Goal: Task Accomplishment & Management: Use online tool/utility

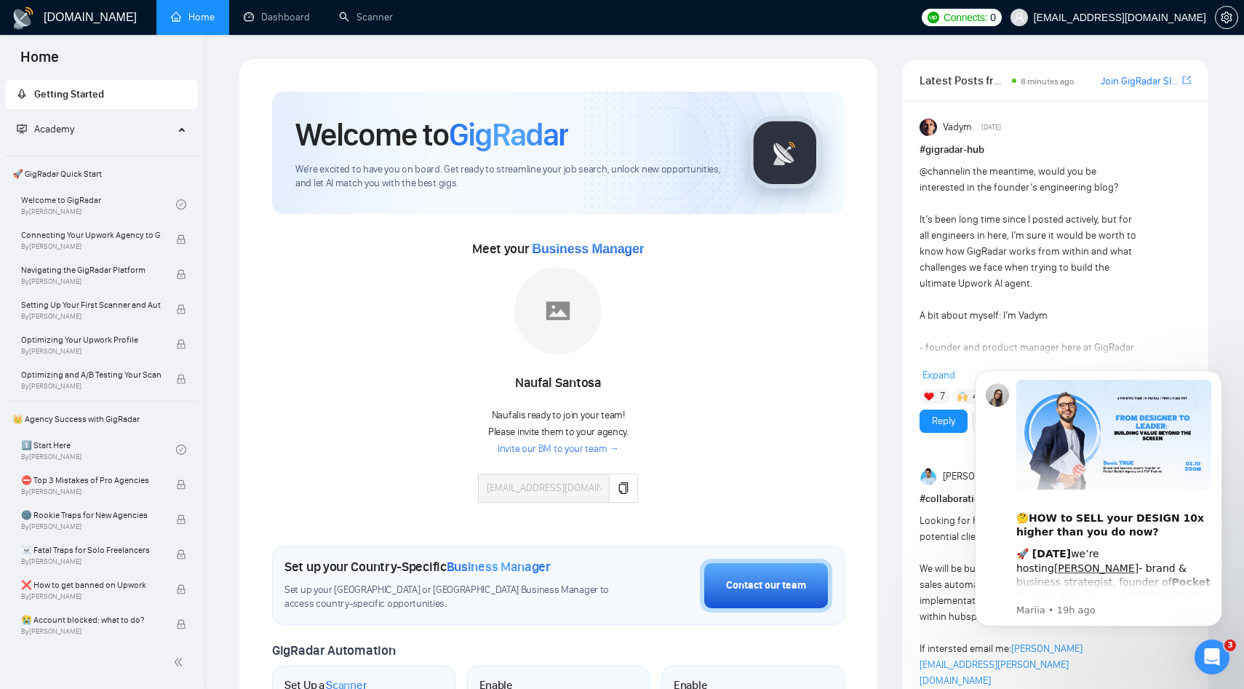
click at [1149, 80] on link "Join GigRadar Slack Community" at bounding box center [1140, 81] width 79 height 16
click at [538, 383] on div "Naufal Santosa" at bounding box center [558, 383] width 160 height 25
copy div "Naufal Santosa"
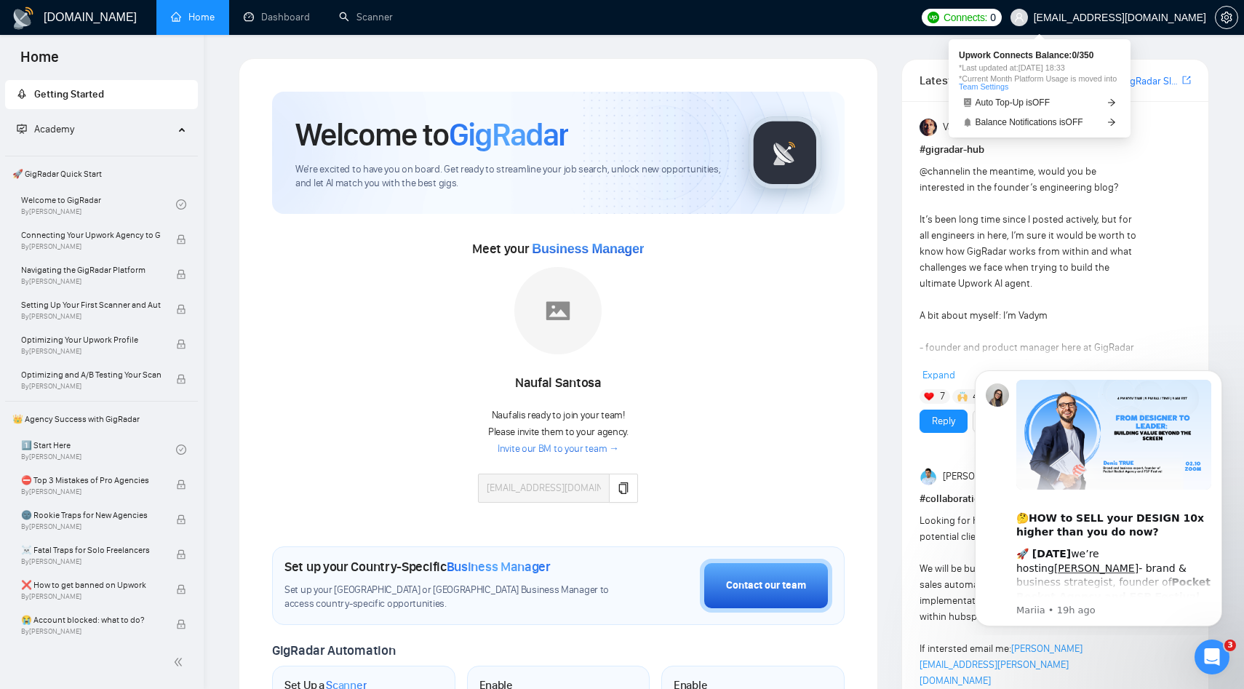
click at [987, 20] on span "Connects:" at bounding box center [966, 17] width 44 height 16
click at [1006, 84] on link "Team Settings" at bounding box center [983, 86] width 49 height 9
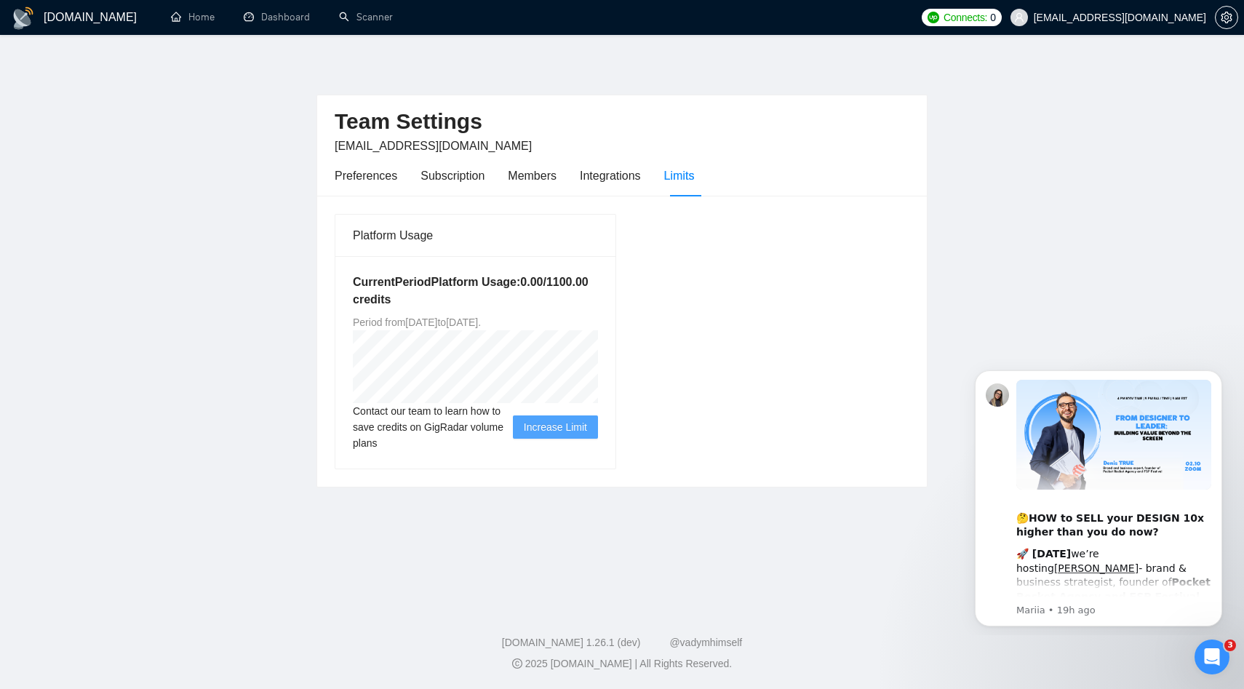
click at [298, 327] on main "Team Settings kiran@brewcode.co Preferences Subscription Members Integrations L…" at bounding box center [622, 317] width 1198 height 519
click at [386, 180] on div "Preferences" at bounding box center [366, 176] width 63 height 18
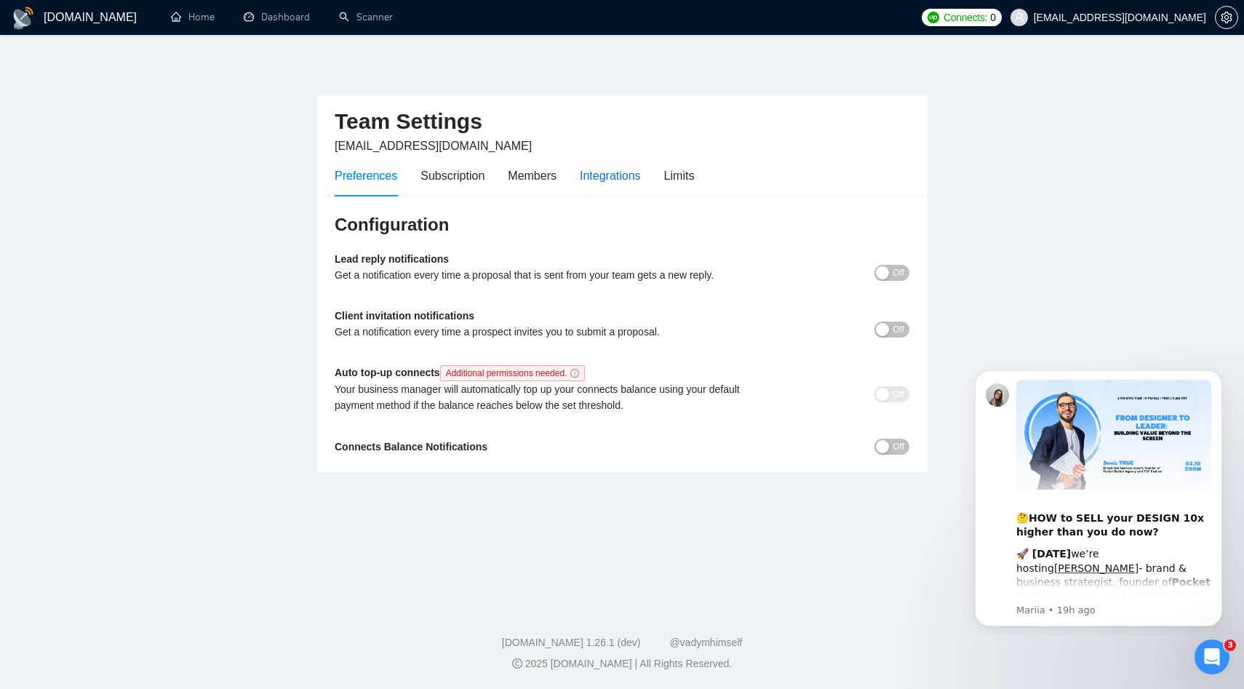
click at [611, 178] on div "Integrations" at bounding box center [610, 176] width 61 height 18
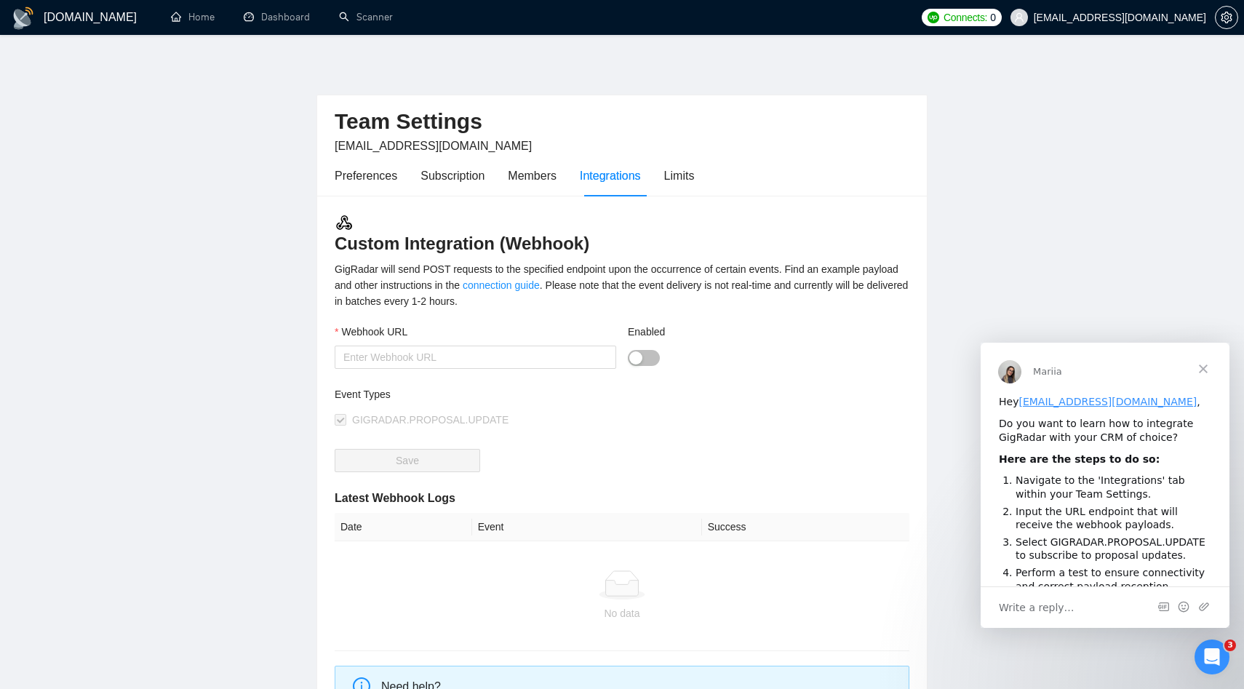
click at [1199, 361] on span "Close" at bounding box center [1203, 369] width 52 height 52
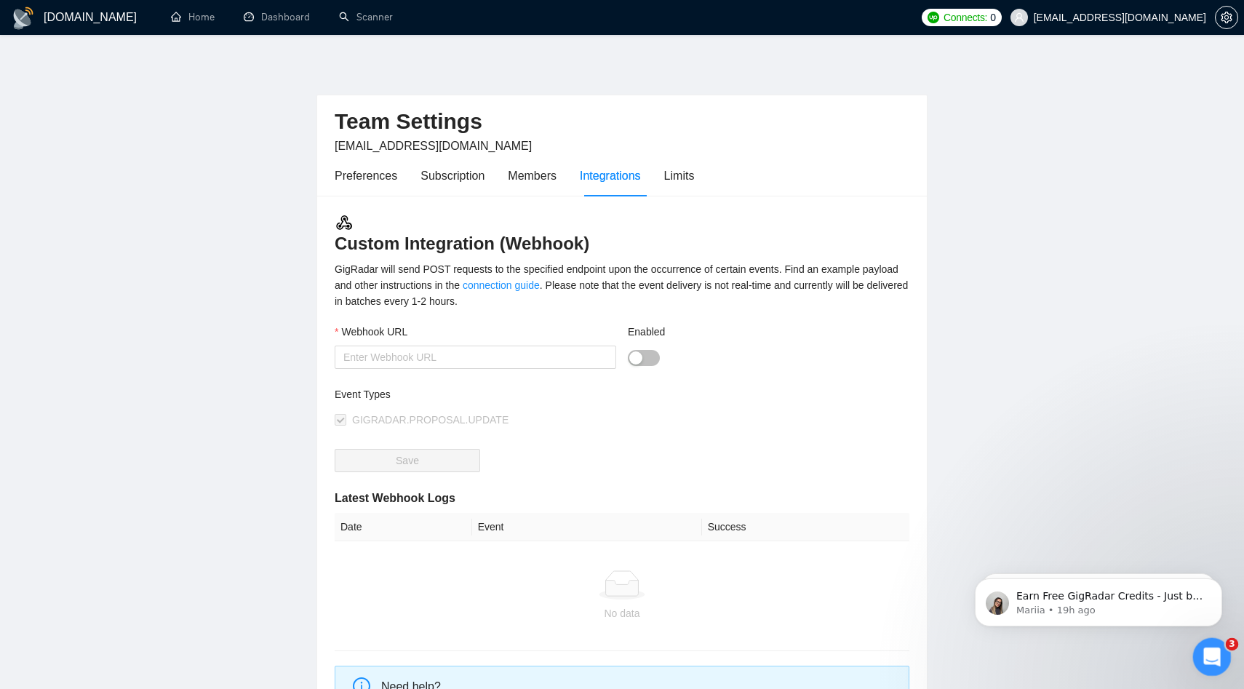
click at [1212, 643] on div "Open Intercom Messenger" at bounding box center [1210, 655] width 48 height 48
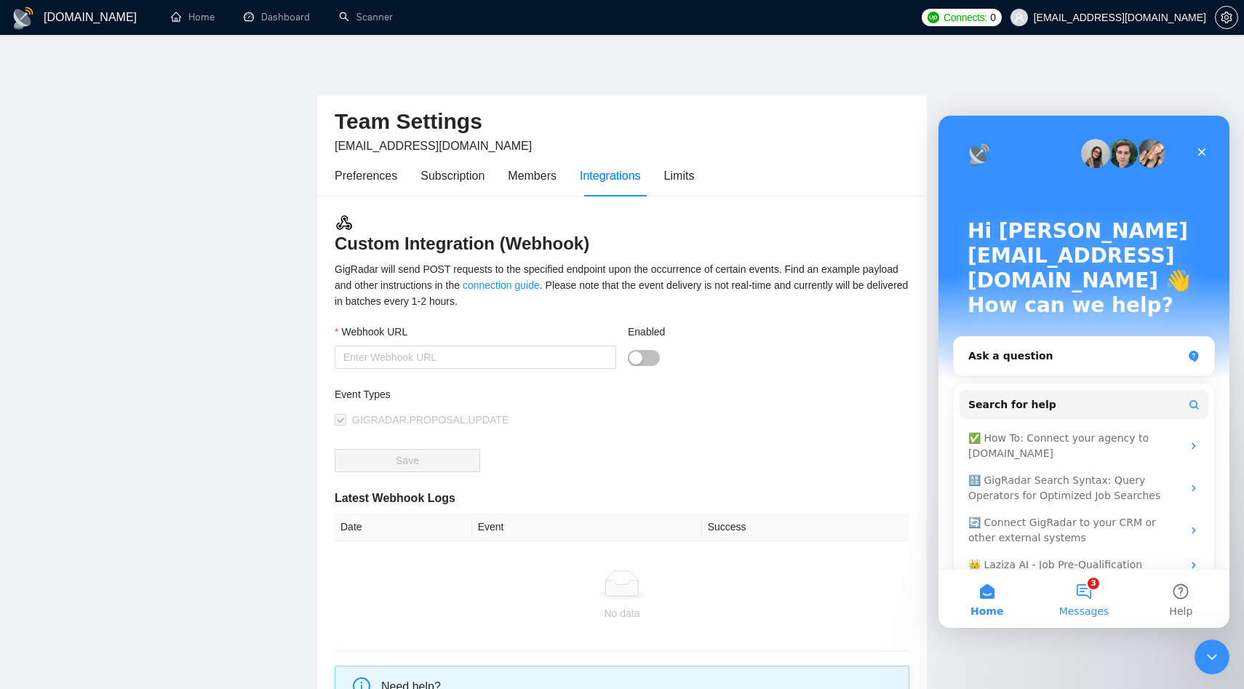
click at [1093, 601] on button "3 Messages" at bounding box center [1084, 599] width 97 height 58
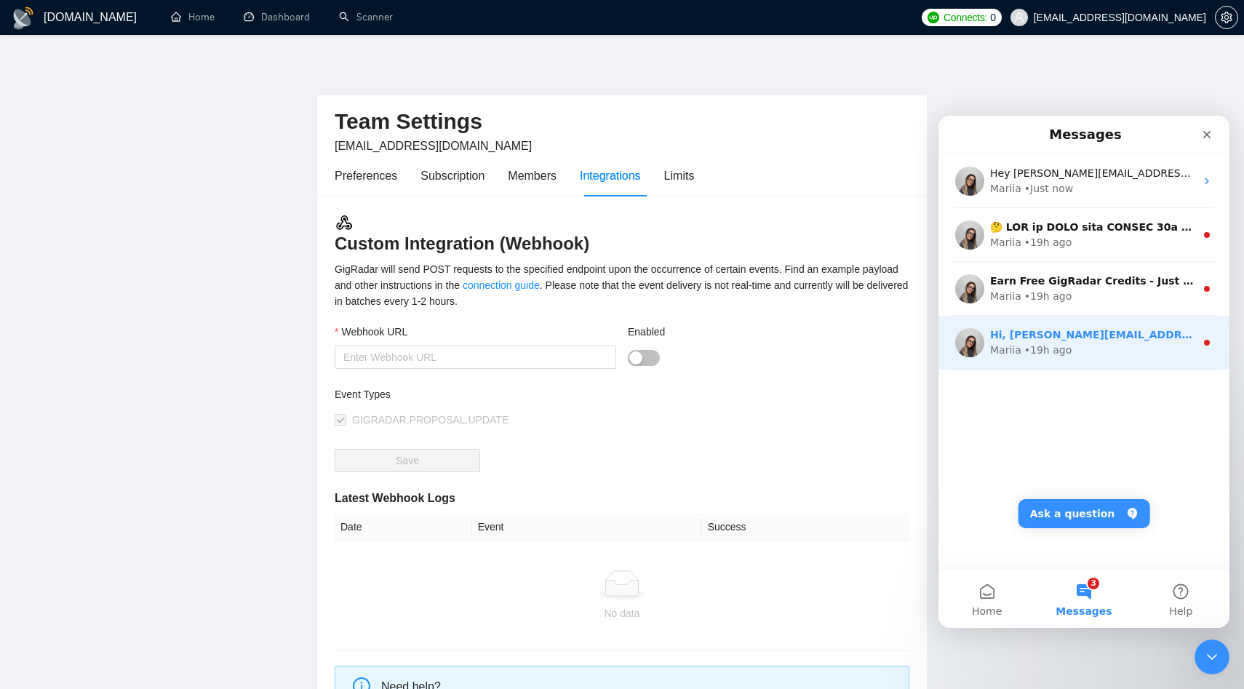
click at [1052, 365] on div "Hi, kiran@brewcode.co, Welcome to GigRadar.io! Why don't you check out our tuto…" at bounding box center [1084, 343] width 291 height 54
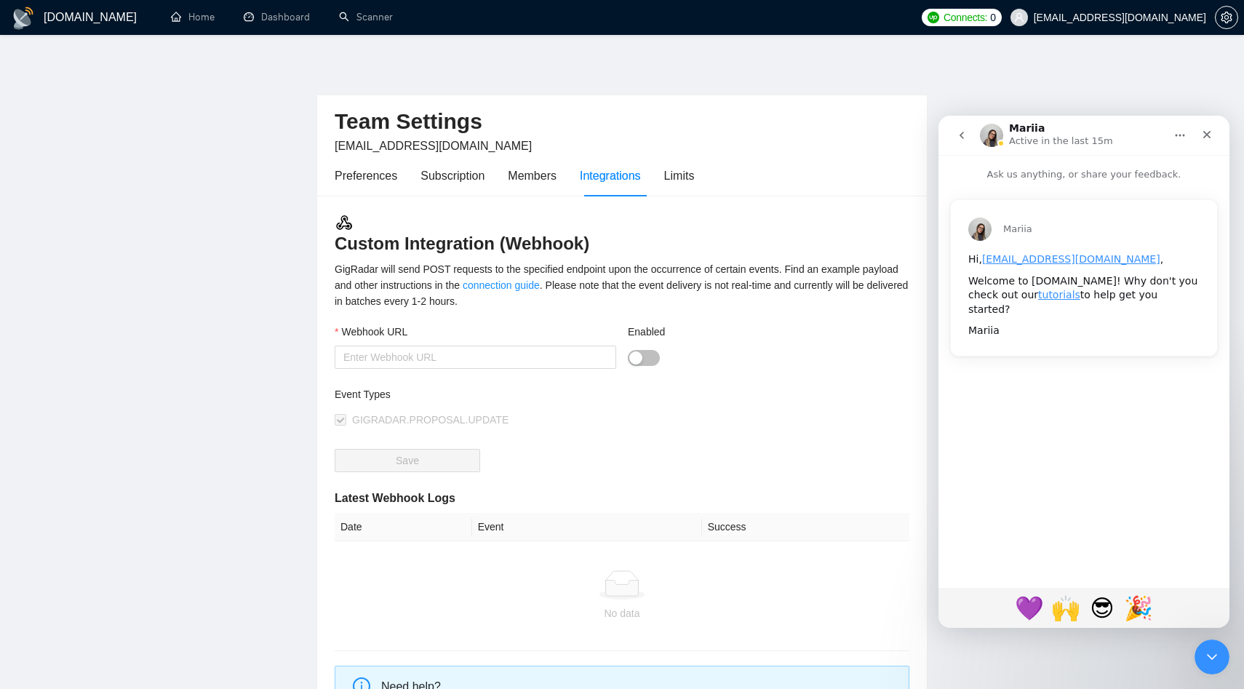
click at [964, 130] on icon "go back" at bounding box center [962, 136] width 12 height 12
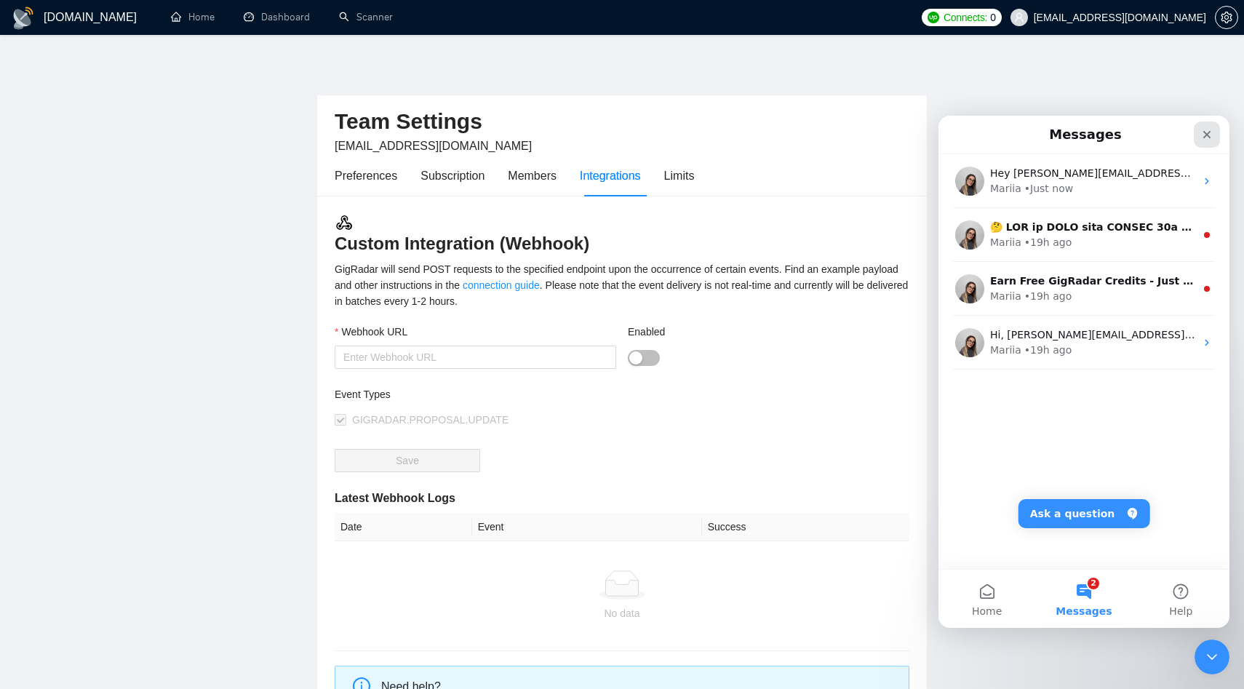
click at [1212, 135] on icon "Close" at bounding box center [1207, 135] width 12 height 12
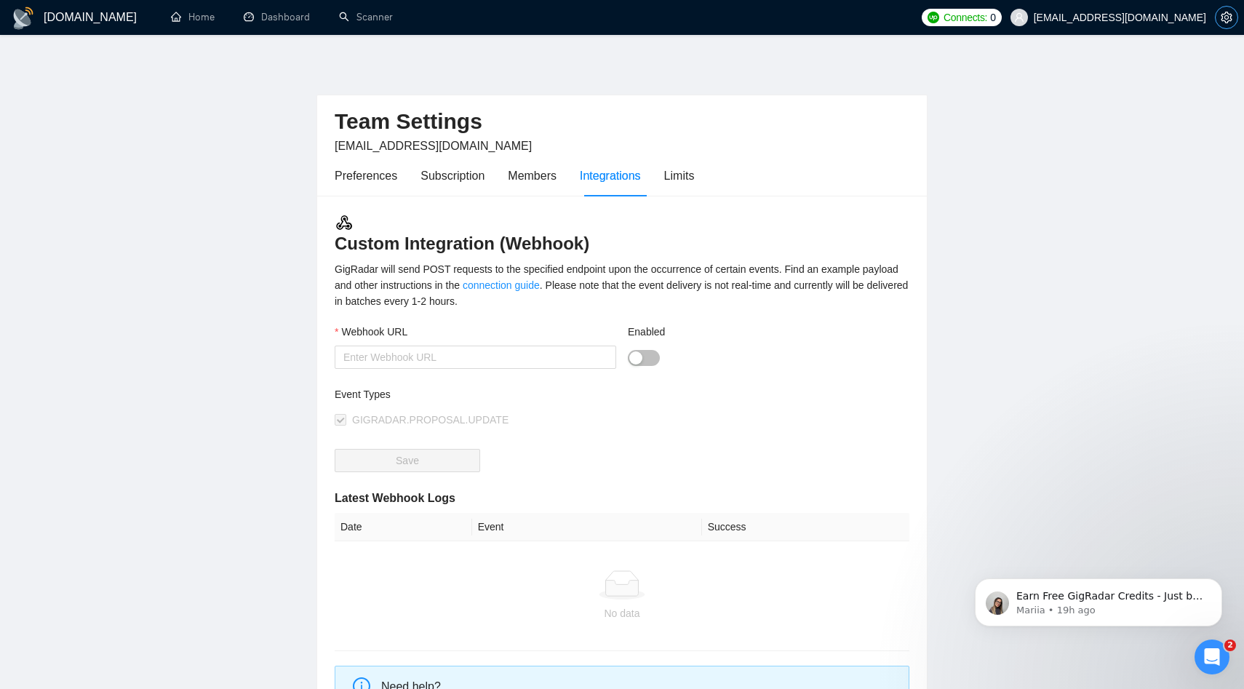
click at [1223, 23] on icon "setting" at bounding box center [1227, 18] width 12 height 12
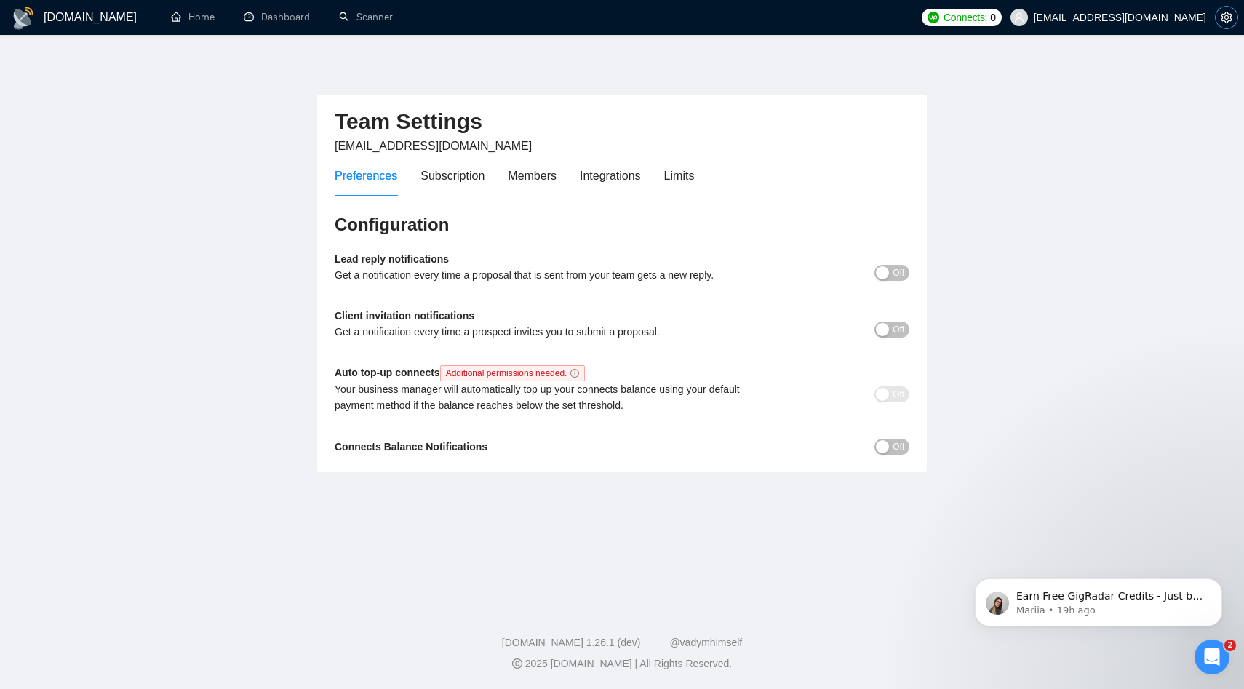
click at [1223, 23] on icon "setting" at bounding box center [1227, 18] width 12 height 12
click at [409, 442] on b "Connects Balance Notifications" at bounding box center [411, 447] width 153 height 12
click at [520, 375] on span "Additional permissions needed." at bounding box center [513, 373] width 146 height 16
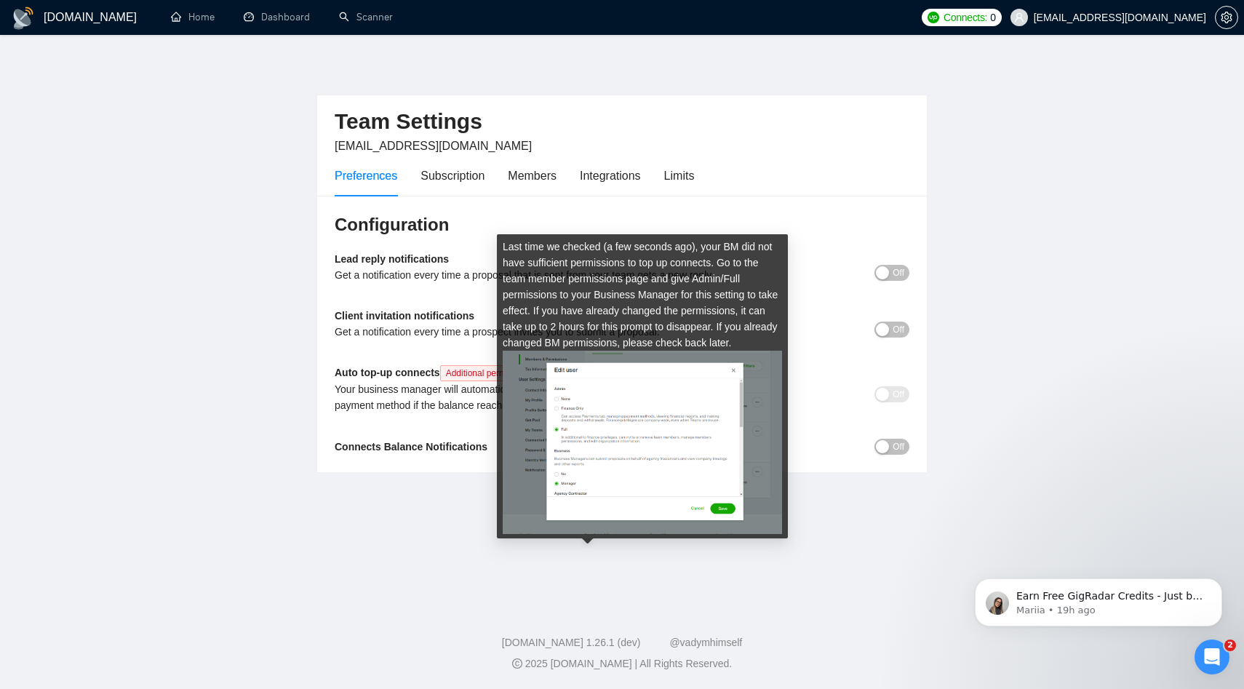
click at [588, 375] on body "GigRadar.io Home Dashboard Scanner Connects: 0 kiran@brewcode.co Team Settings …" at bounding box center [622, 344] width 1244 height 689
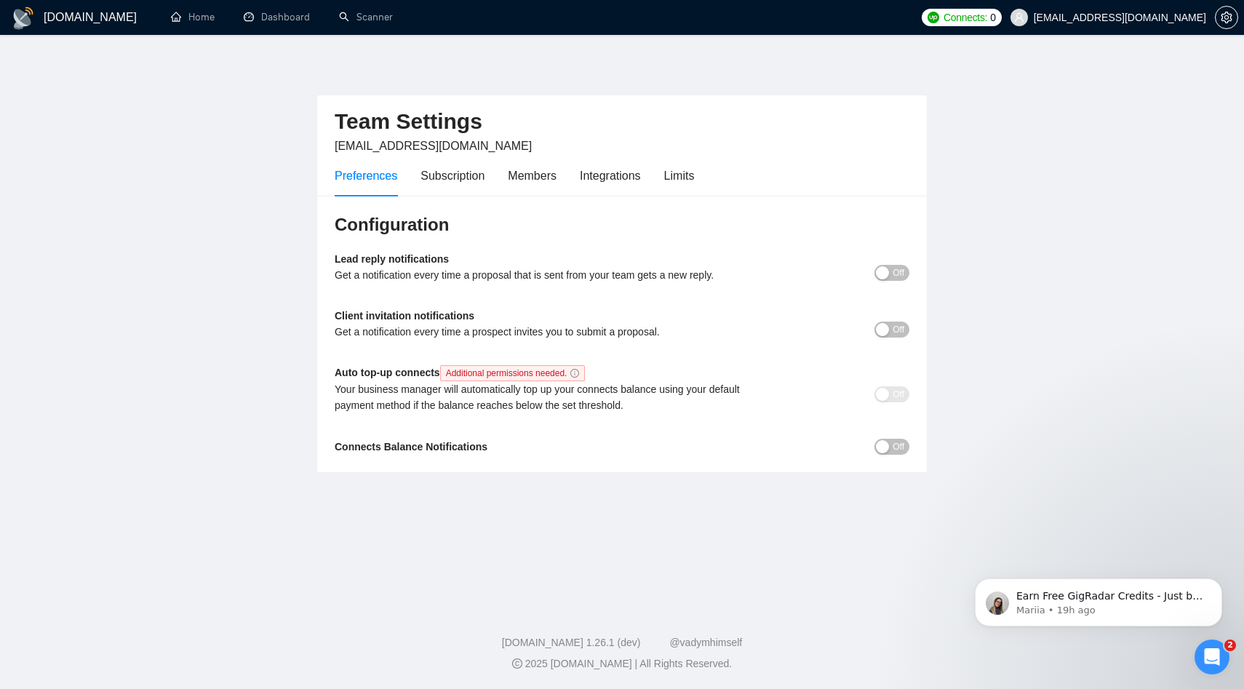
click at [514, 451] on div "Connects Balance Notifications" at bounding box center [551, 447] width 432 height 16
click at [478, 188] on div "Subscription" at bounding box center [453, 175] width 64 height 41
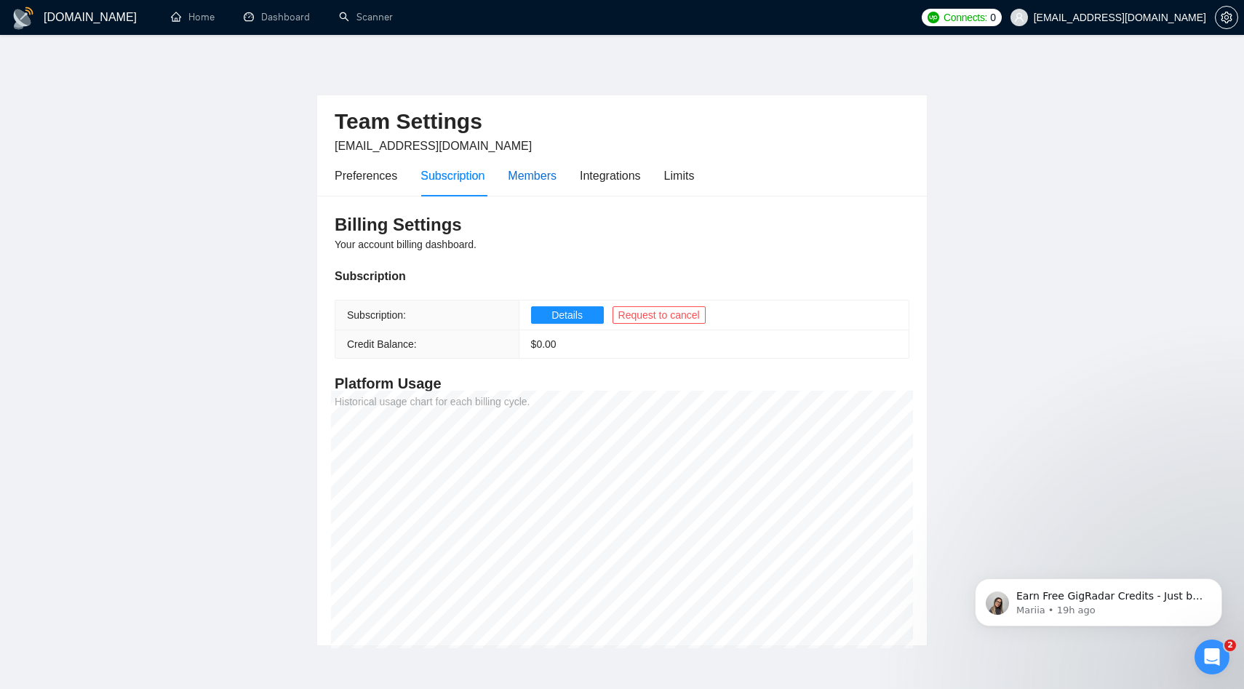
click at [544, 180] on div "Members" at bounding box center [532, 176] width 49 height 18
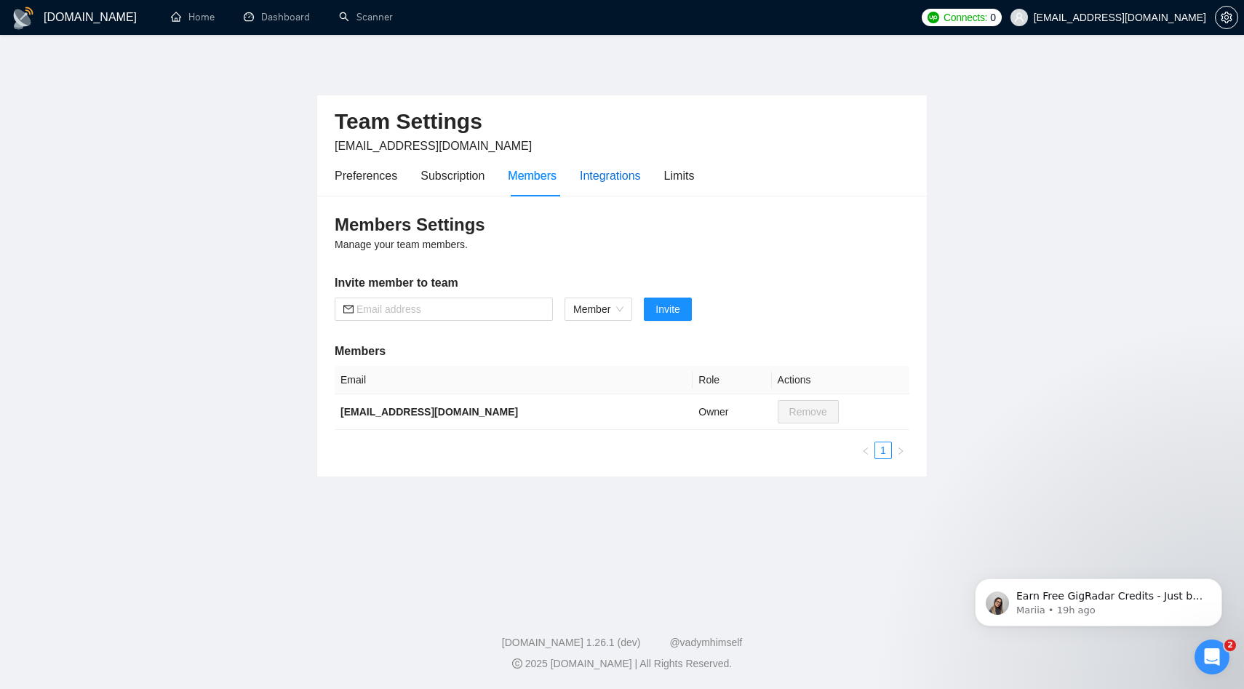
click at [600, 184] on div "Integrations" at bounding box center [610, 176] width 61 height 18
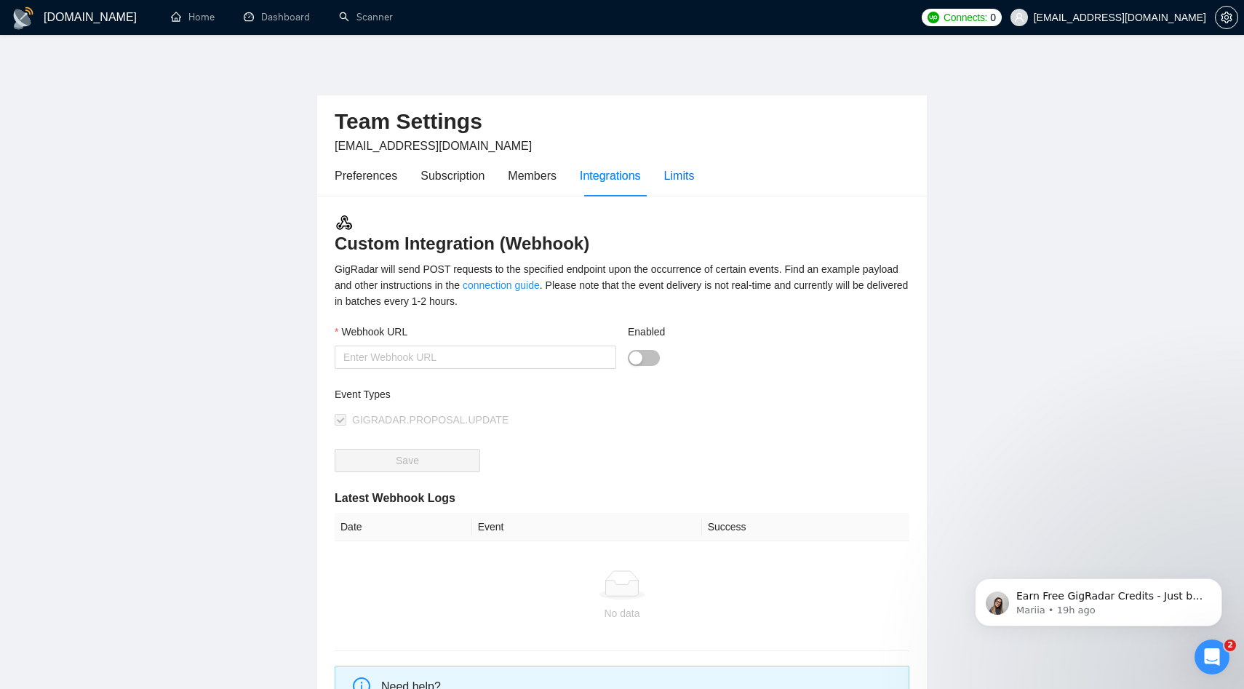
click at [681, 183] on div "Limits" at bounding box center [679, 176] width 31 height 18
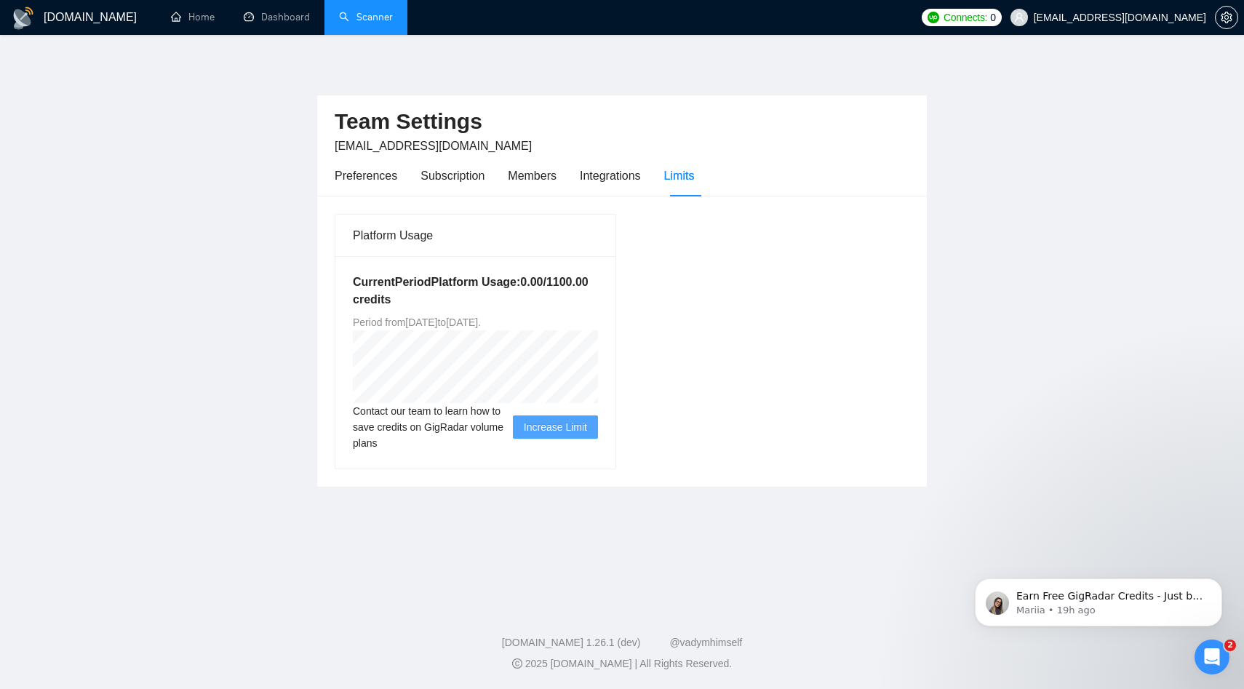
click at [373, 23] on link "Scanner" at bounding box center [366, 17] width 54 height 12
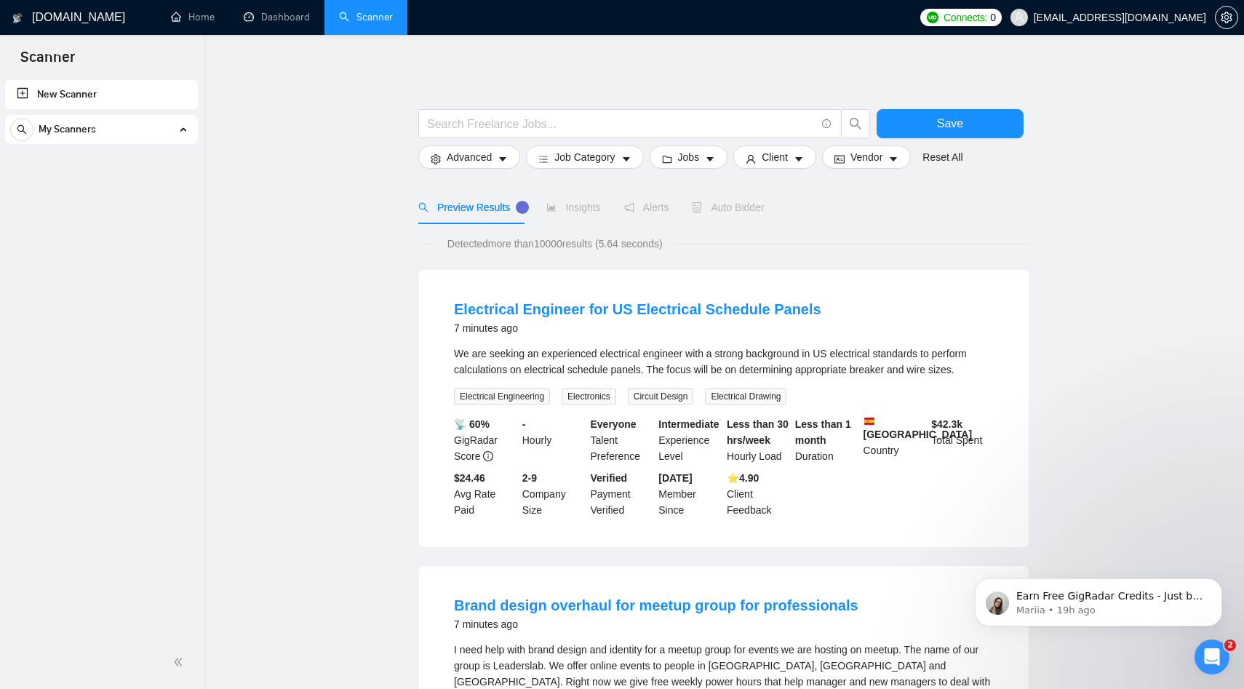
click at [758, 208] on span "Auto Bidder" at bounding box center [728, 208] width 72 height 12
click at [883, 156] on span "Vendor" at bounding box center [867, 157] width 32 height 16
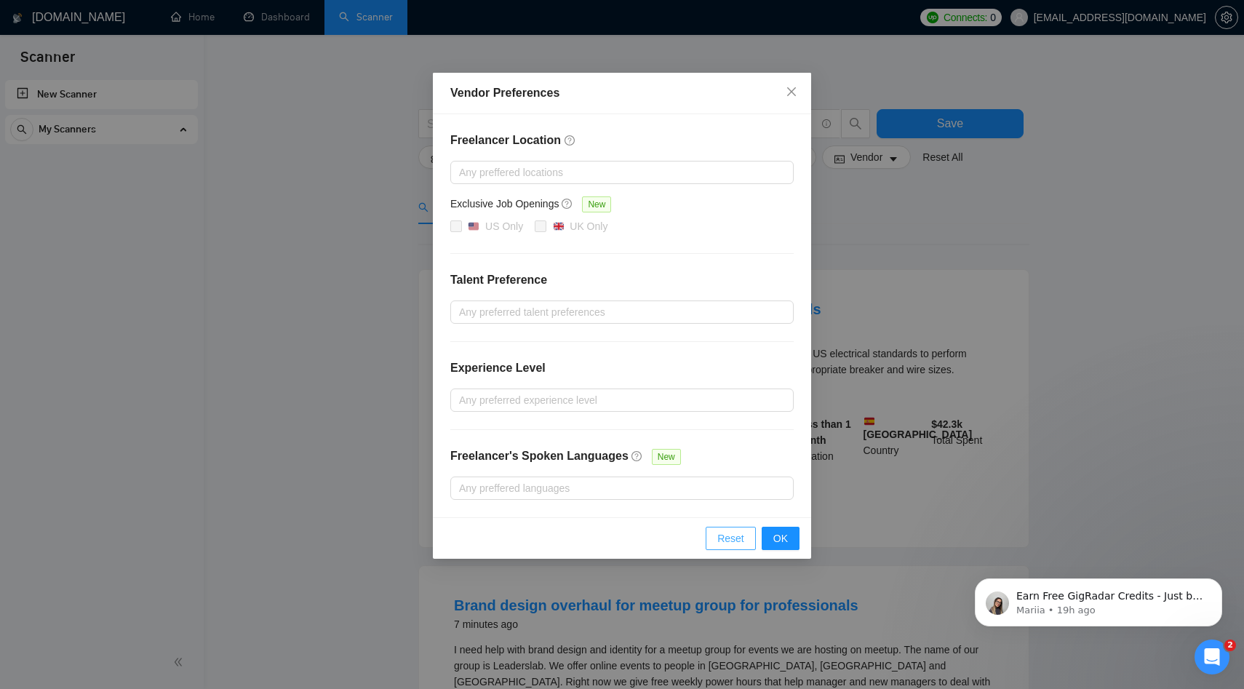
click at [722, 536] on span "Reset" at bounding box center [731, 538] width 27 height 16
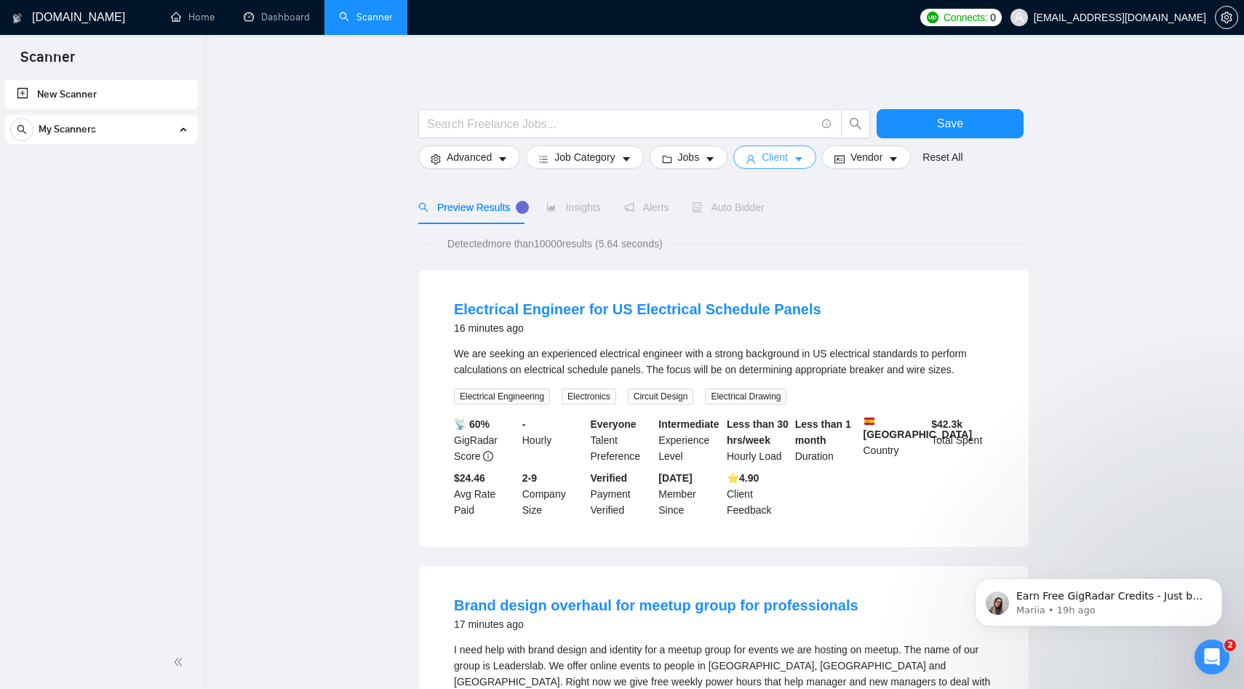
click at [775, 157] on span "Client" at bounding box center [775, 157] width 26 height 16
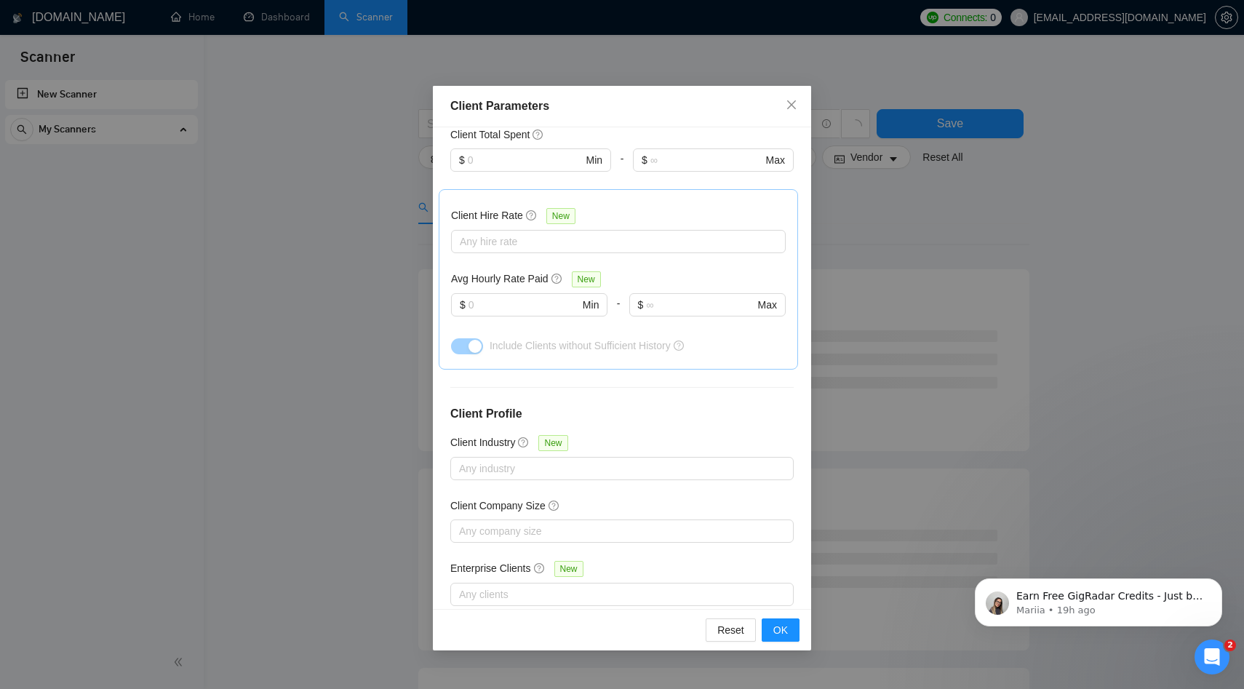
scroll to position [424, 0]
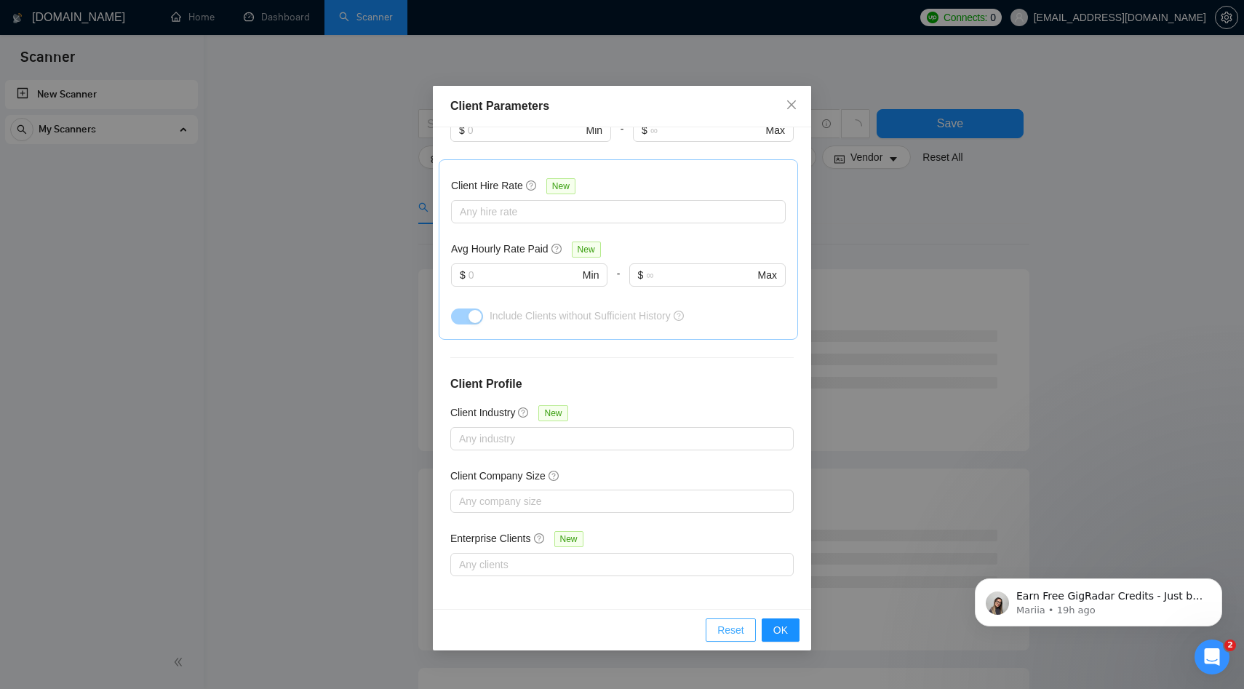
click at [731, 638] on span "Reset" at bounding box center [731, 630] width 27 height 16
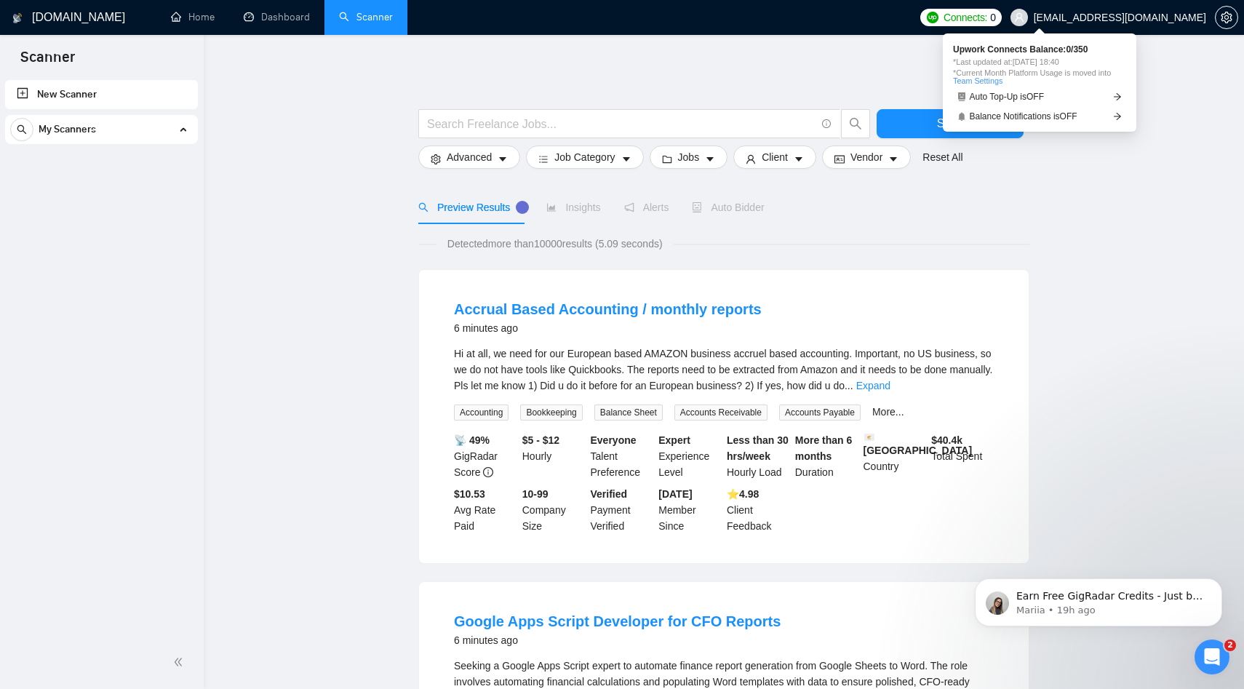
click at [987, 20] on span "Connects:" at bounding box center [966, 17] width 44 height 16
click at [1012, 117] on span "Balance Notifications is OFF" at bounding box center [1024, 116] width 108 height 9
click at [1007, 101] on span "Auto Top-Up is OFF" at bounding box center [1007, 96] width 75 height 9
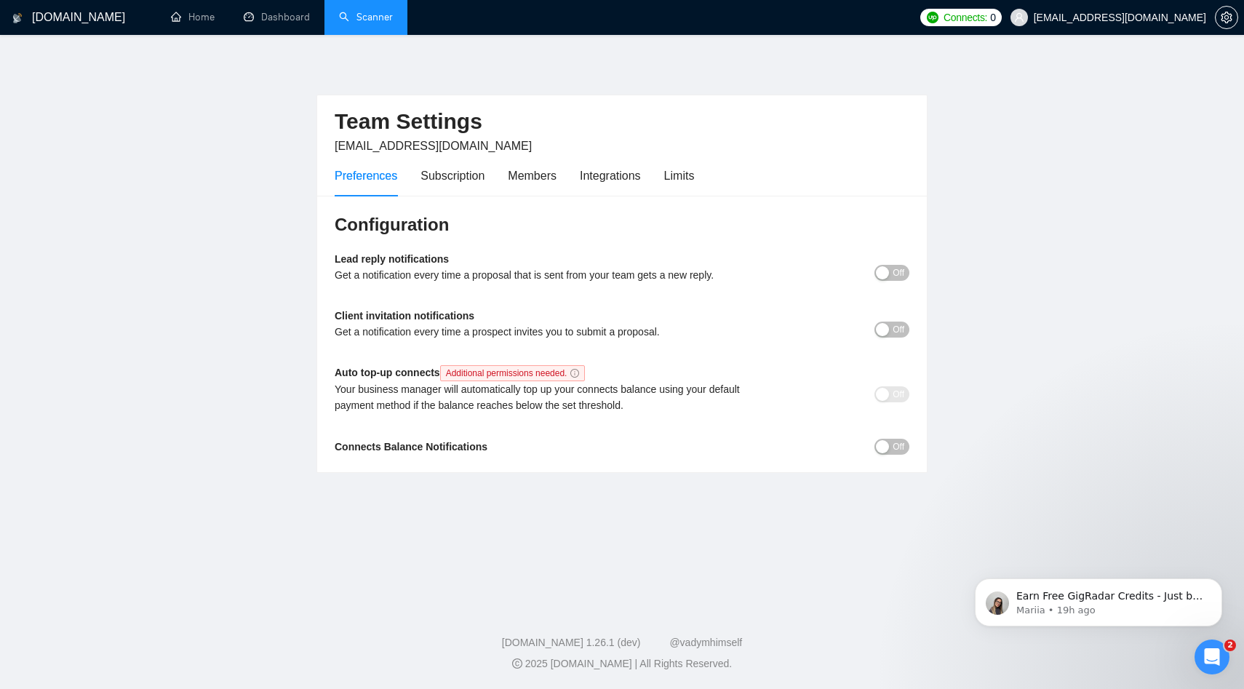
click at [893, 273] on span "Off" at bounding box center [899, 273] width 12 height 16
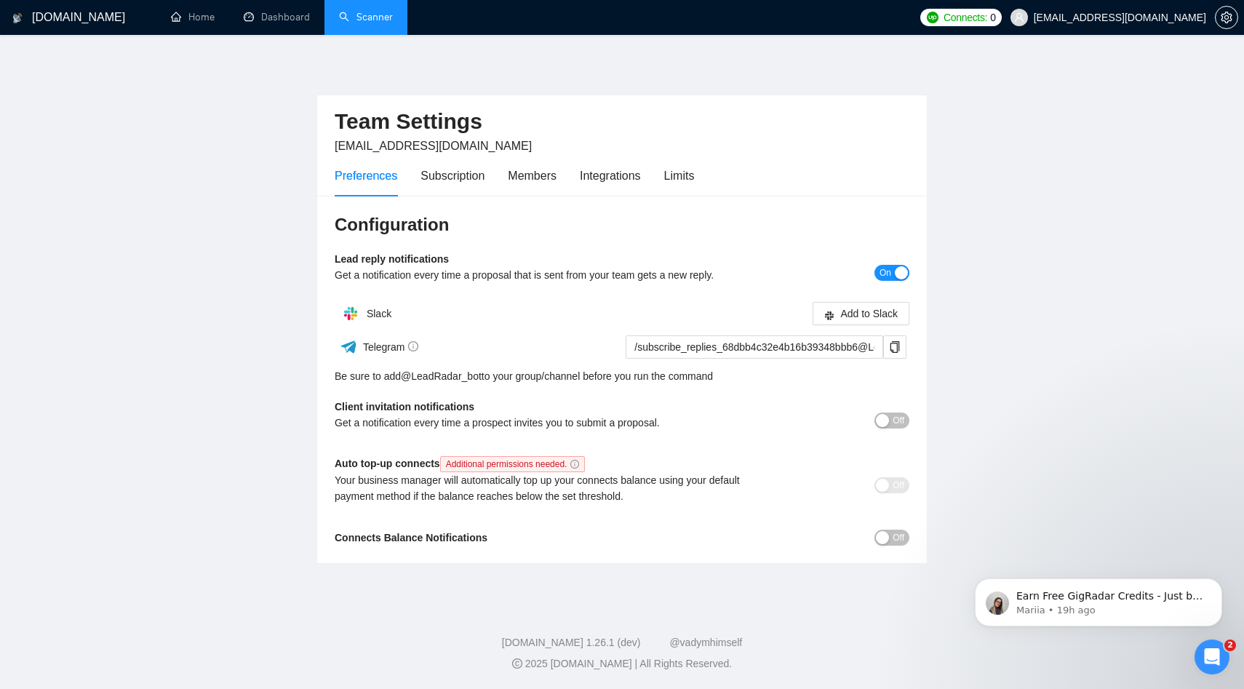
click at [876, 423] on div "button" at bounding box center [882, 420] width 13 height 13
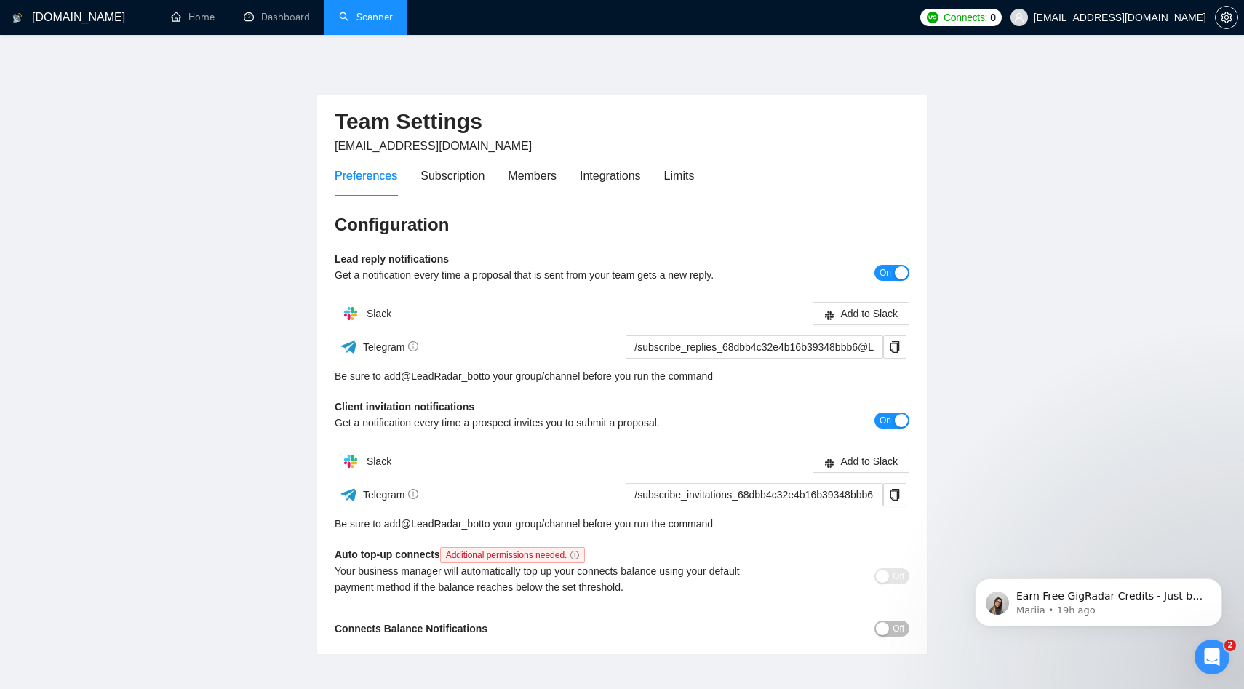
click at [886, 624] on div "button" at bounding box center [882, 628] width 13 height 13
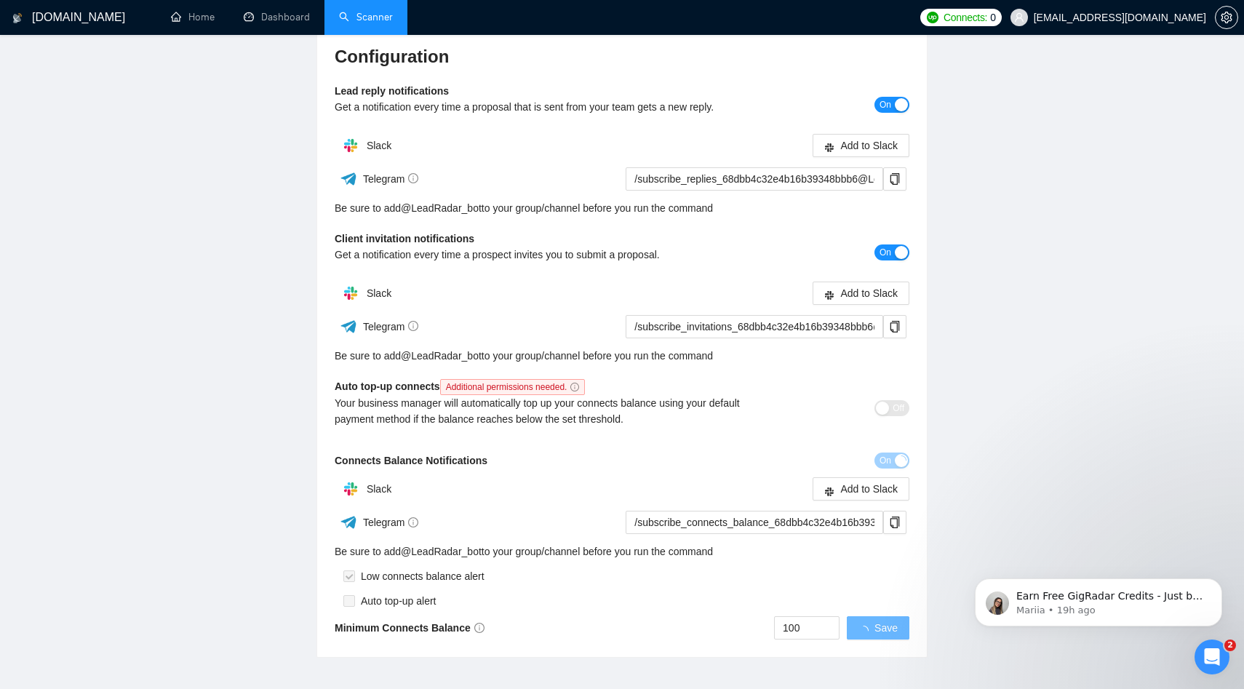
scroll to position [249, 0]
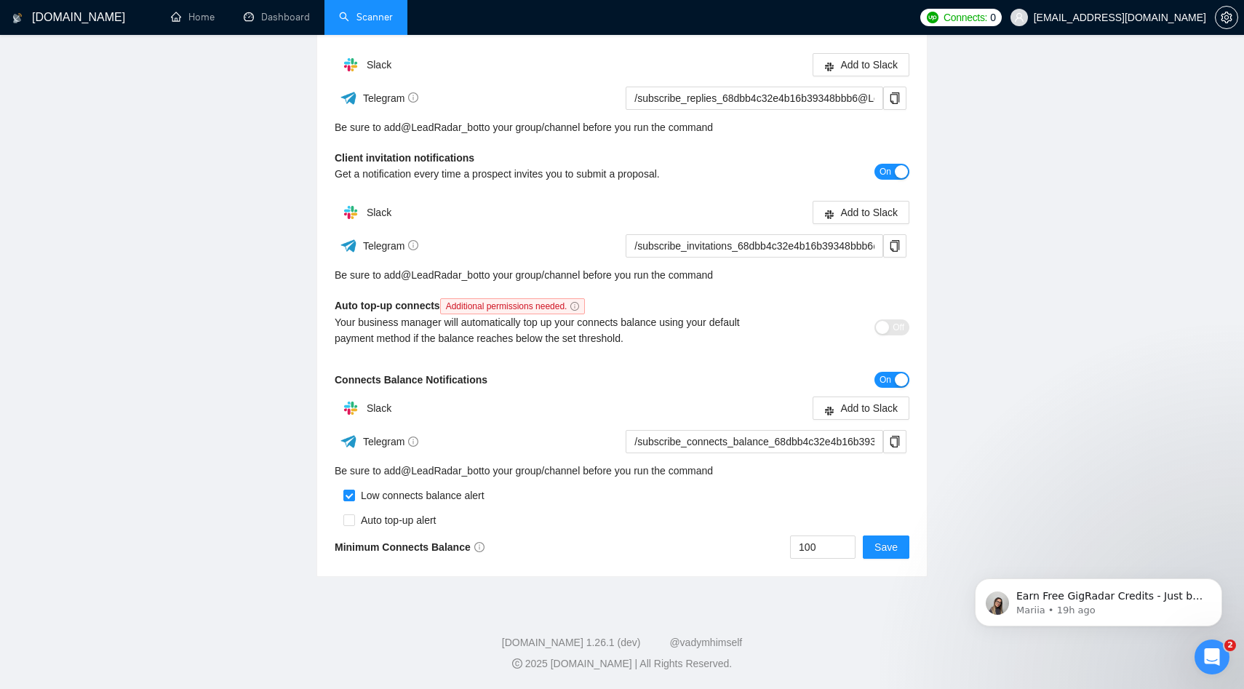
click at [378, 522] on div "Auto top-up alert" at bounding box center [396, 520] width 82 height 16
click at [348, 519] on input "checkbox" at bounding box center [349, 520] width 12 height 12
checkbox input "true"
click at [878, 543] on span "Save" at bounding box center [886, 547] width 23 height 16
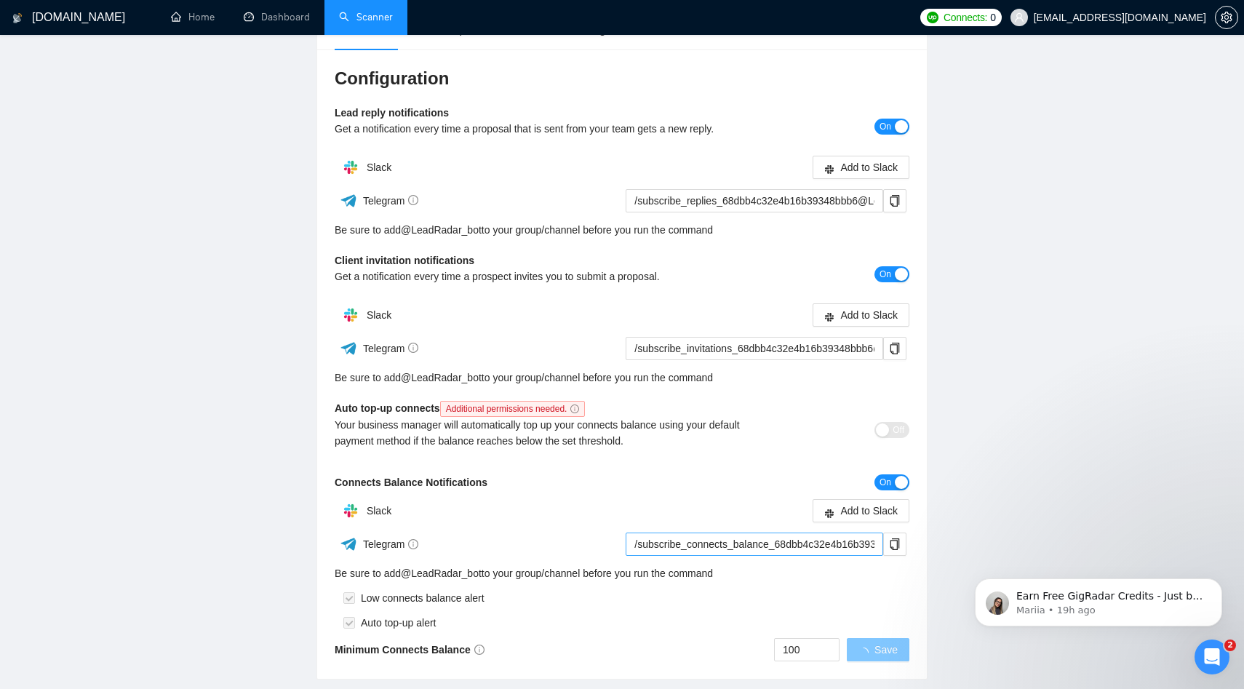
scroll to position [0, 0]
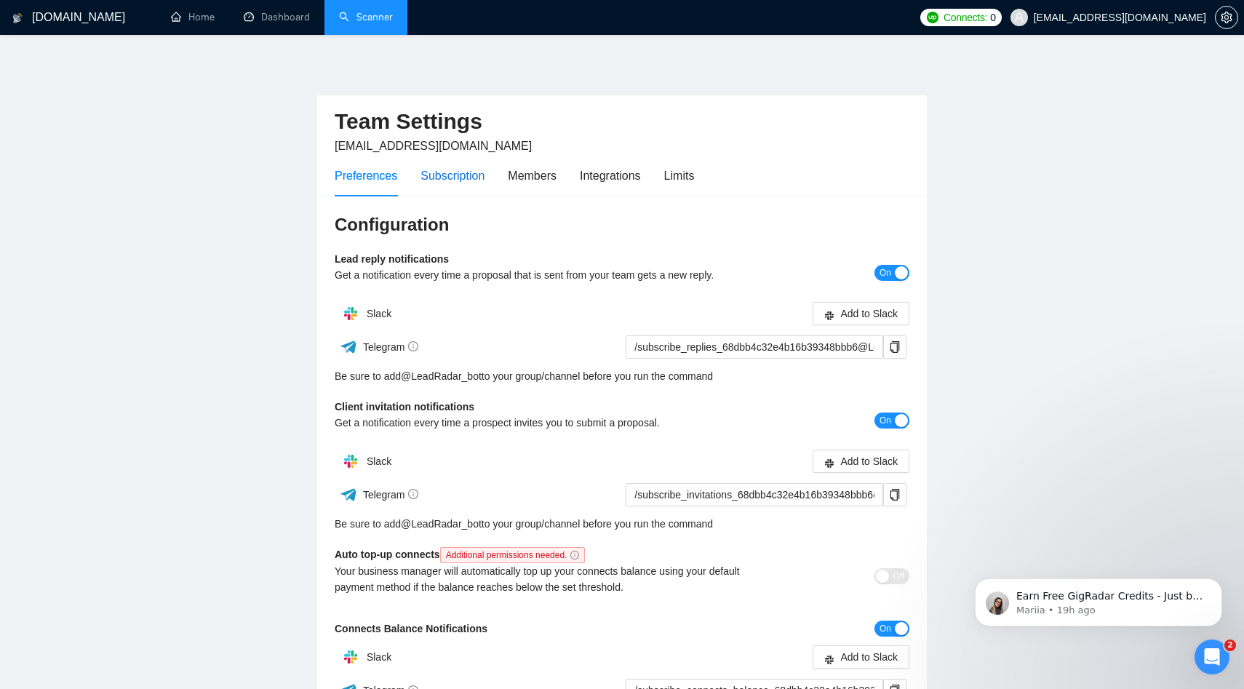
click at [451, 172] on div "Subscription" at bounding box center [453, 176] width 64 height 18
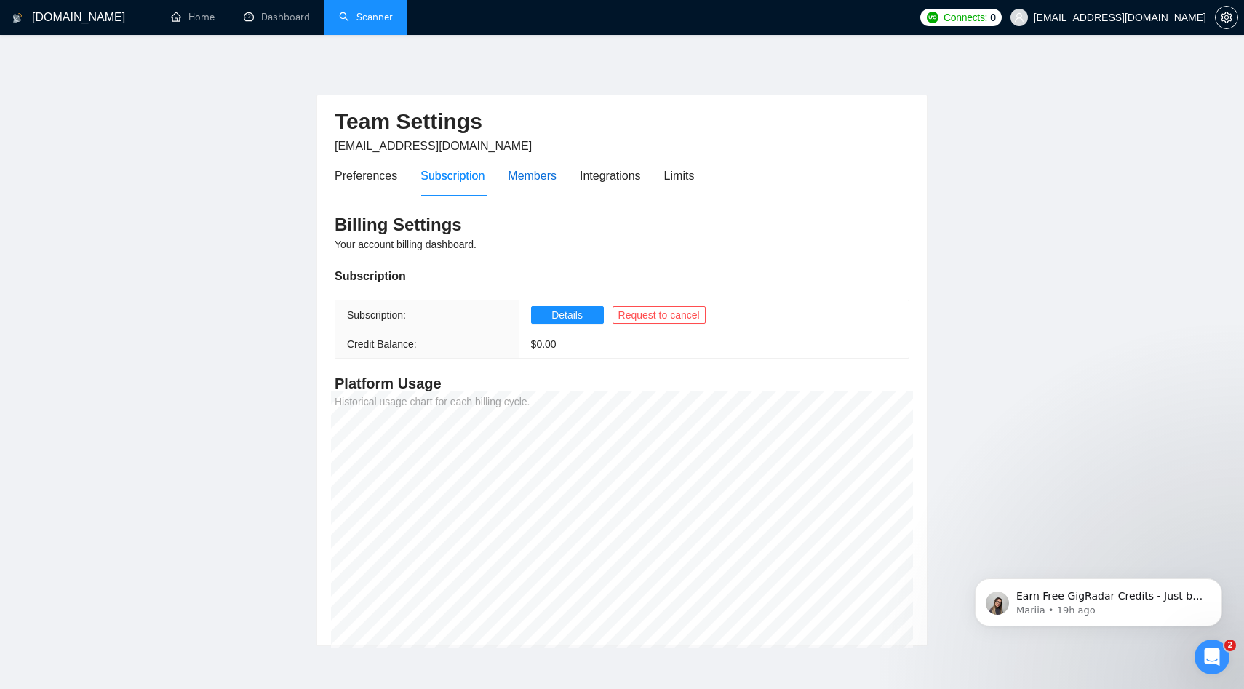
click at [536, 179] on div "Members" at bounding box center [532, 176] width 49 height 18
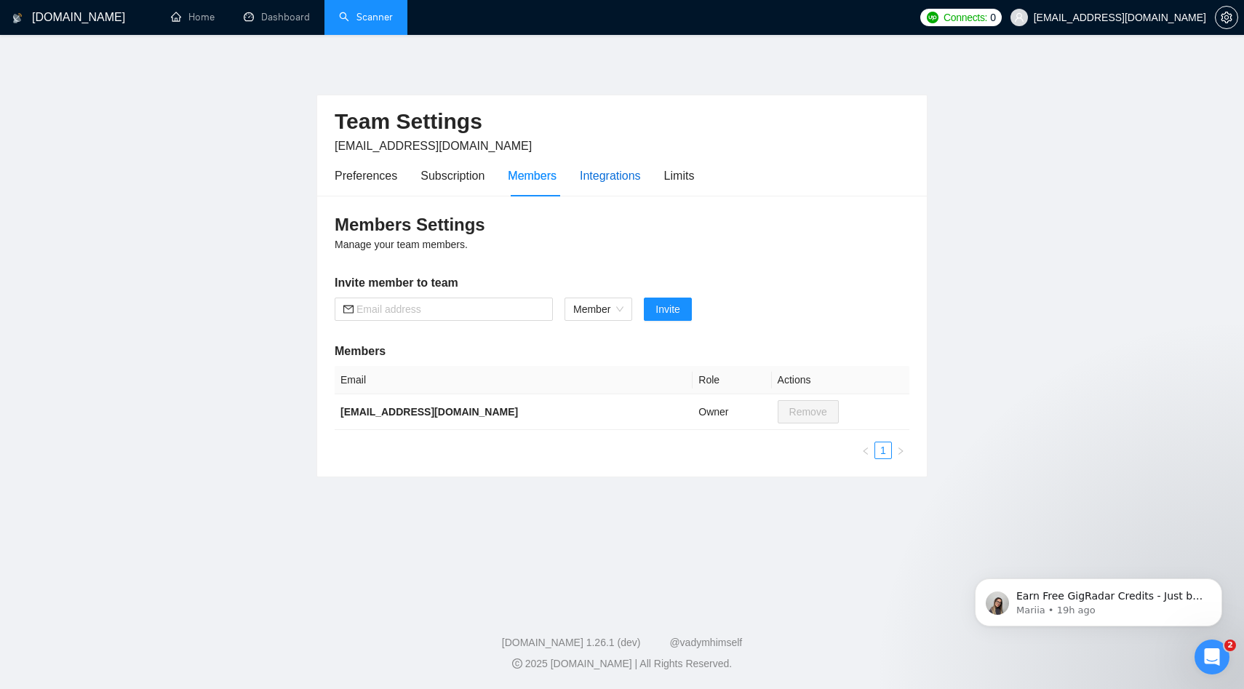
click at [623, 184] on div "Integrations" at bounding box center [610, 176] width 61 height 18
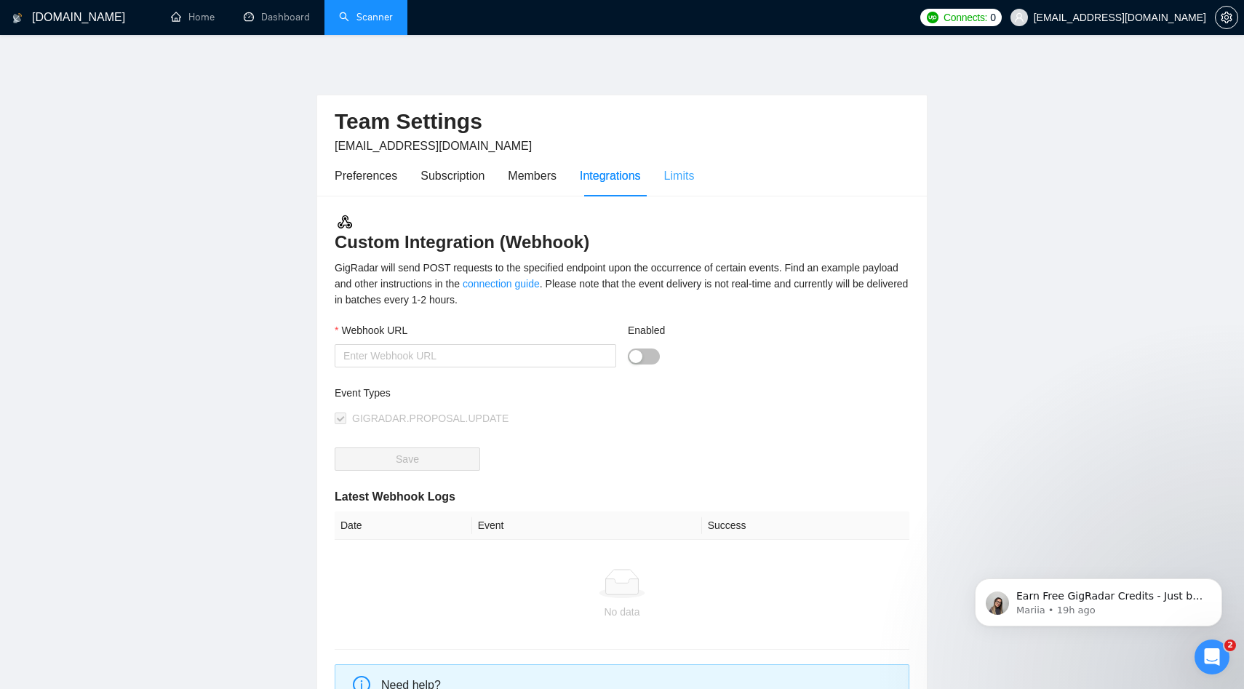
click at [683, 184] on div "Limits" at bounding box center [679, 175] width 31 height 41
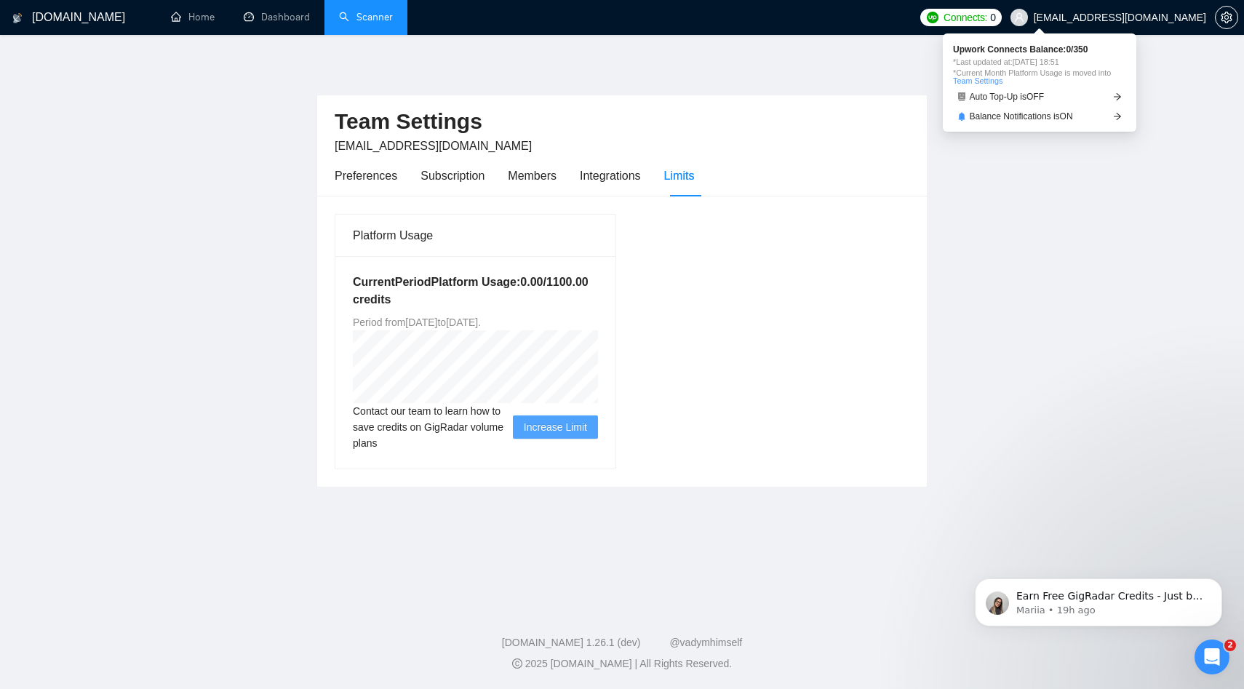
click at [987, 11] on span "Connects:" at bounding box center [966, 17] width 44 height 16
click at [1030, 95] on span "Auto Top-Up is OFF" at bounding box center [1007, 96] width 75 height 9
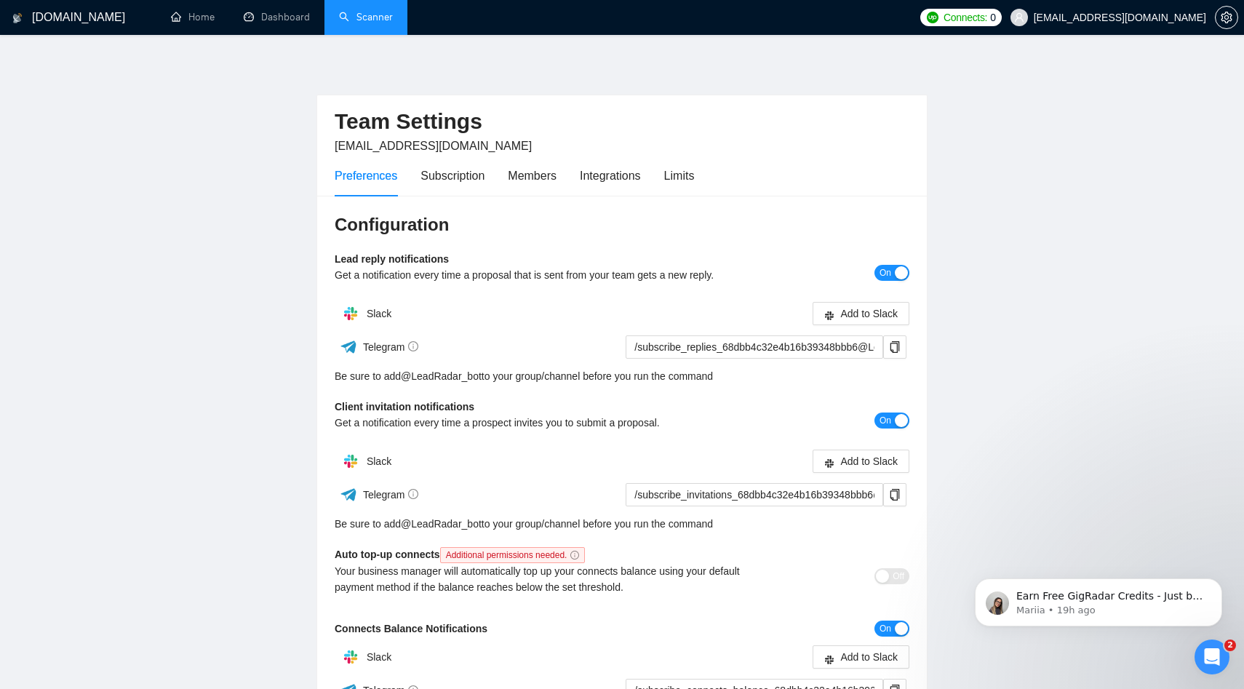
scroll to position [249, 0]
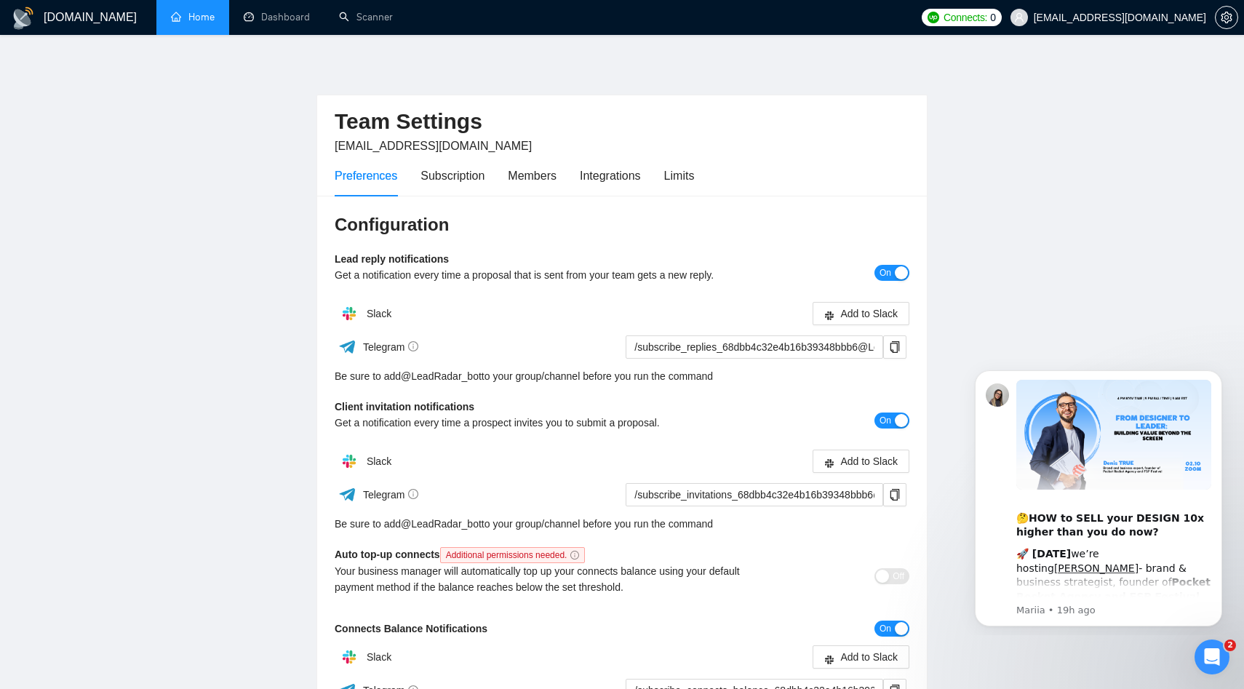
click at [192, 19] on link "Home" at bounding box center [193, 17] width 44 height 12
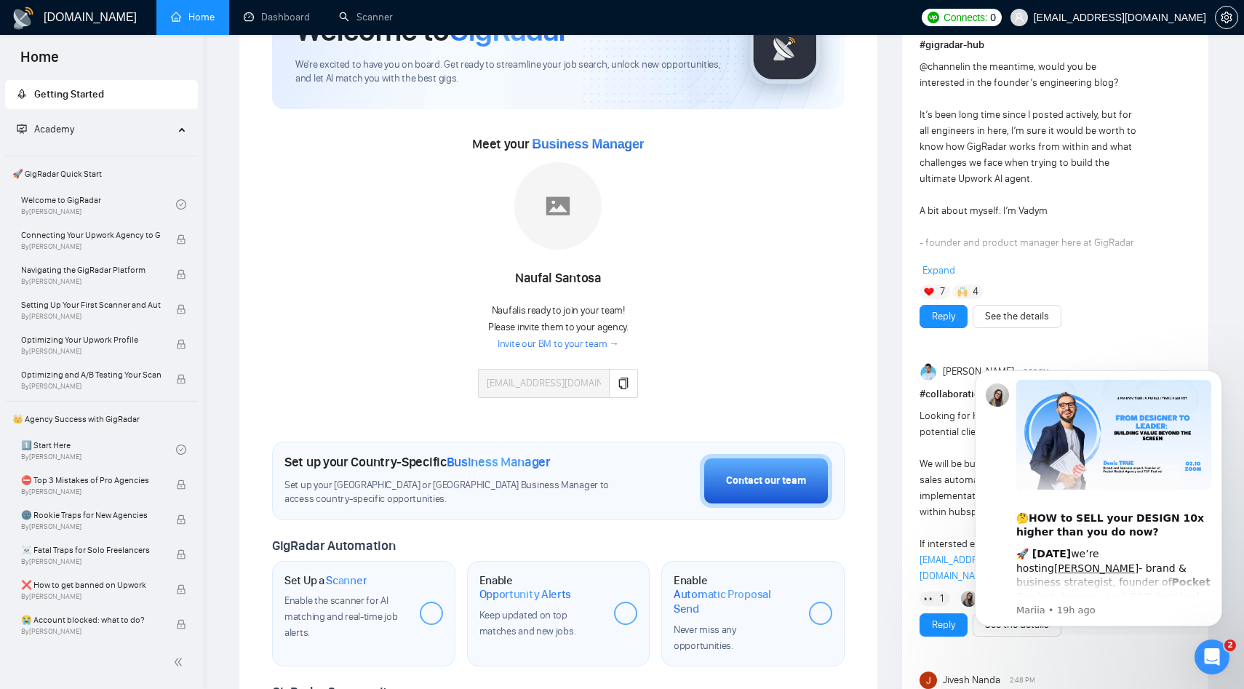
scroll to position [150, 0]
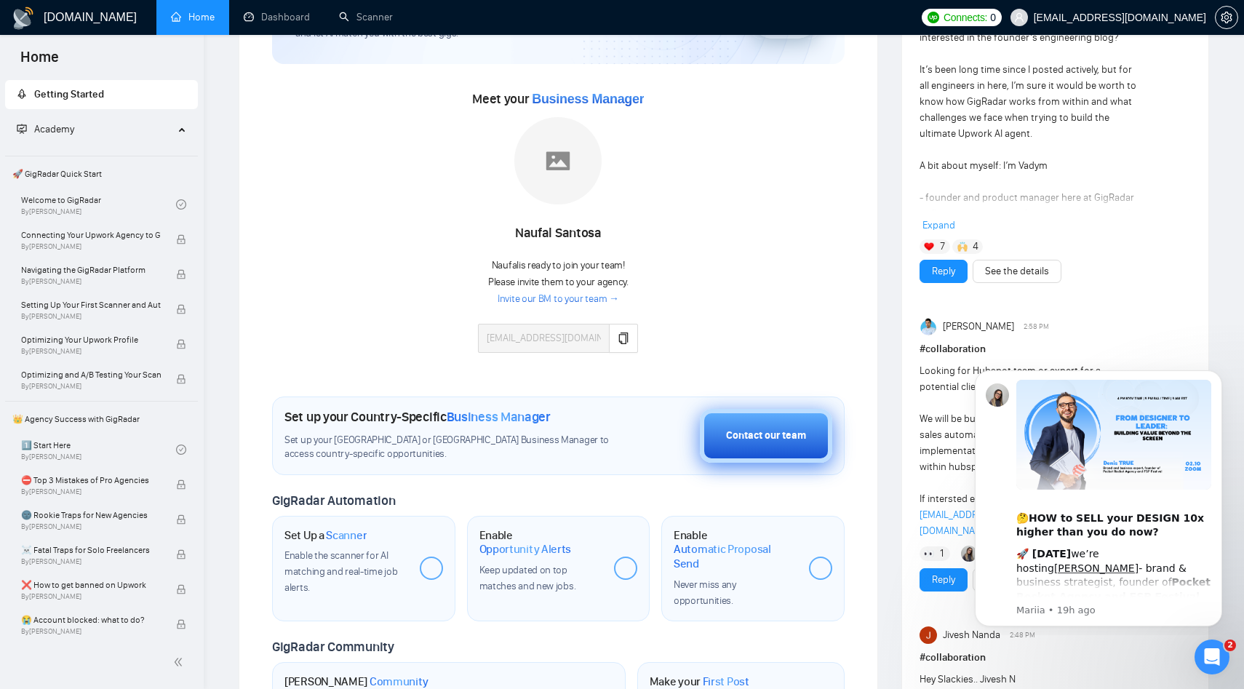
click at [761, 440] on div "Contact our team" at bounding box center [766, 436] width 80 height 16
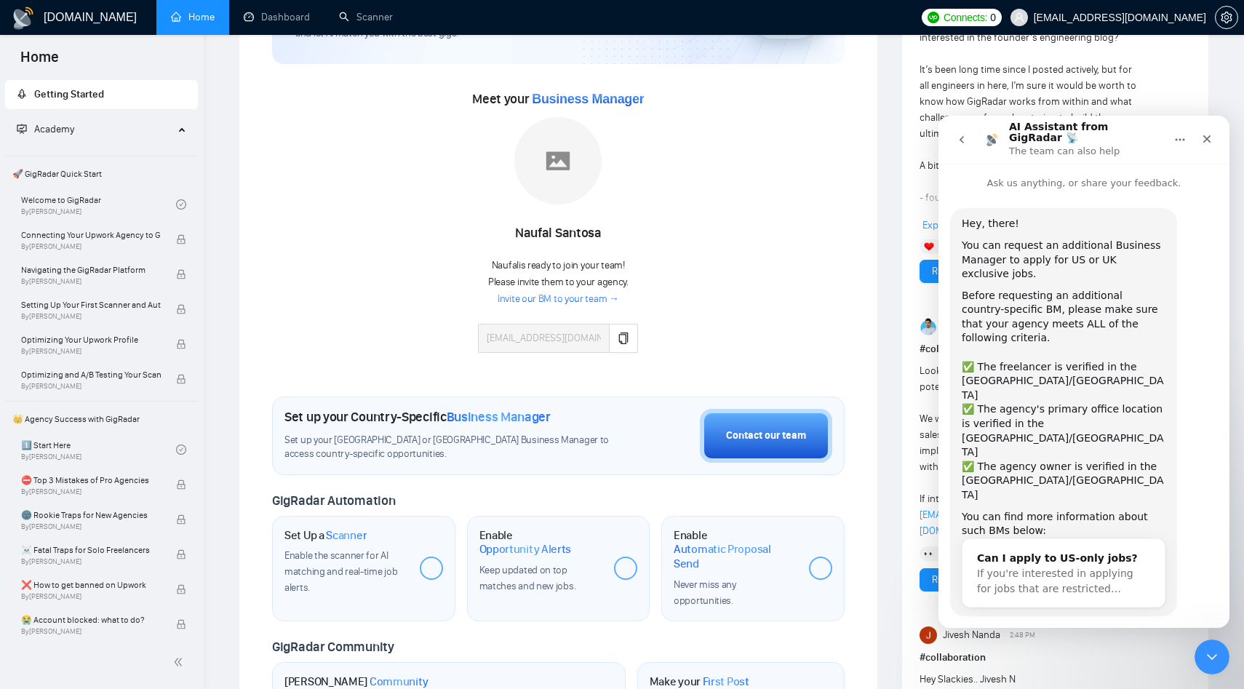
scroll to position [10, 0]
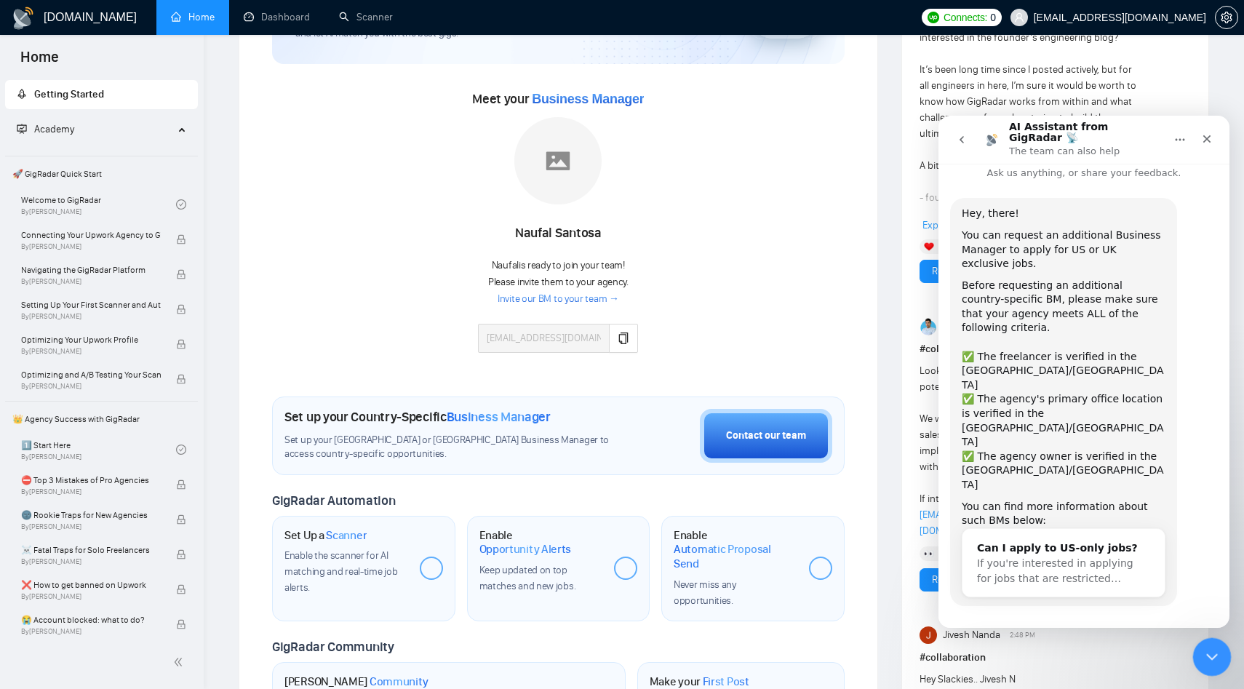
click at [1214, 645] on div "Close Intercom Messenger" at bounding box center [1210, 654] width 35 height 35
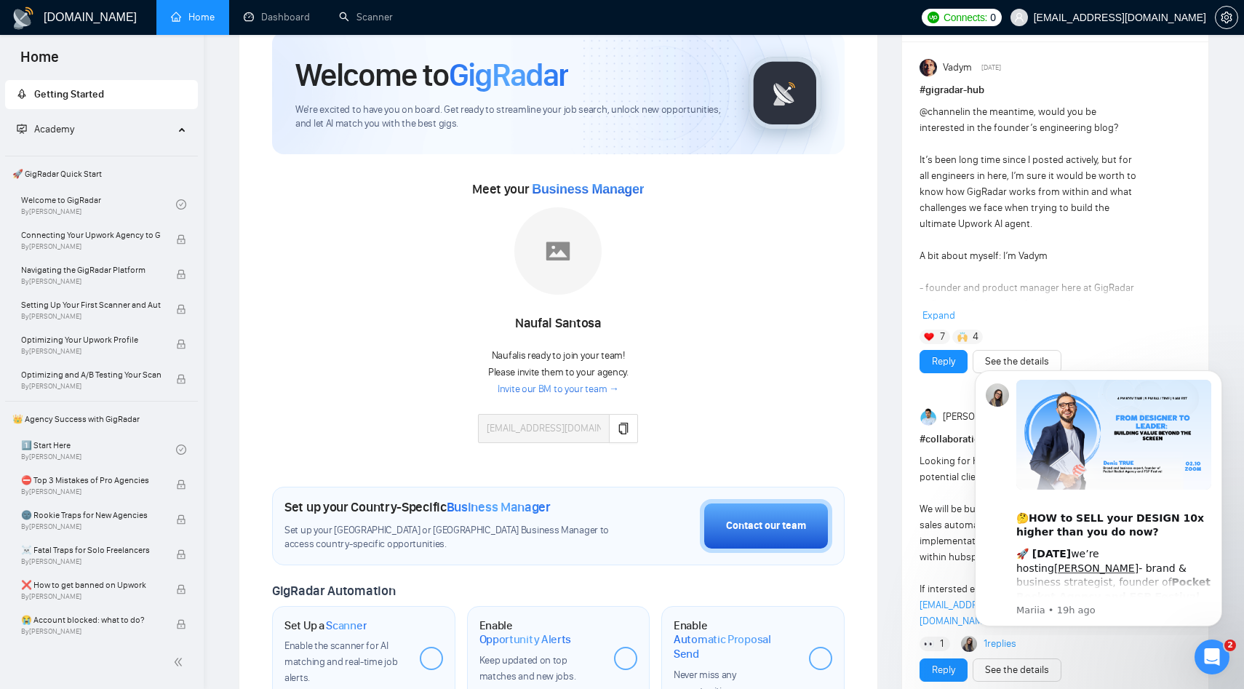
scroll to position [0, 0]
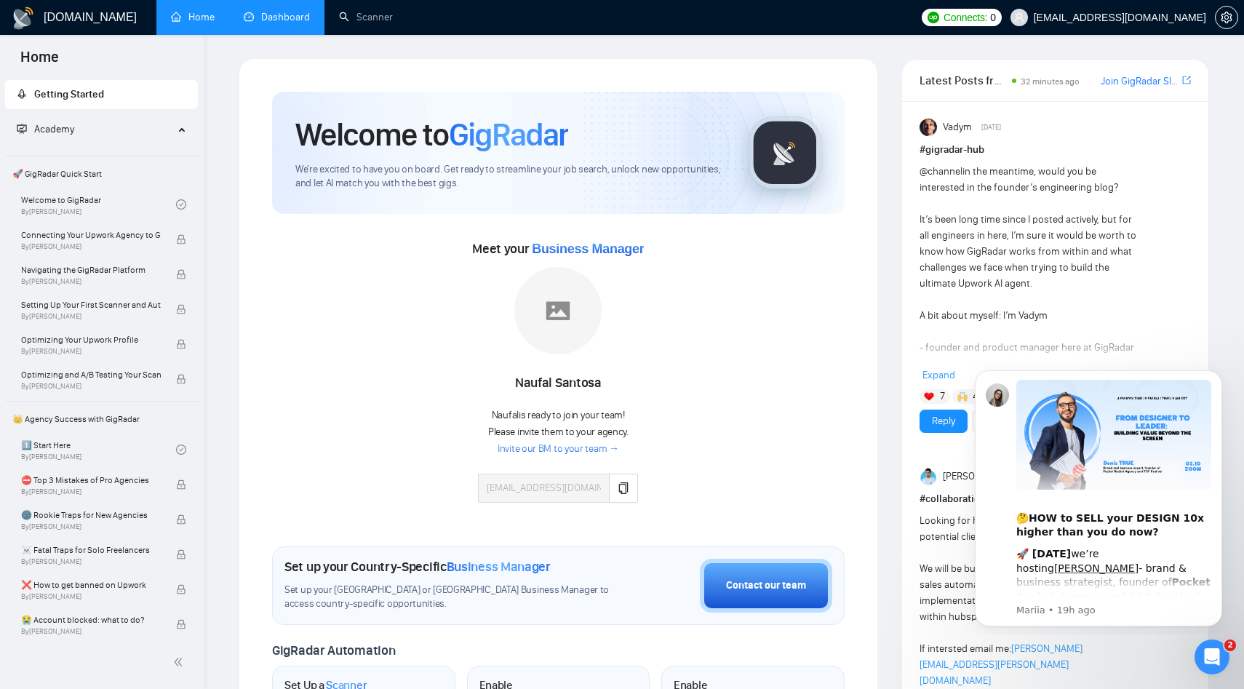
click at [282, 19] on link "Dashboard" at bounding box center [277, 17] width 66 height 12
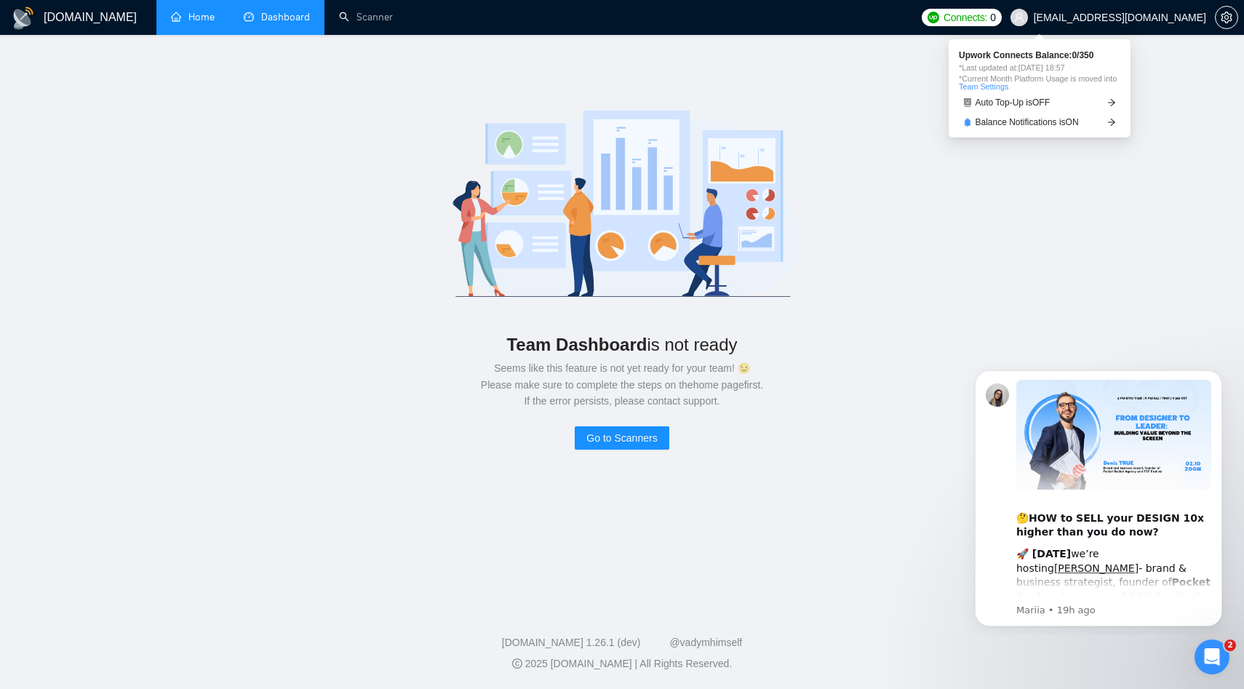
click at [987, 14] on span "Connects:" at bounding box center [966, 17] width 44 height 16
click at [383, 20] on link "Scanner" at bounding box center [366, 17] width 54 height 12
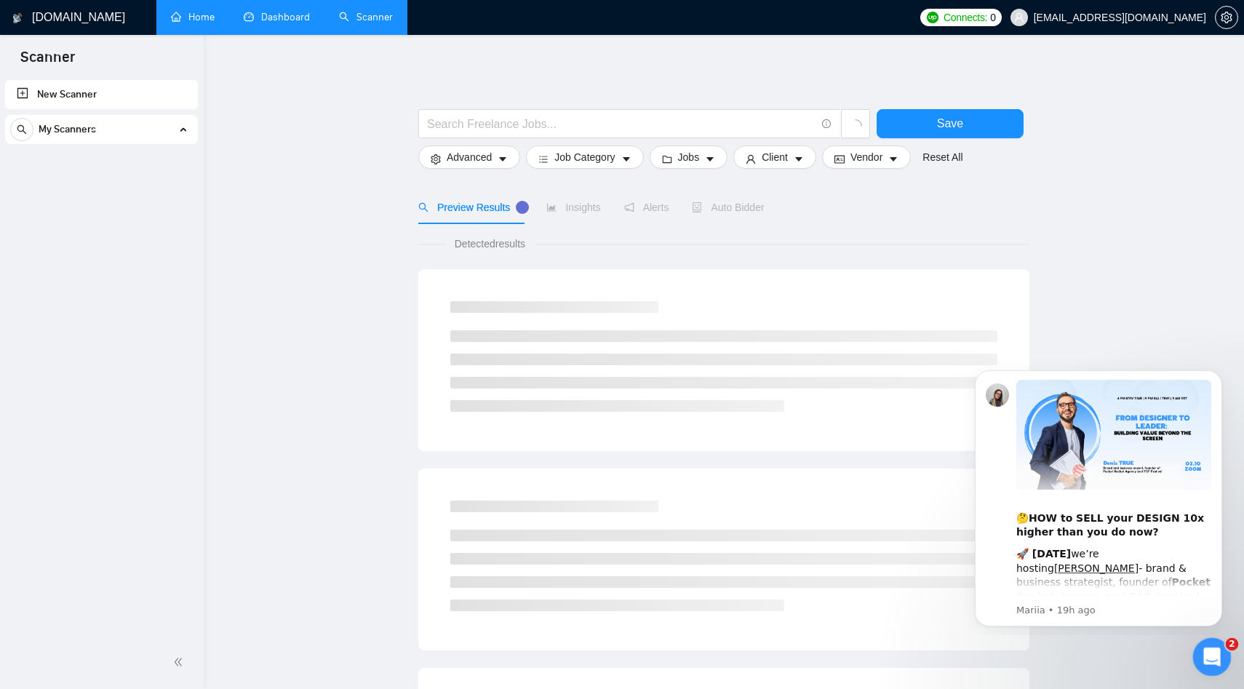
click at [1207, 659] on icon "Open Intercom Messenger" at bounding box center [1211, 655] width 24 height 24
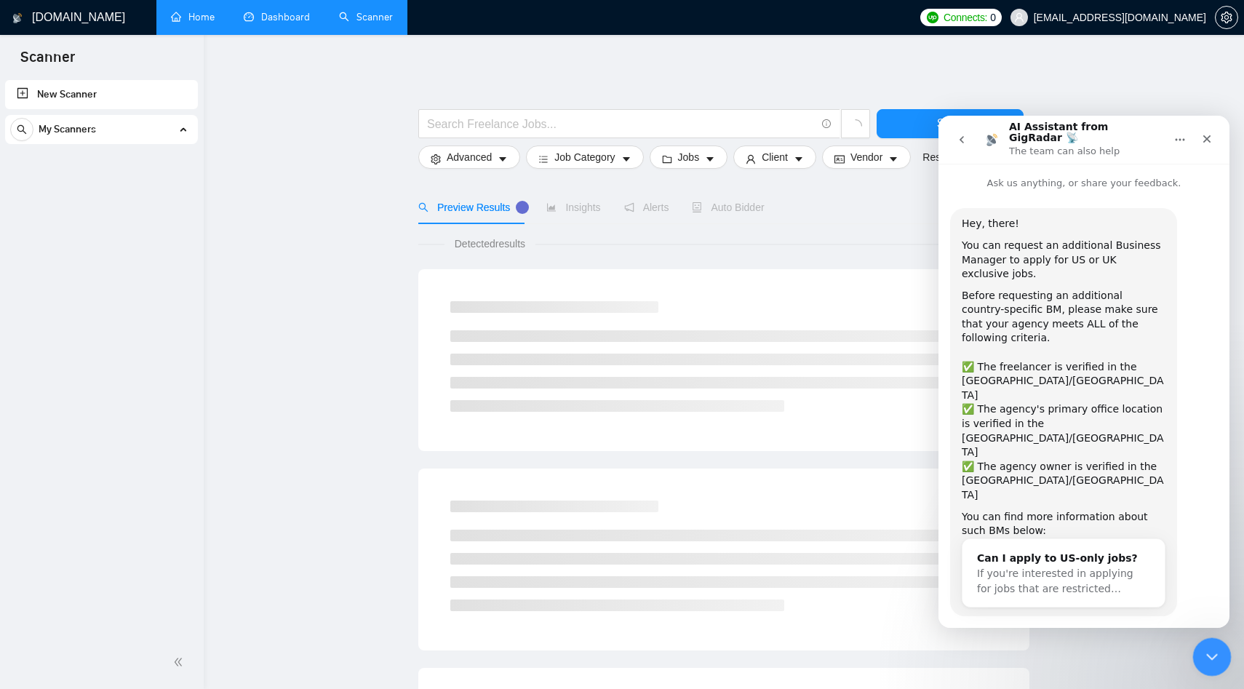
scroll to position [10, 0]
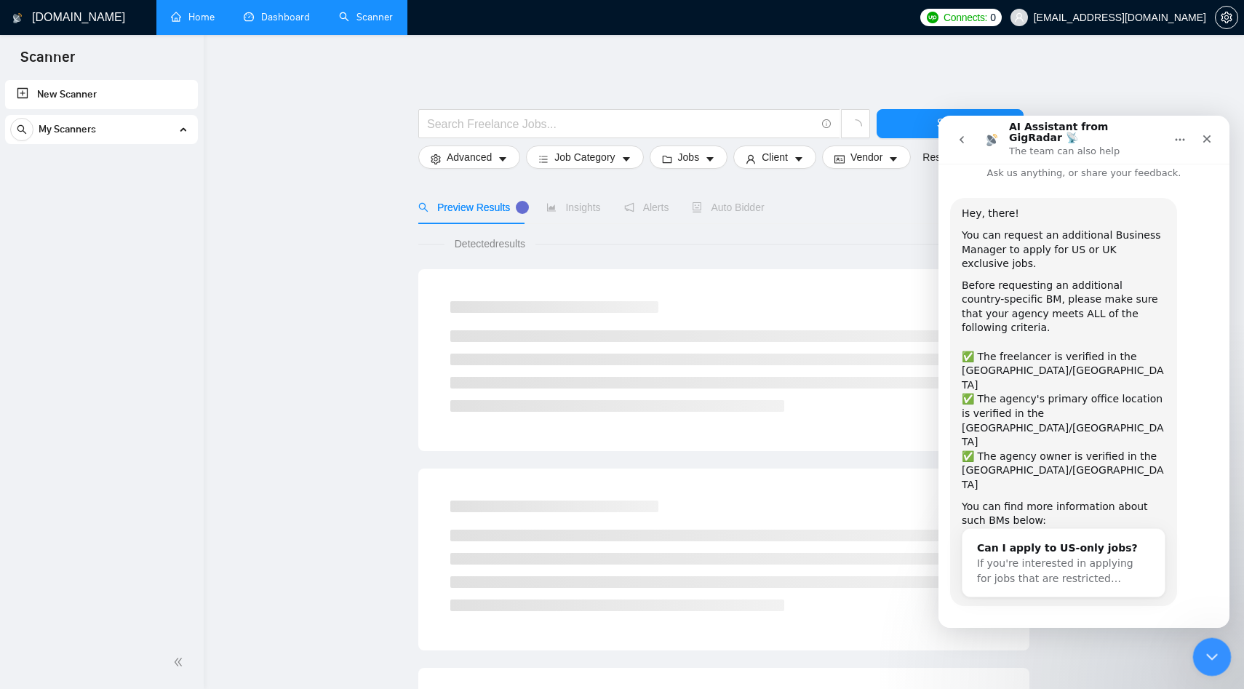
click at [1207, 659] on icon "Close Intercom Messenger" at bounding box center [1209, 654] width 17 height 17
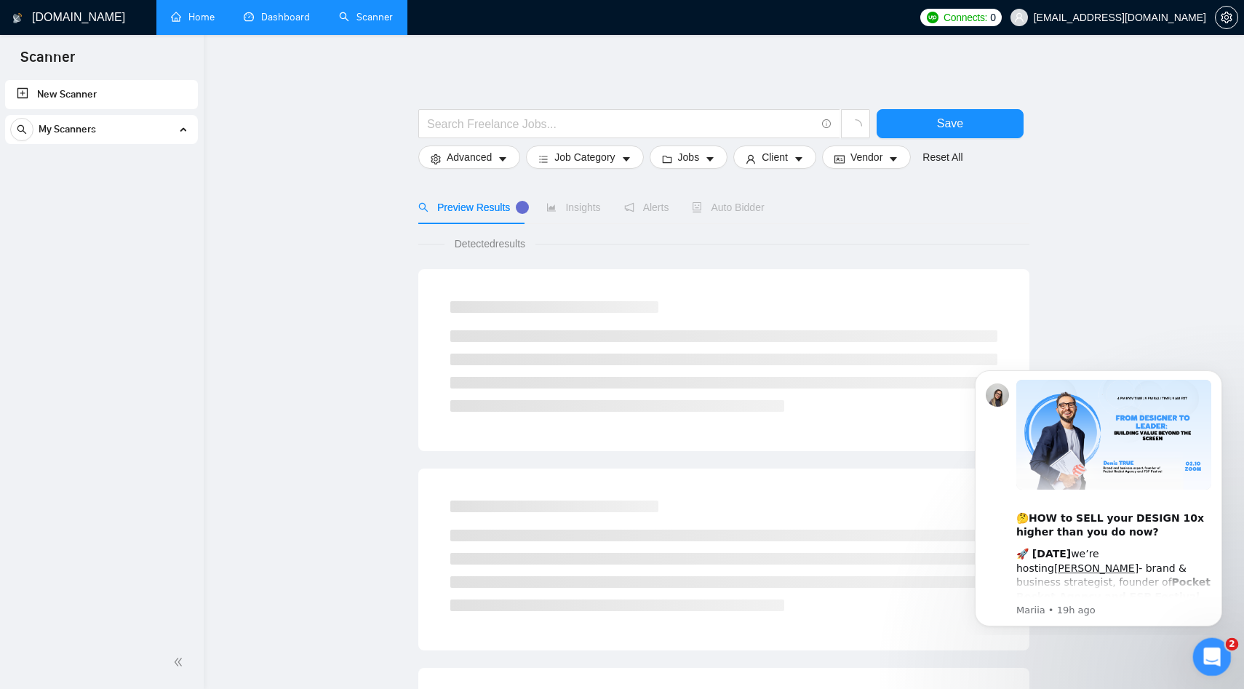
scroll to position [0, 0]
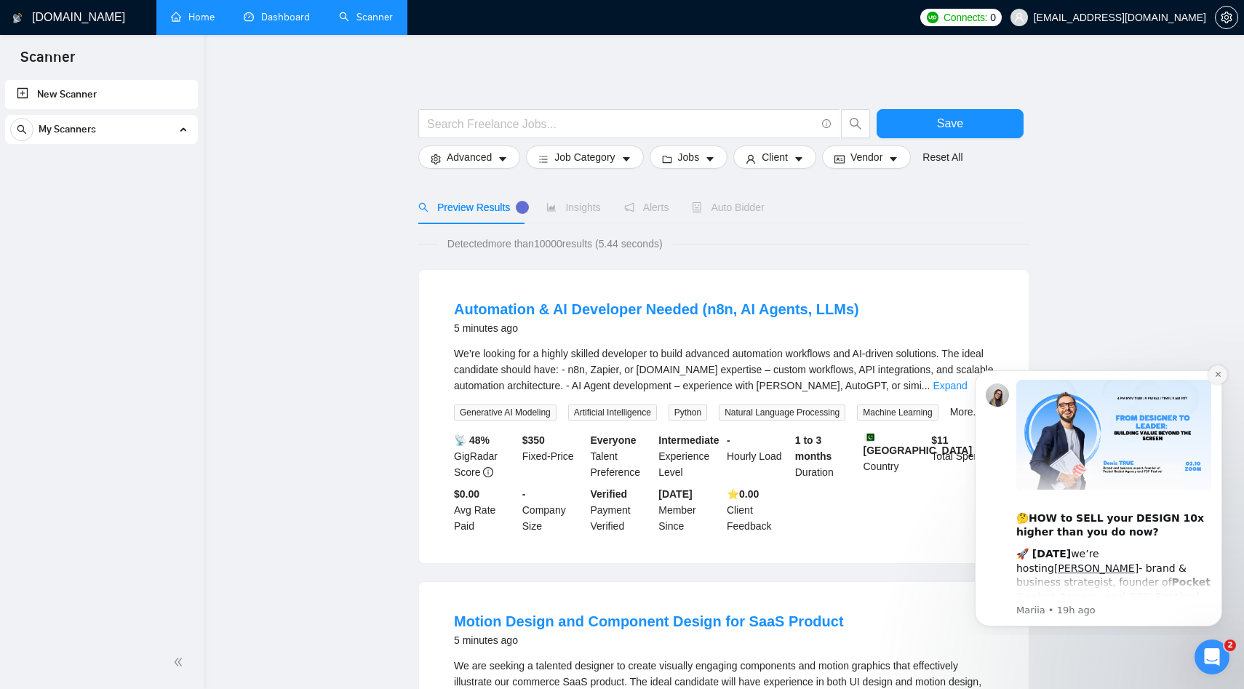
click at [1215, 376] on icon "Dismiss notification" at bounding box center [1217, 374] width 5 height 5
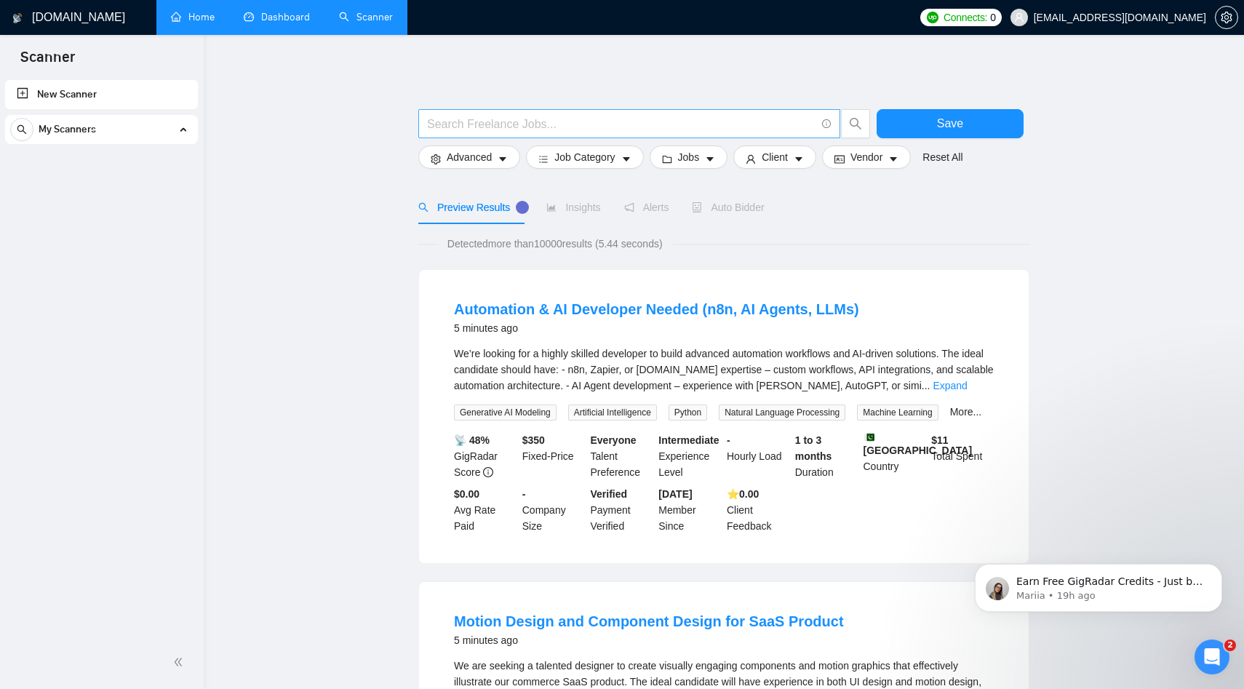
click at [825, 122] on icon "info-circle" at bounding box center [826, 123] width 9 height 9
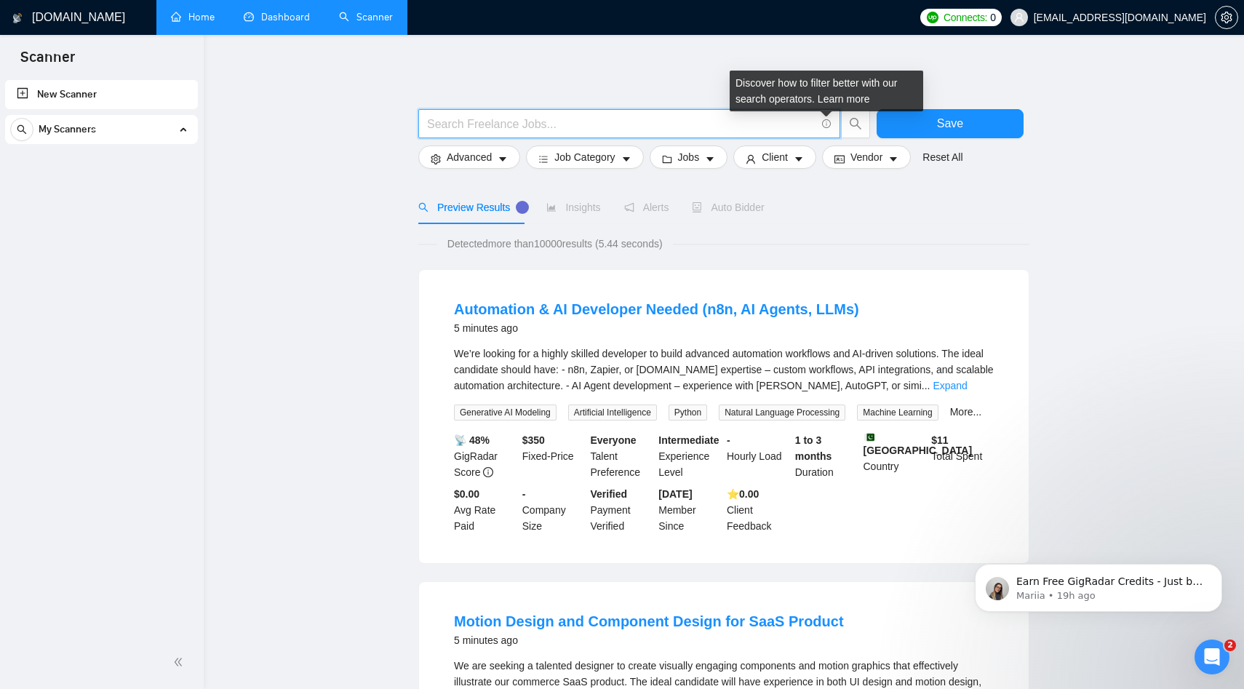
click at [825, 122] on icon "info-circle" at bounding box center [826, 123] width 9 height 9
click at [825, 125] on icon "info-circle" at bounding box center [826, 123] width 9 height 9
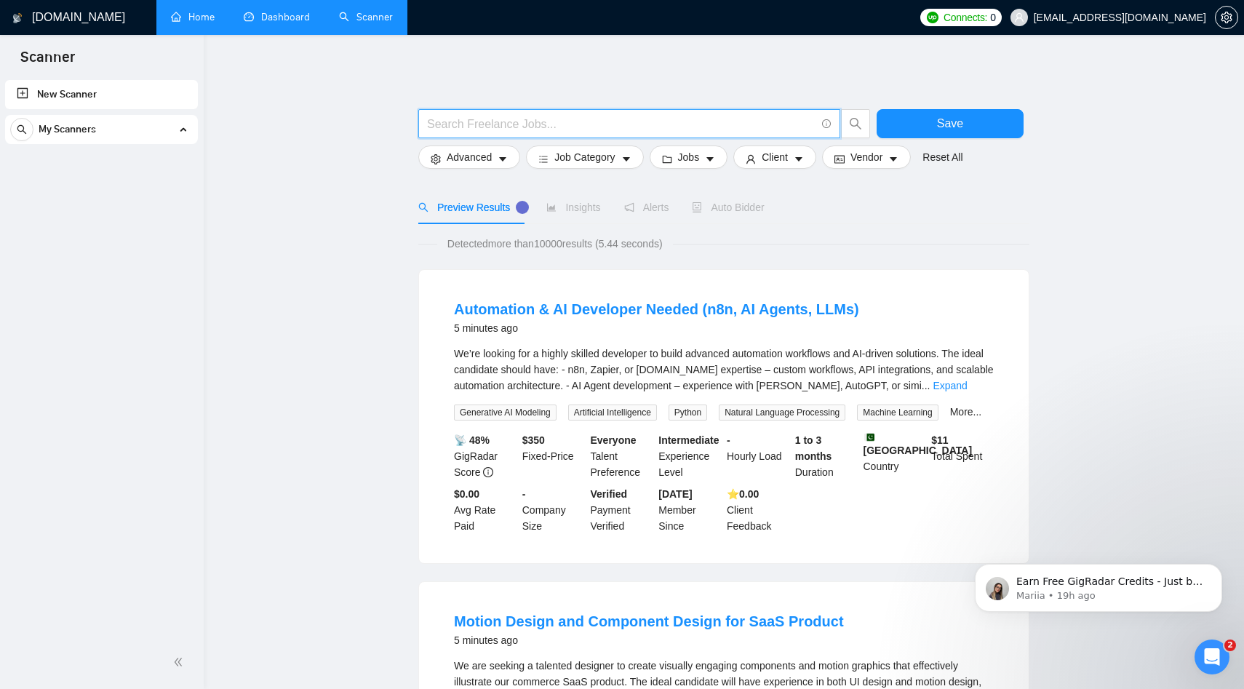
click at [524, 210] on div "Tooltip anchor" at bounding box center [522, 207] width 13 height 13
click at [537, 242] on span "Detected more than 10000 results (5.44 seconds)" at bounding box center [555, 244] width 236 height 16
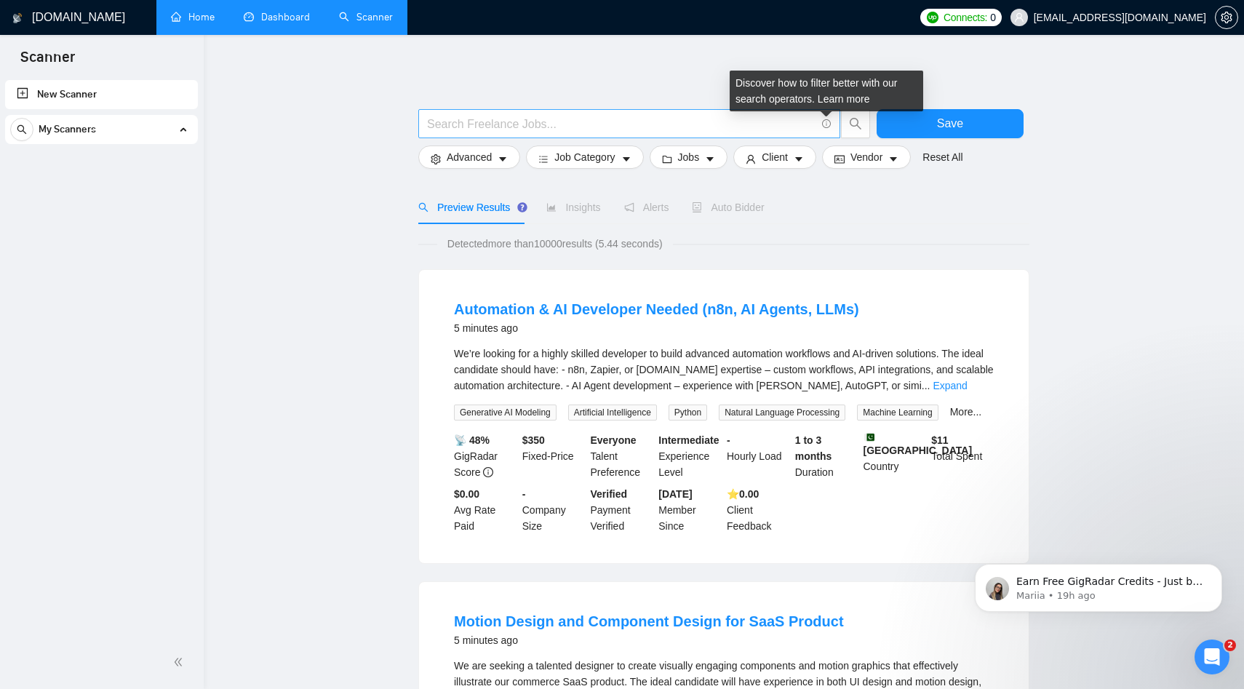
click at [827, 126] on icon "info-circle" at bounding box center [826, 123] width 9 height 9
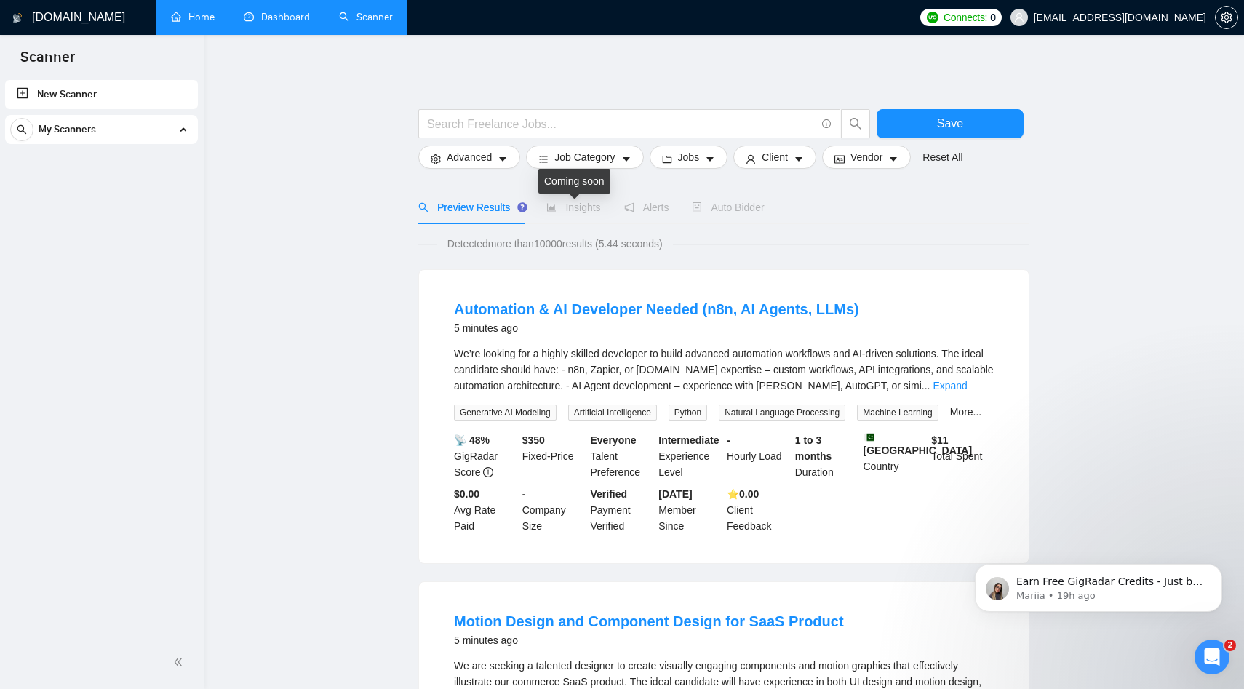
click at [573, 211] on span "Insights" at bounding box center [573, 208] width 54 height 12
click at [1219, 663] on div "Open Intercom Messenger" at bounding box center [1210, 655] width 48 height 48
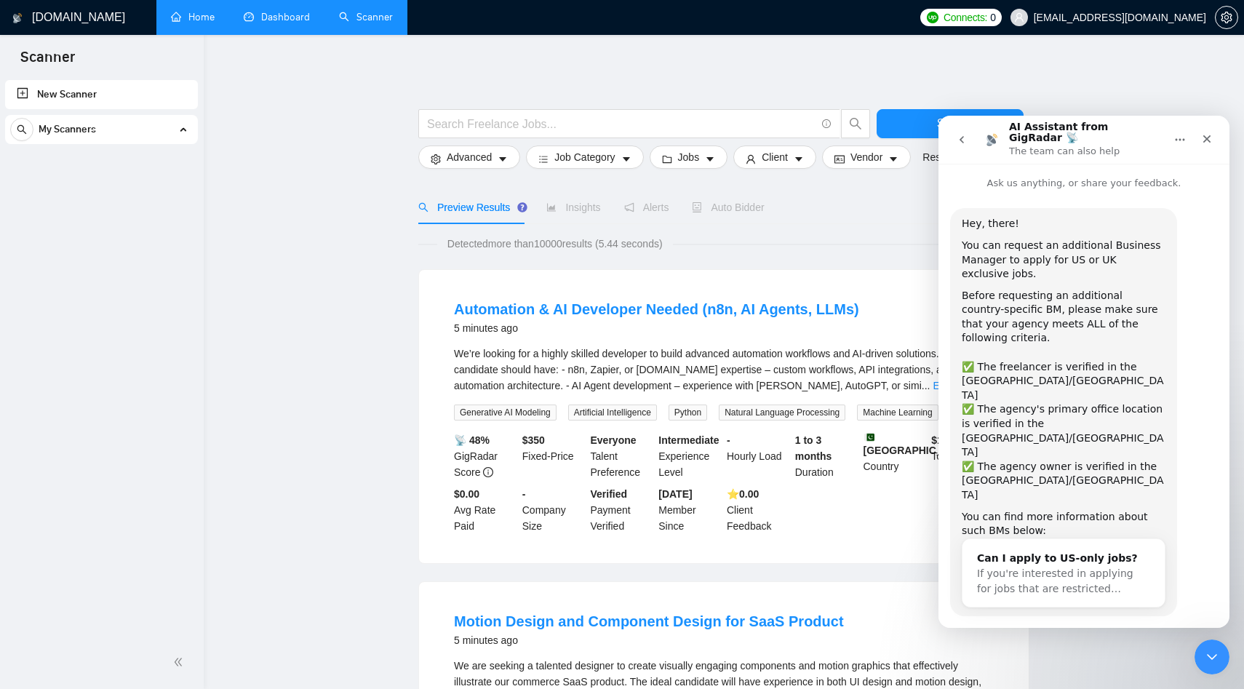
scroll to position [10, 0]
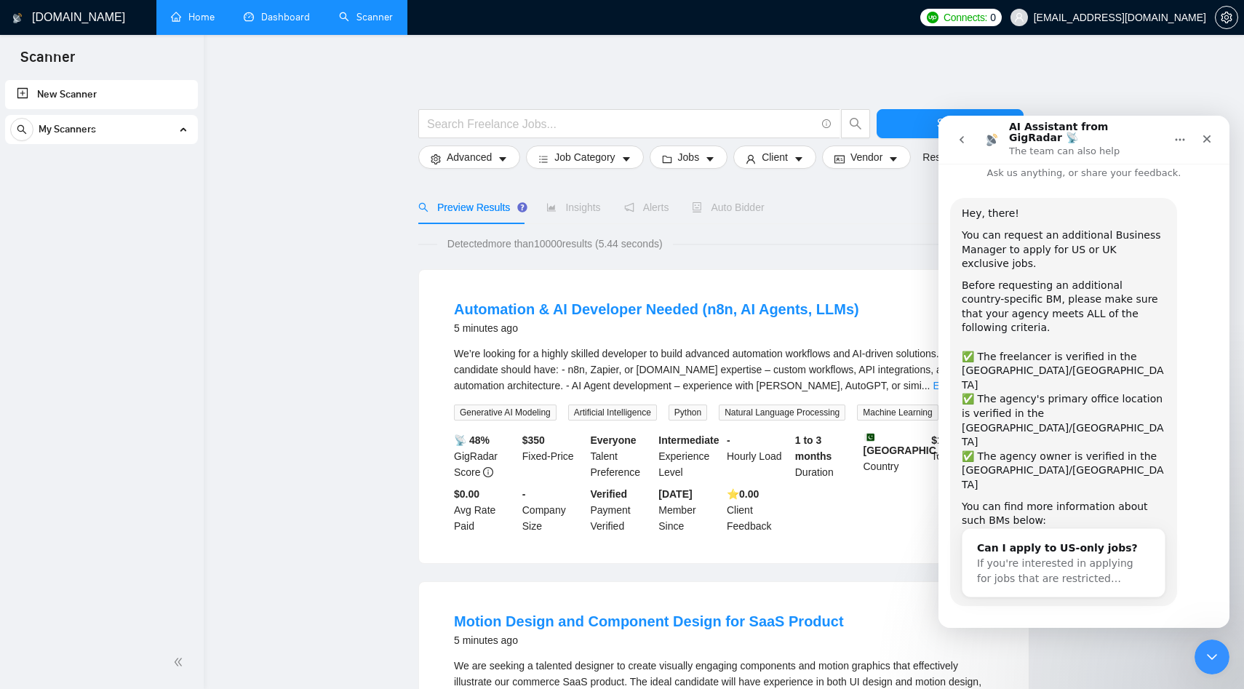
click at [949, 132] on button "go back" at bounding box center [962, 140] width 28 height 28
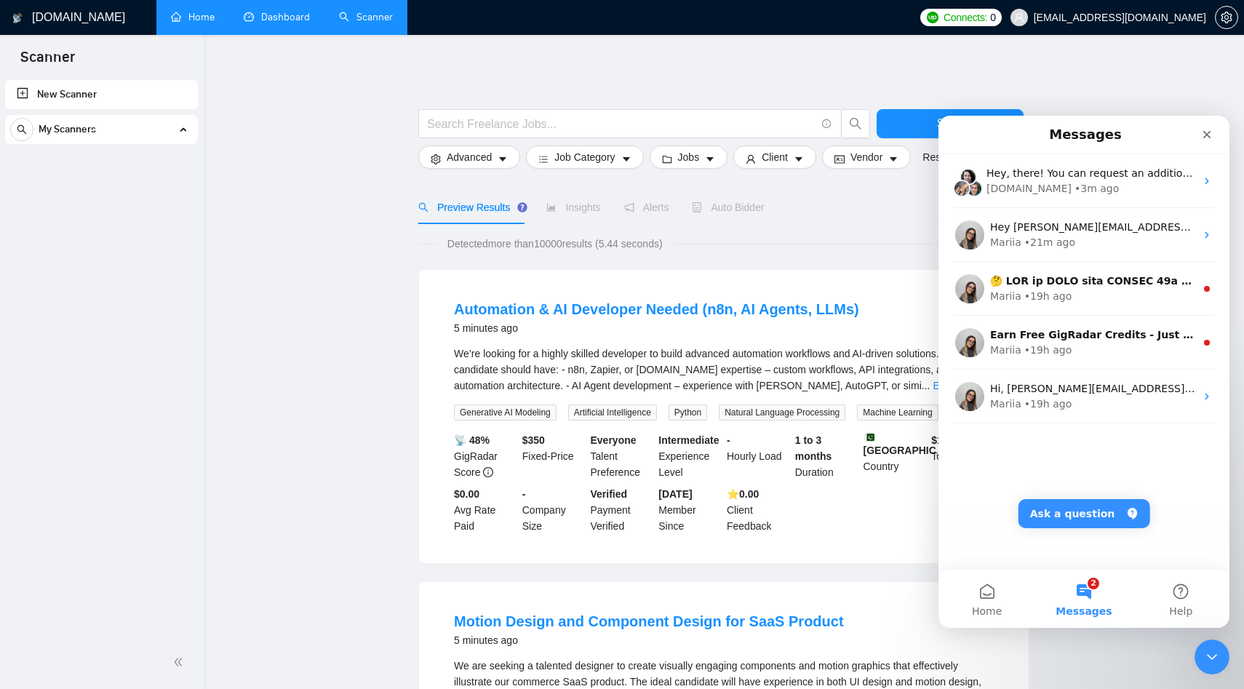
scroll to position [0, 0]
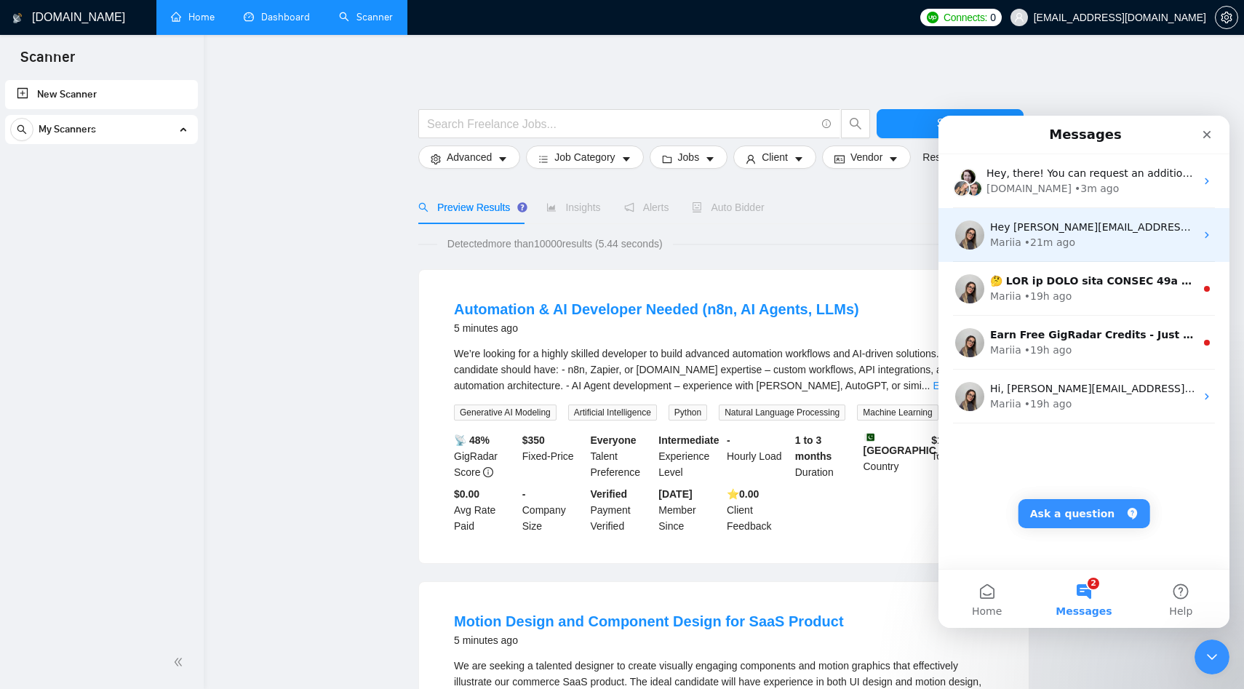
click at [1113, 243] on div "Mariia • 21m ago" at bounding box center [1092, 242] width 205 height 15
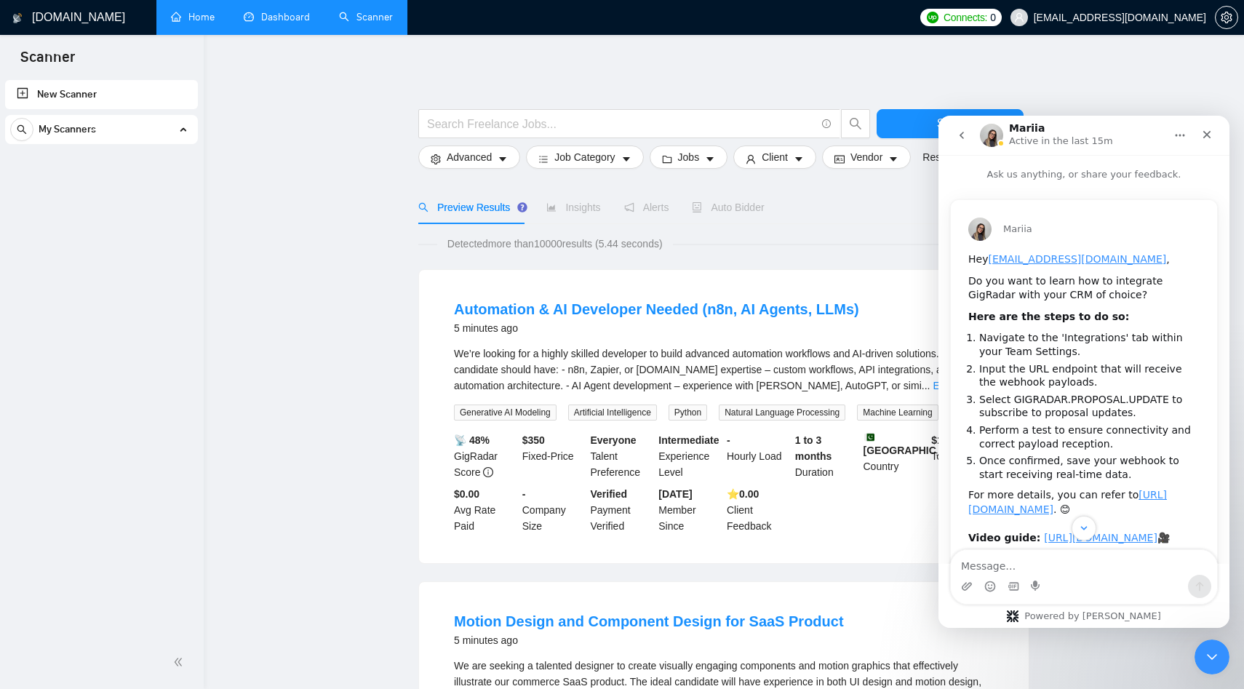
click at [966, 139] on icon "go back" at bounding box center [962, 136] width 12 height 12
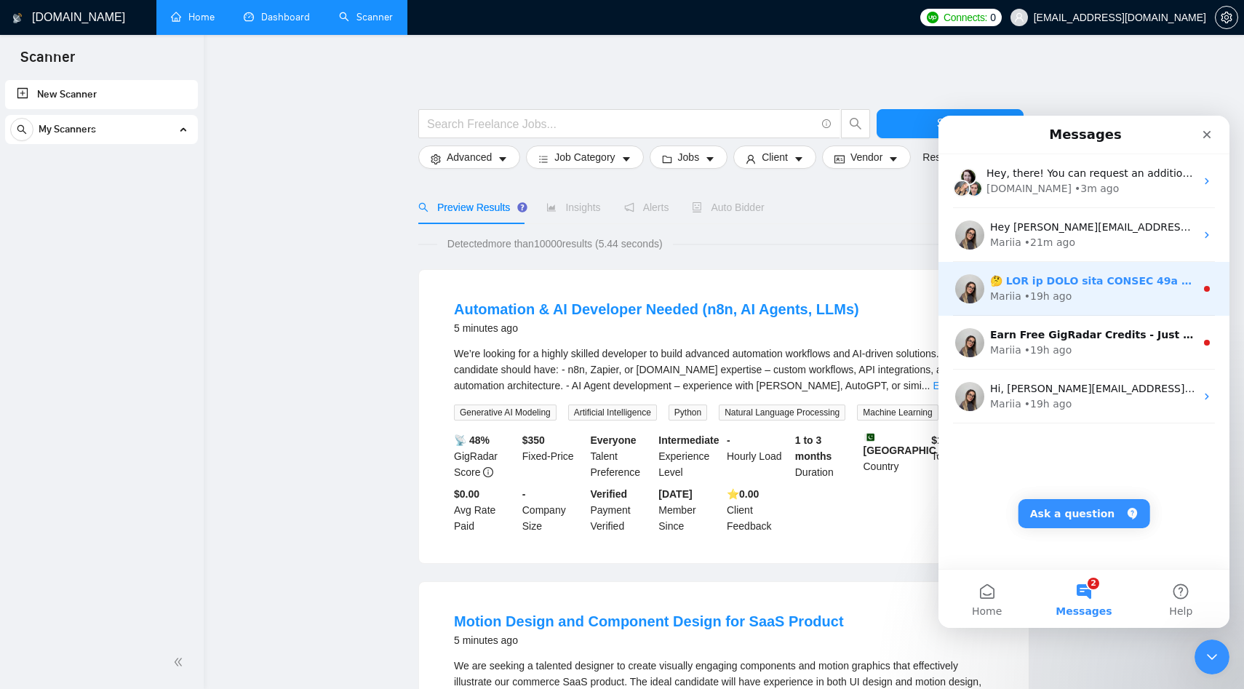
click at [1060, 309] on div "Mariia • 19h ago" at bounding box center [1084, 289] width 291 height 54
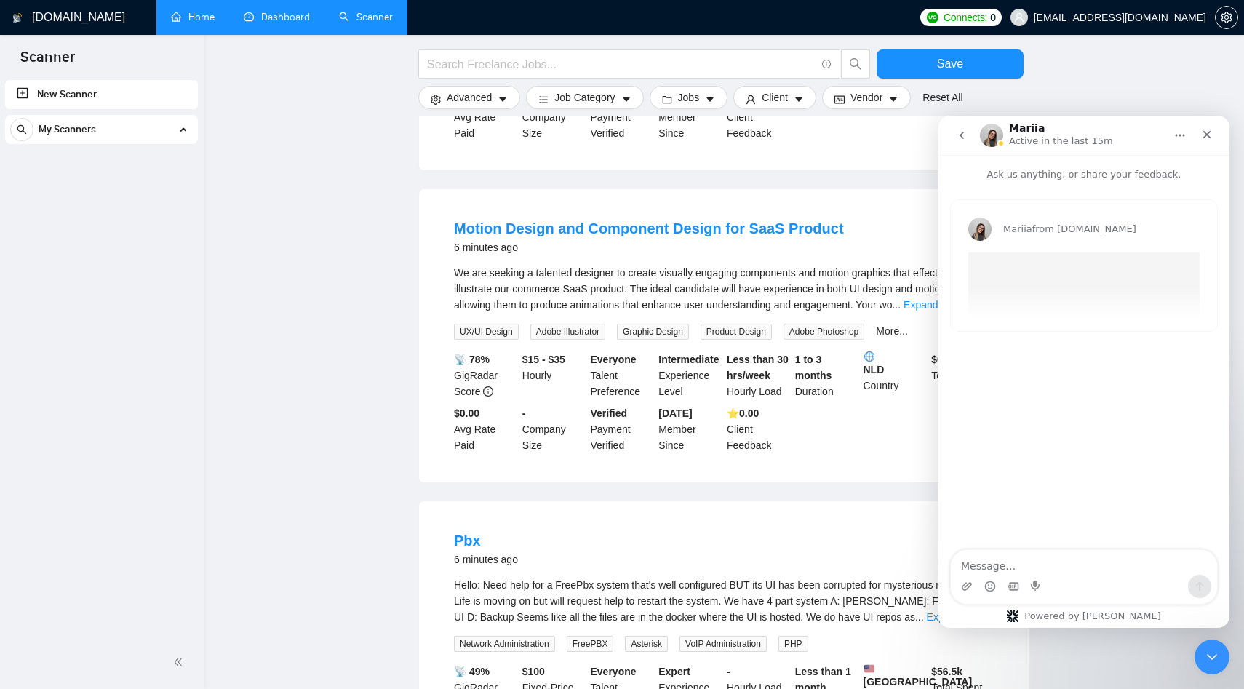
scroll to position [671, 0]
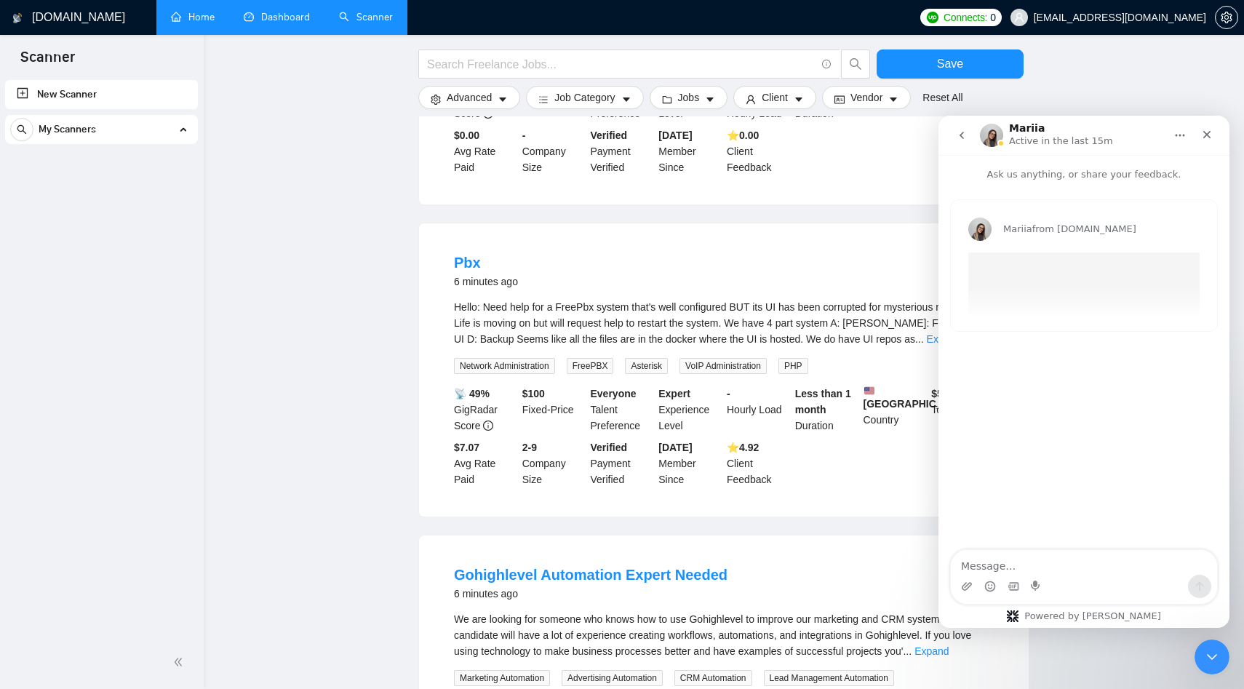
click at [966, 135] on icon "go back" at bounding box center [962, 136] width 12 height 12
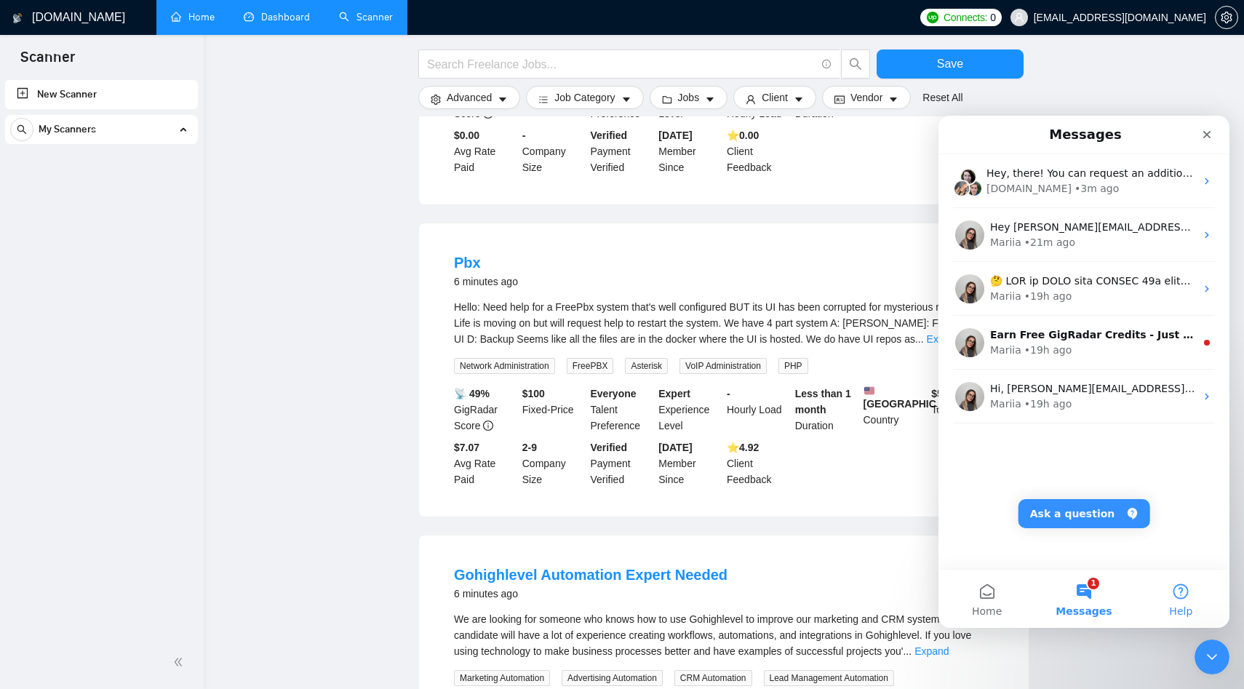
click at [1185, 589] on button "Help" at bounding box center [1181, 599] width 97 height 58
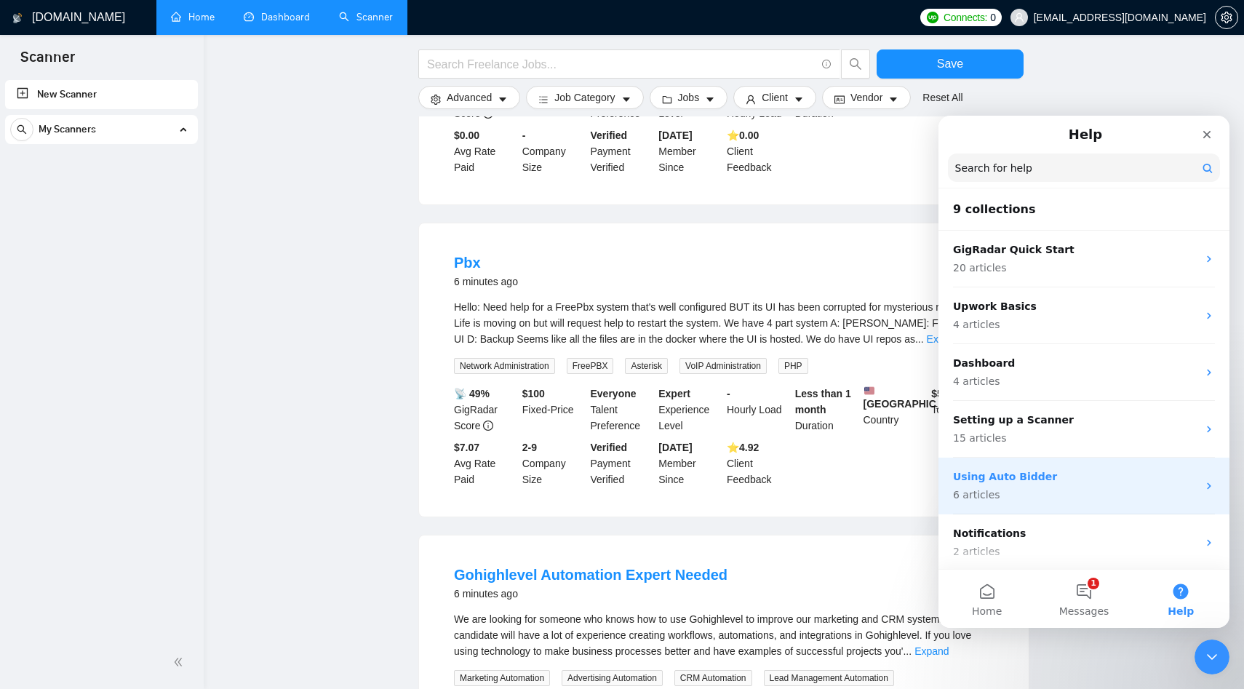
scroll to position [32, 0]
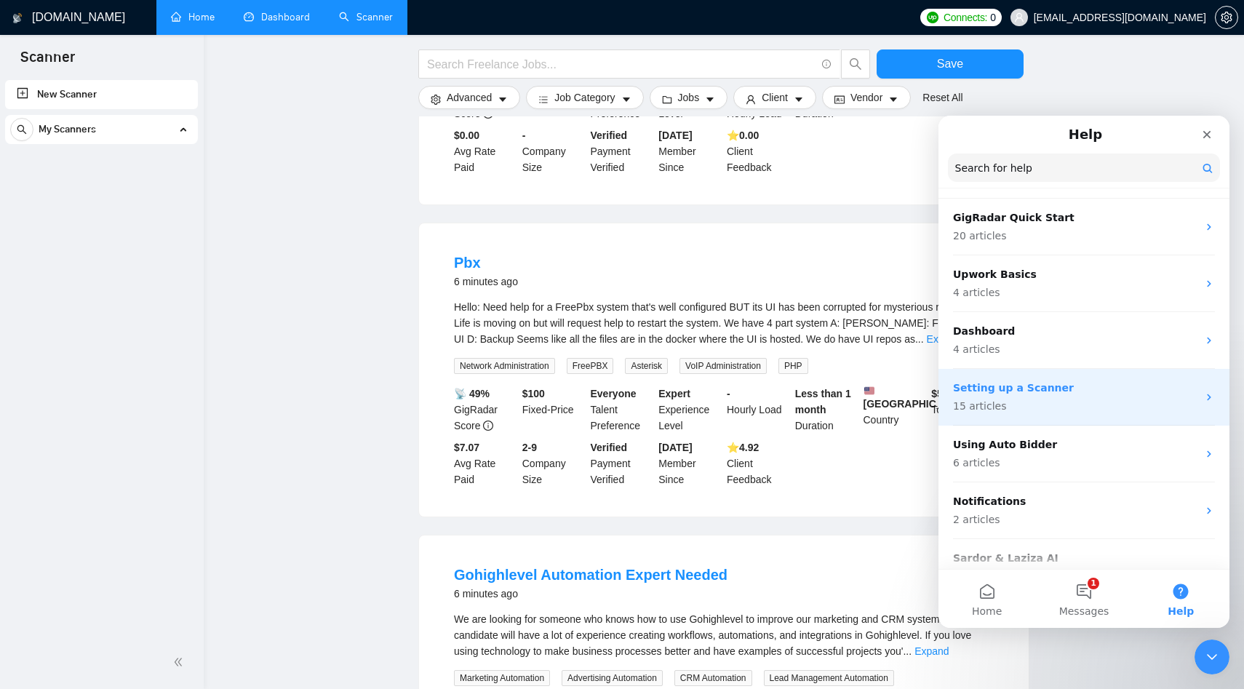
click at [1073, 386] on p "Setting up a Scanner" at bounding box center [1075, 388] width 245 height 15
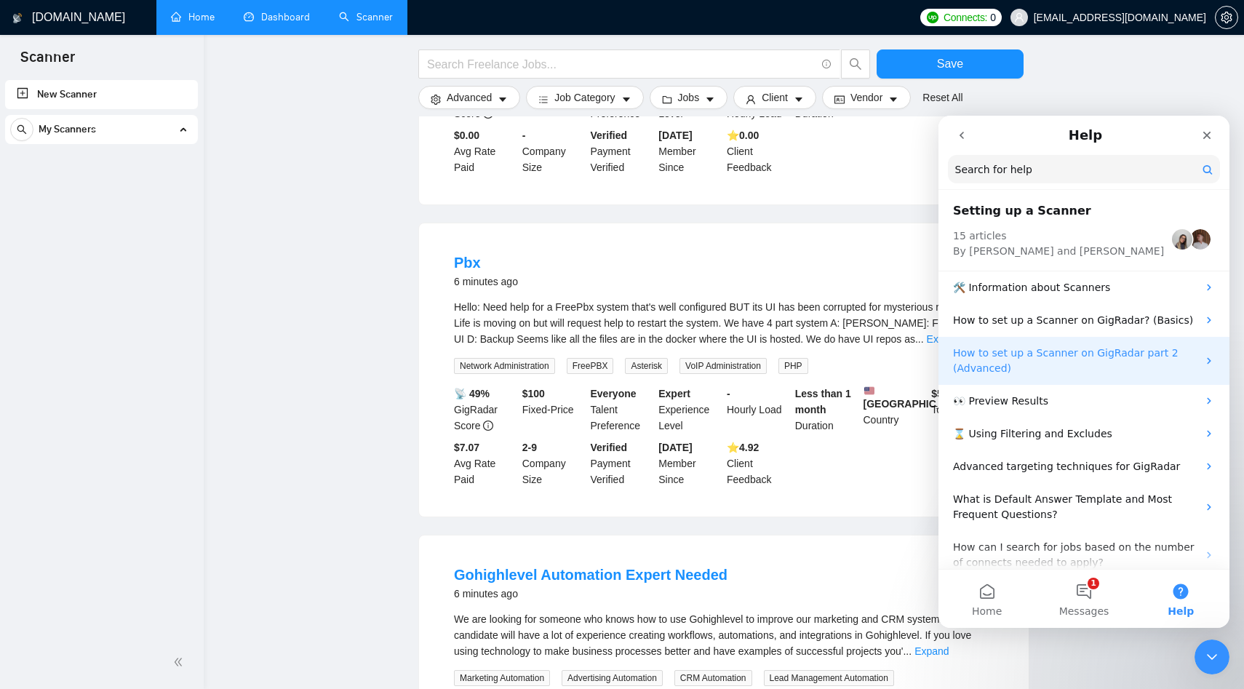
click at [1073, 367] on p "How to set up a Scanner on GigRadar part 2 (Advanced)" at bounding box center [1075, 361] width 245 height 31
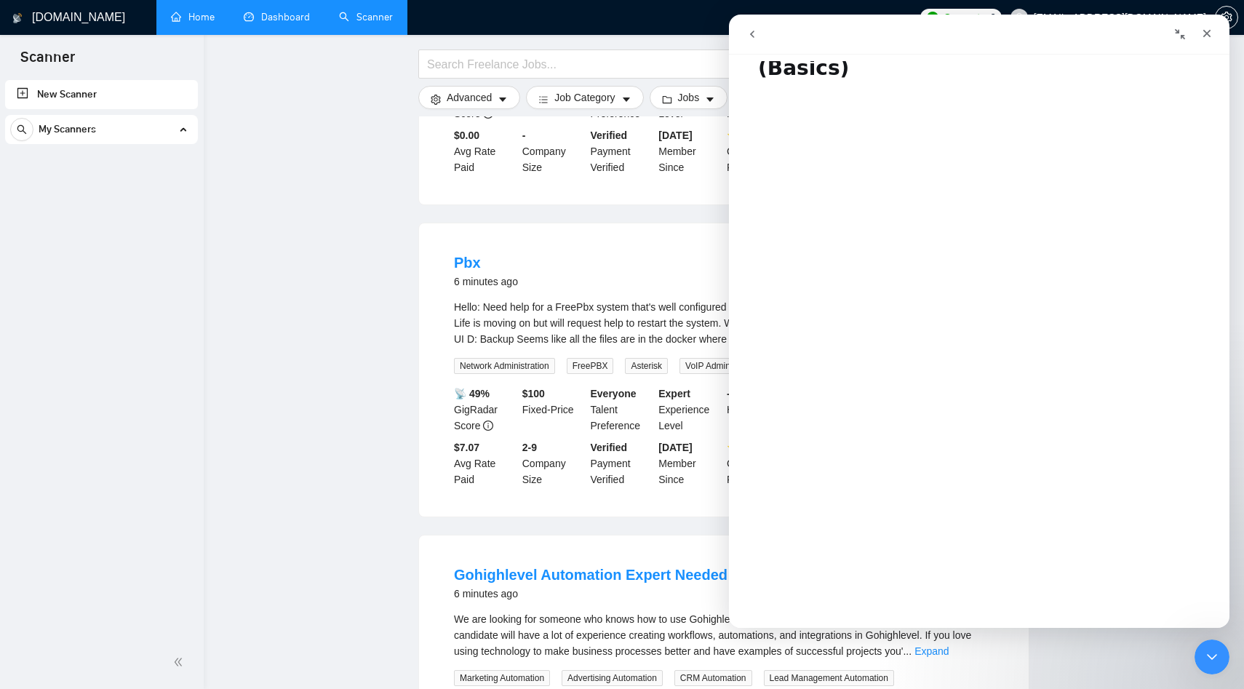
scroll to position [0, 0]
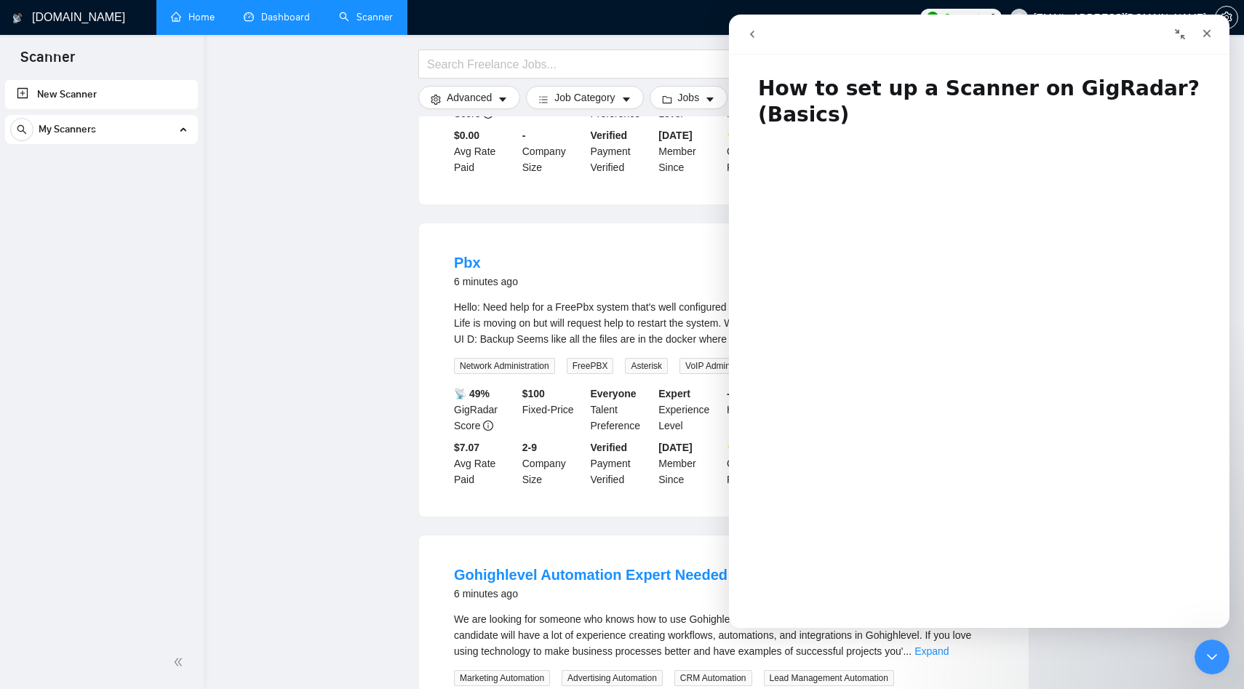
click at [760, 44] on button "go back" at bounding box center [753, 34] width 28 height 28
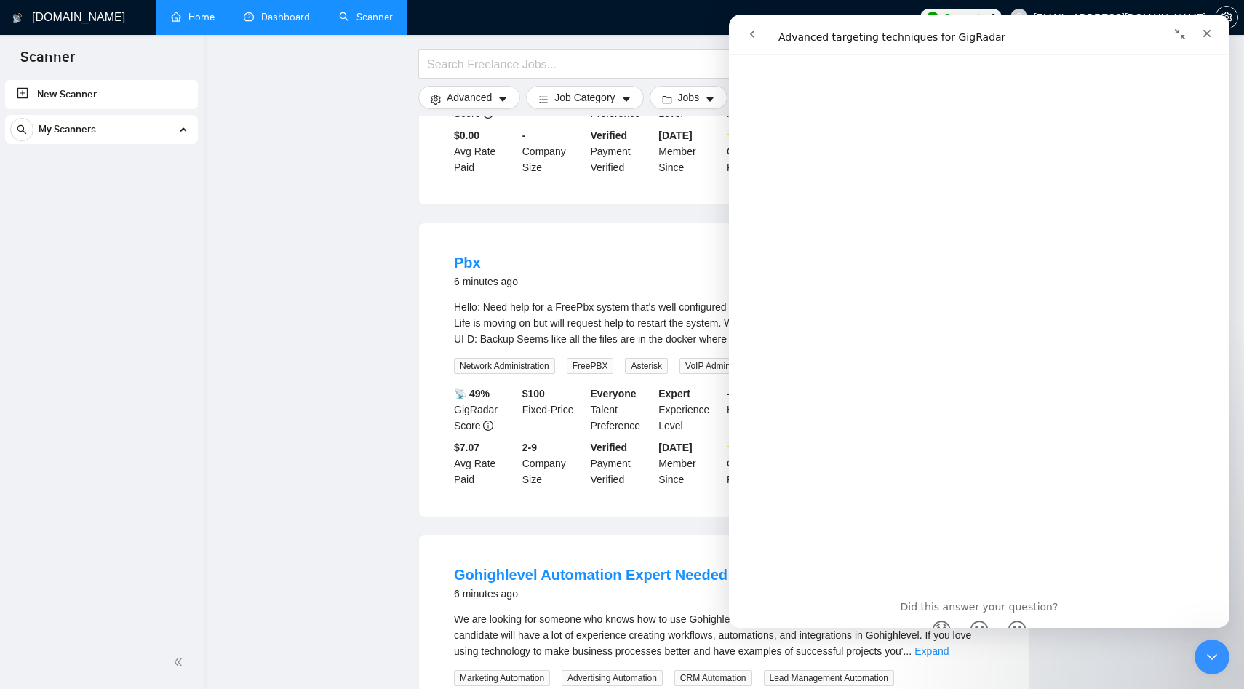
scroll to position [390, 0]
click at [753, 31] on icon "go back" at bounding box center [752, 34] width 4 height 7
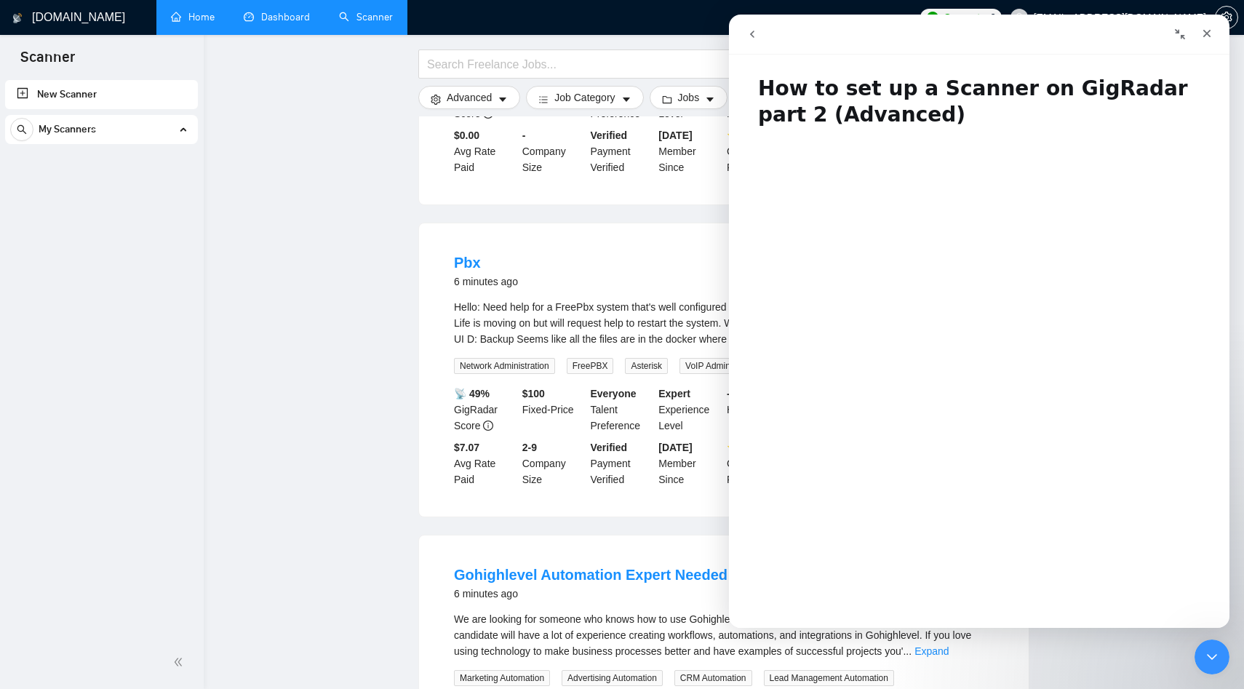
click at [750, 31] on icon "go back" at bounding box center [753, 34] width 12 height 12
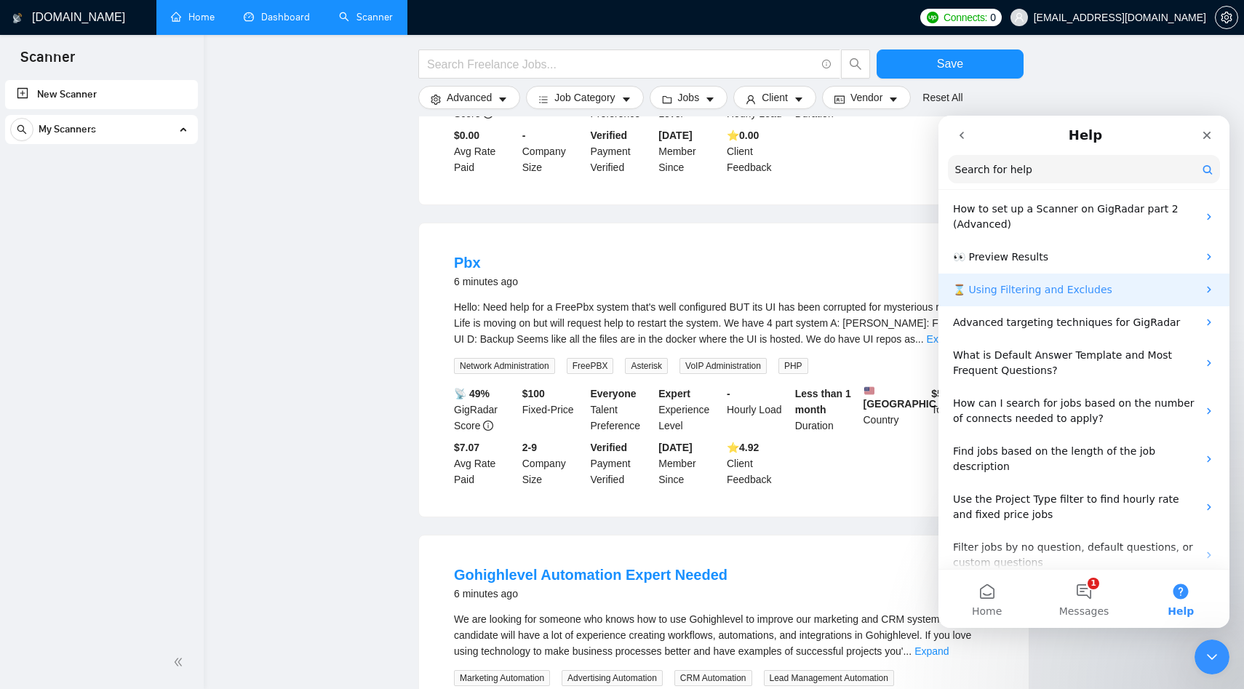
scroll to position [151, 0]
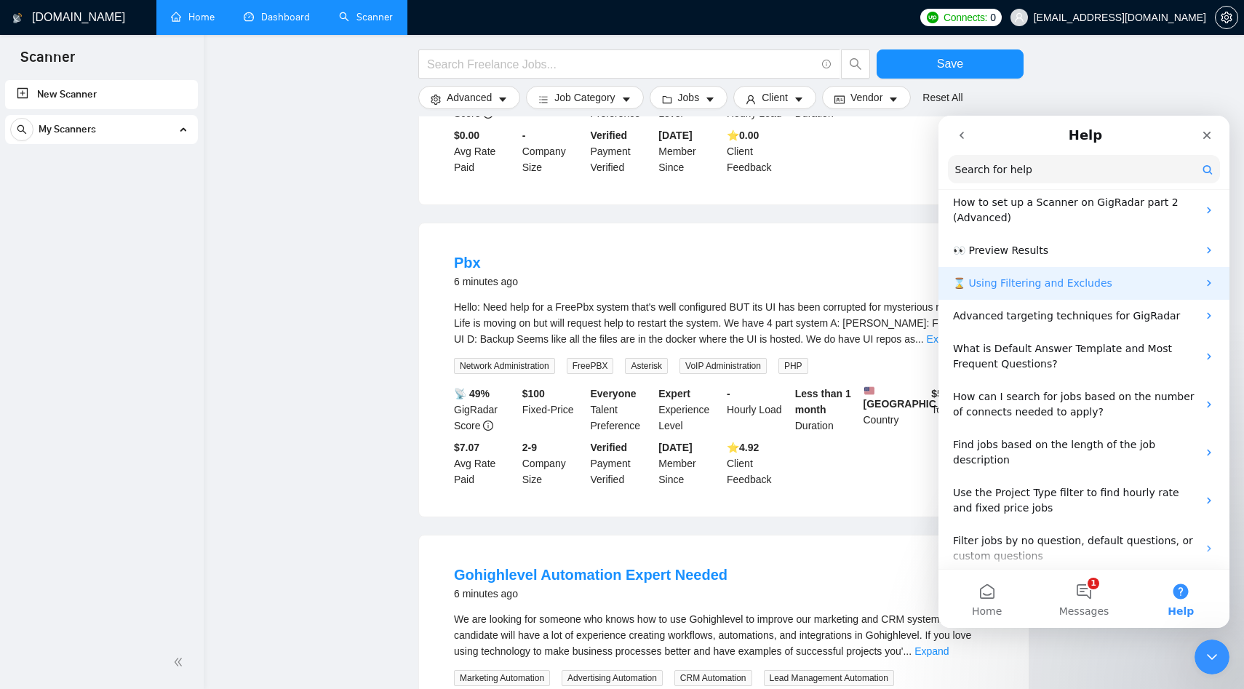
click at [1034, 270] on div "⌛ Using Filtering and Excludes" at bounding box center [1084, 283] width 291 height 33
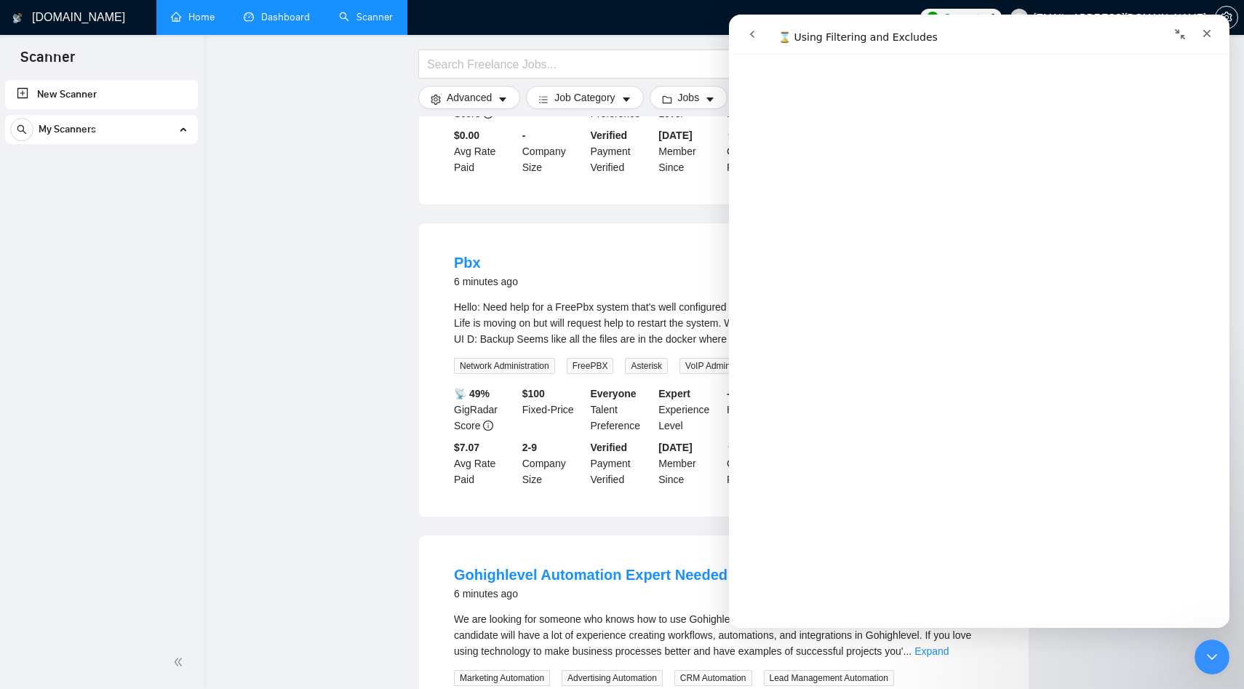
scroll to position [0, 0]
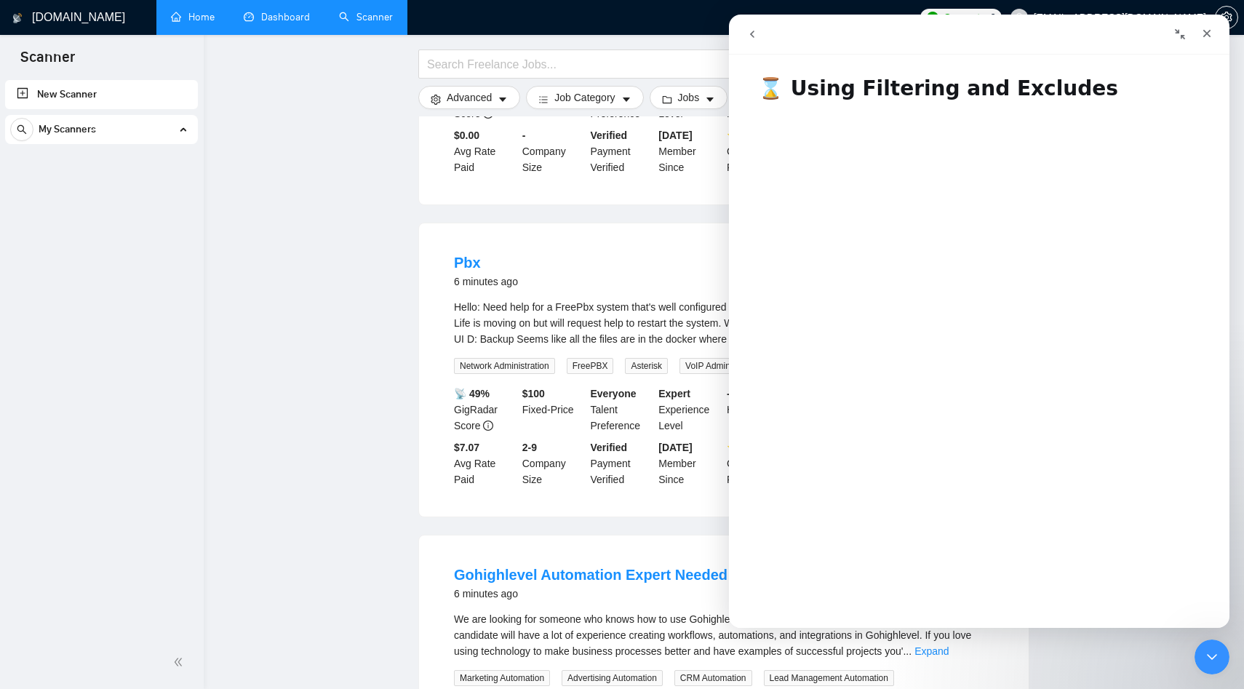
click at [761, 41] on button "go back" at bounding box center [753, 34] width 28 height 28
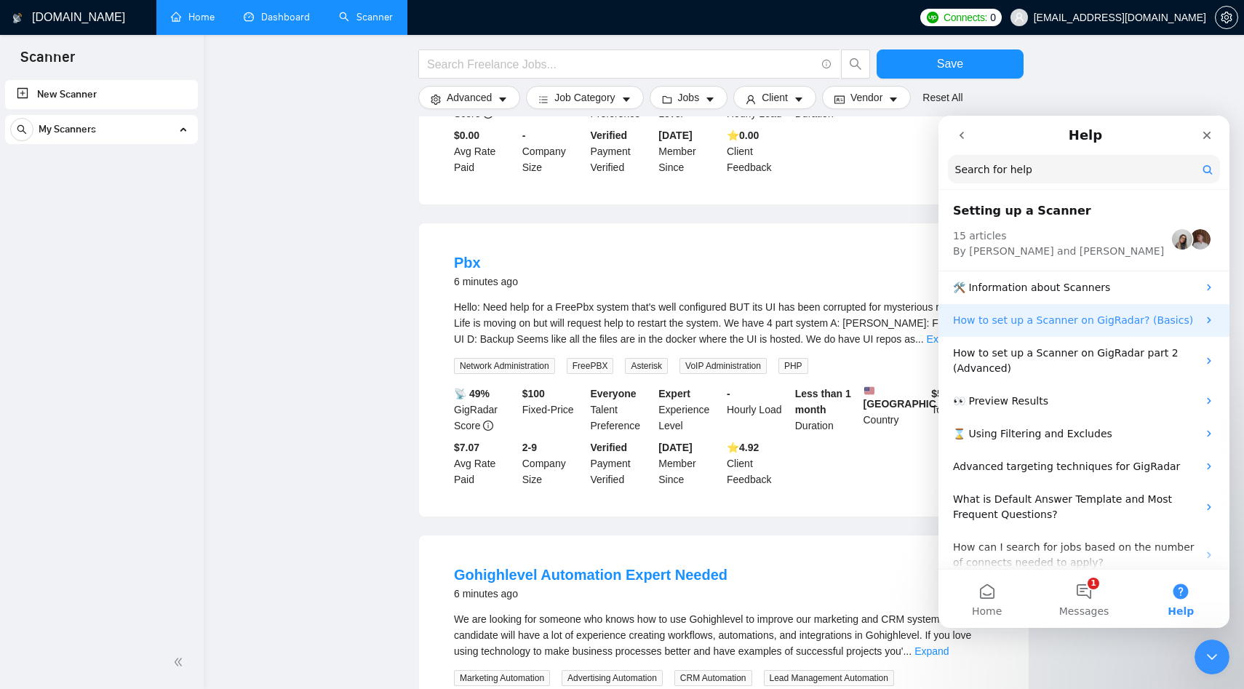
click at [1046, 325] on p "How to set up a Scanner on GigRadar? (Basics)" at bounding box center [1075, 320] width 245 height 15
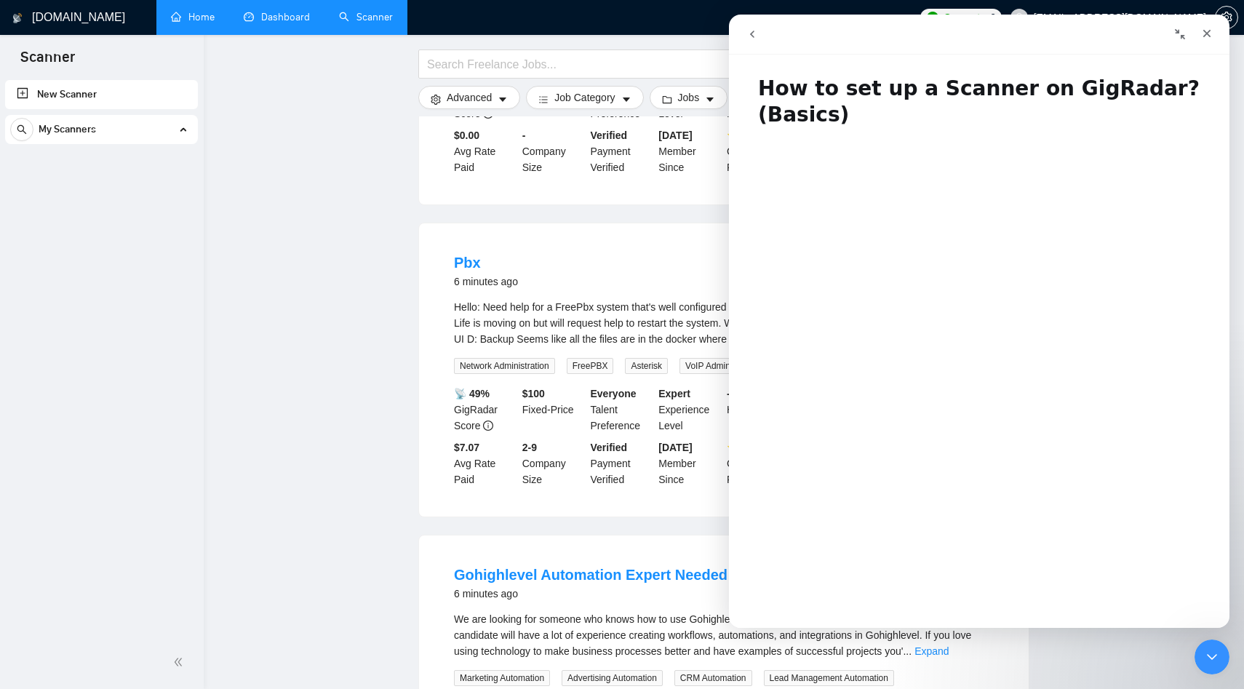
click at [842, 93] on h1 "How to set up a Scanner on GigRadar? (Basics)" at bounding box center [979, 96] width 501 height 71
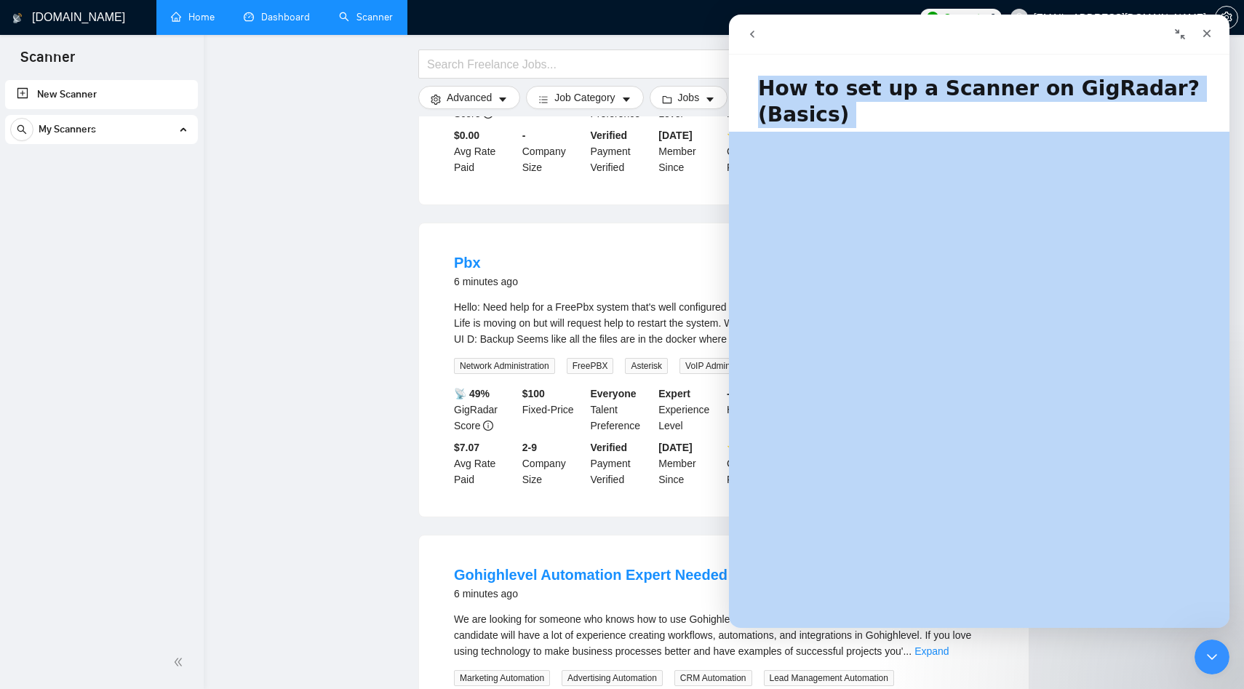
click at [842, 93] on h1 "How to set up a Scanner on GigRadar? (Basics)" at bounding box center [979, 96] width 501 height 71
copy h1 "How to set up a Scanner on GigRadar? (Basics)"
click at [757, 45] on button "go back" at bounding box center [753, 34] width 28 height 28
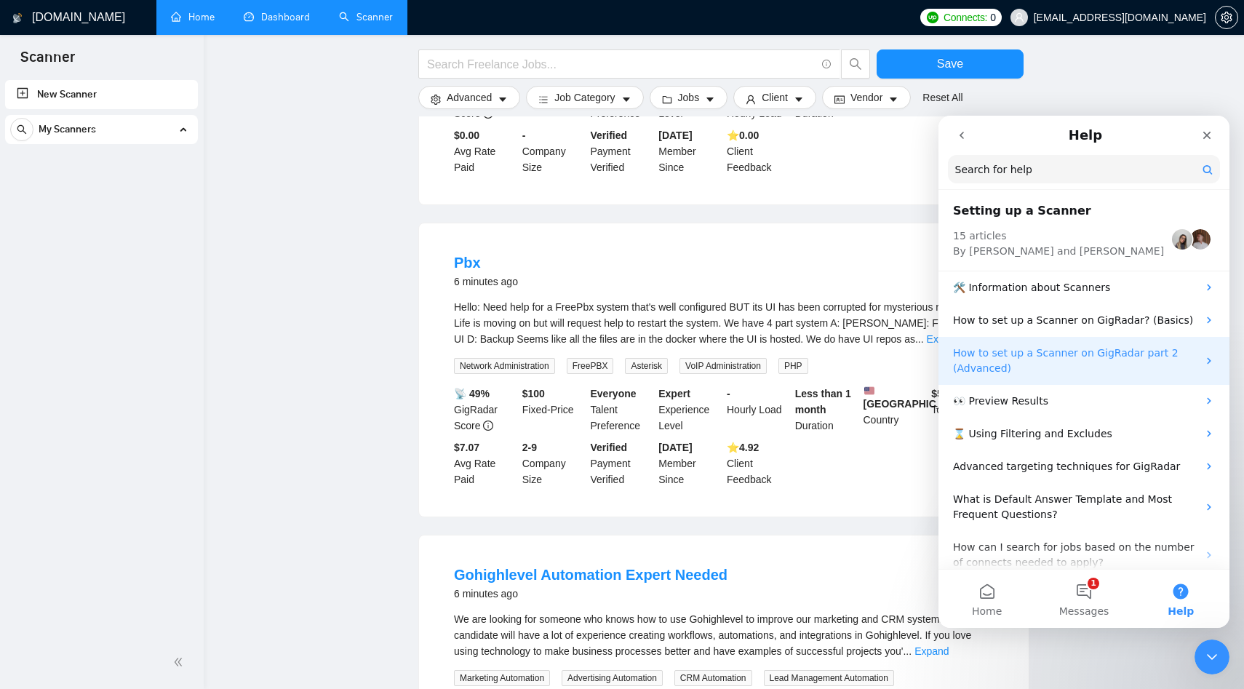
click at [1079, 368] on p "How to set up a Scanner on GigRadar part 2 (Advanced)" at bounding box center [1075, 361] width 245 height 31
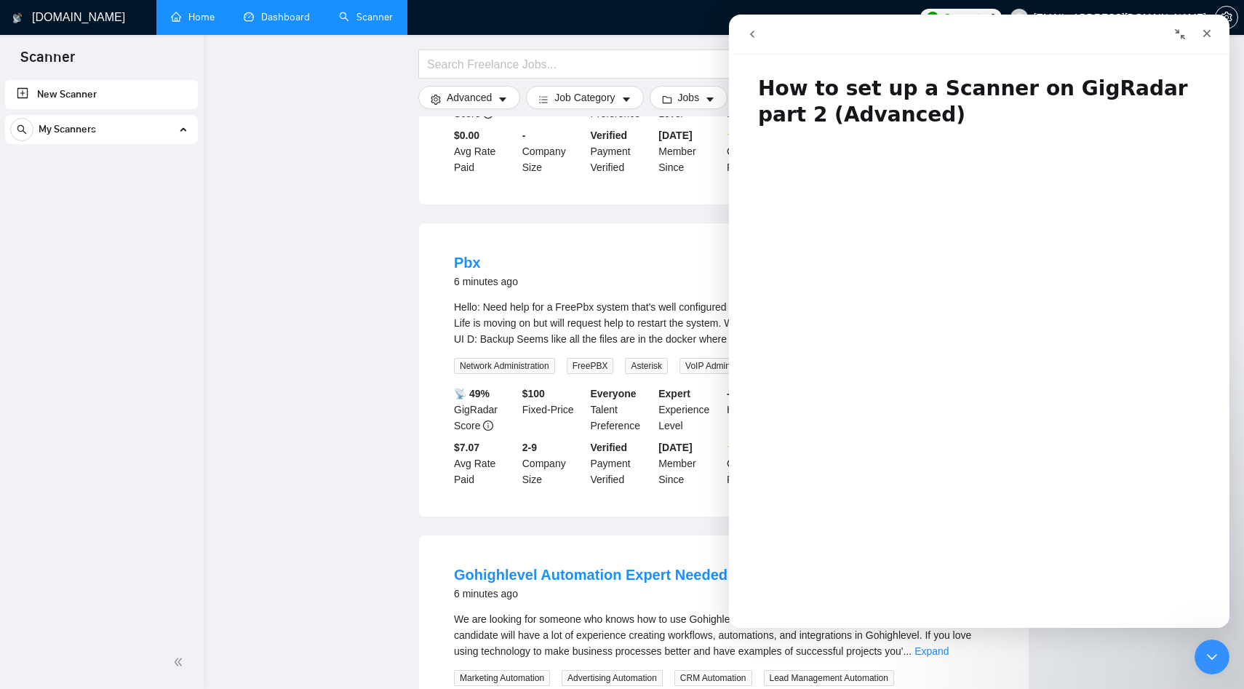
click at [827, 87] on h1 "How to set up a Scanner on GigRadar part 2 (Advanced)" at bounding box center [979, 96] width 501 height 71
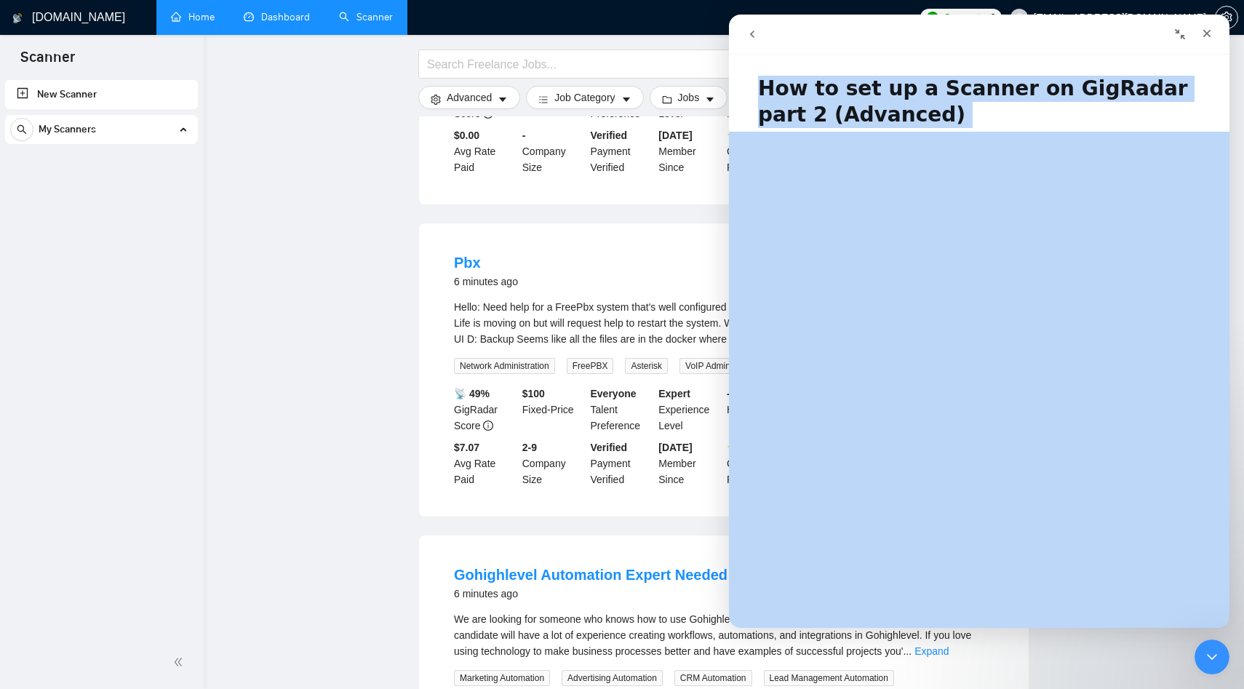
click at [827, 87] on h1 "How to set up a Scanner on GigRadar part 2 (Advanced)" at bounding box center [979, 96] width 501 height 71
copy h1 "How to set up a Scanner on GigRadar part 2 (Advanced)"
click at [747, 40] on button "go back" at bounding box center [753, 34] width 28 height 28
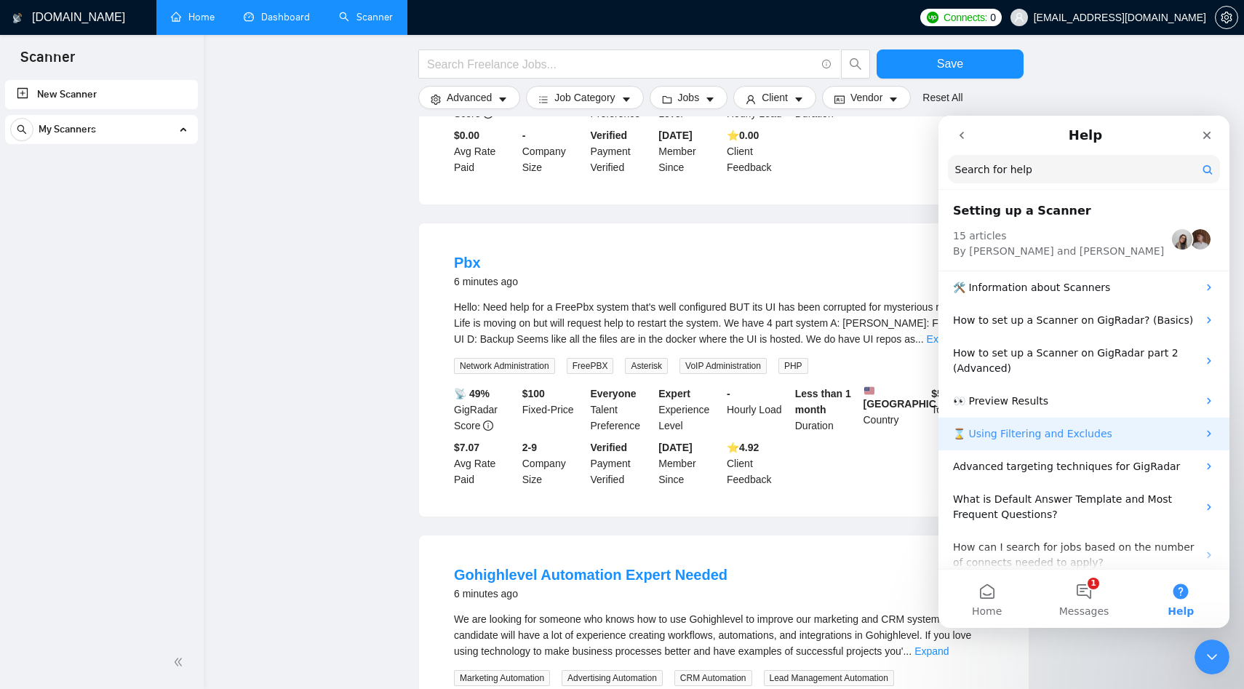
click at [1040, 443] on div "⌛ Using Filtering and Excludes" at bounding box center [1084, 434] width 291 height 33
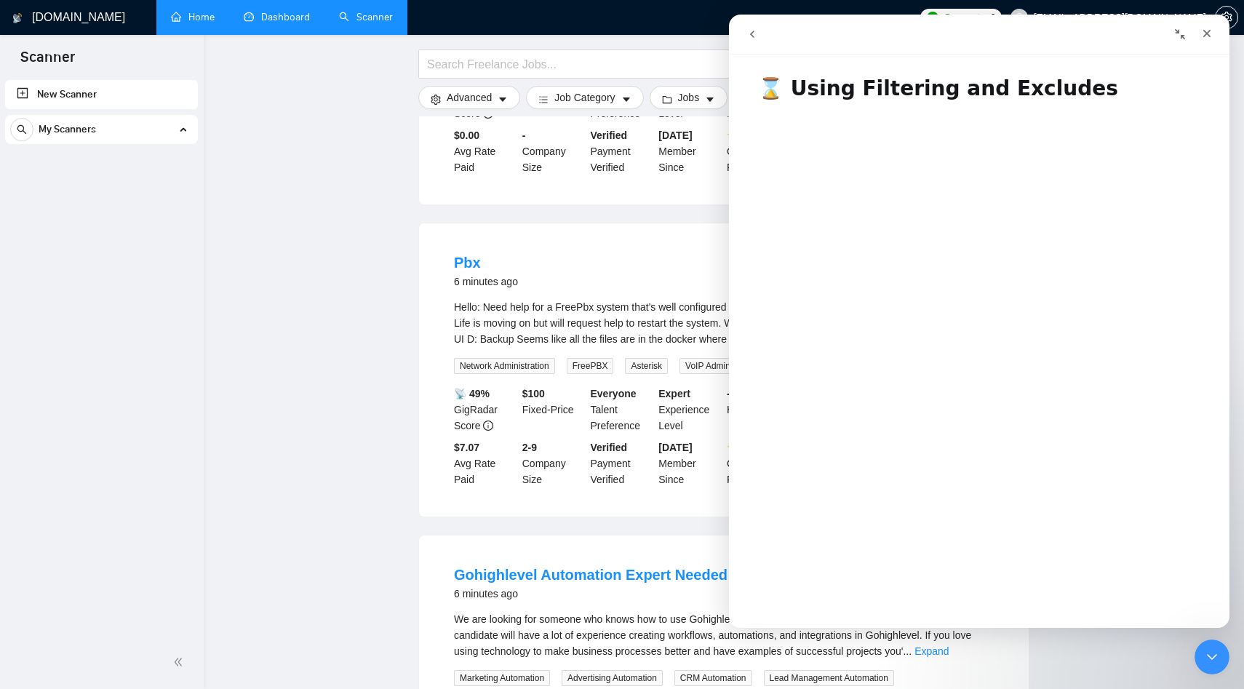
click at [786, 87] on h1 "⌛ Using Filtering and Excludes" at bounding box center [979, 83] width 501 height 44
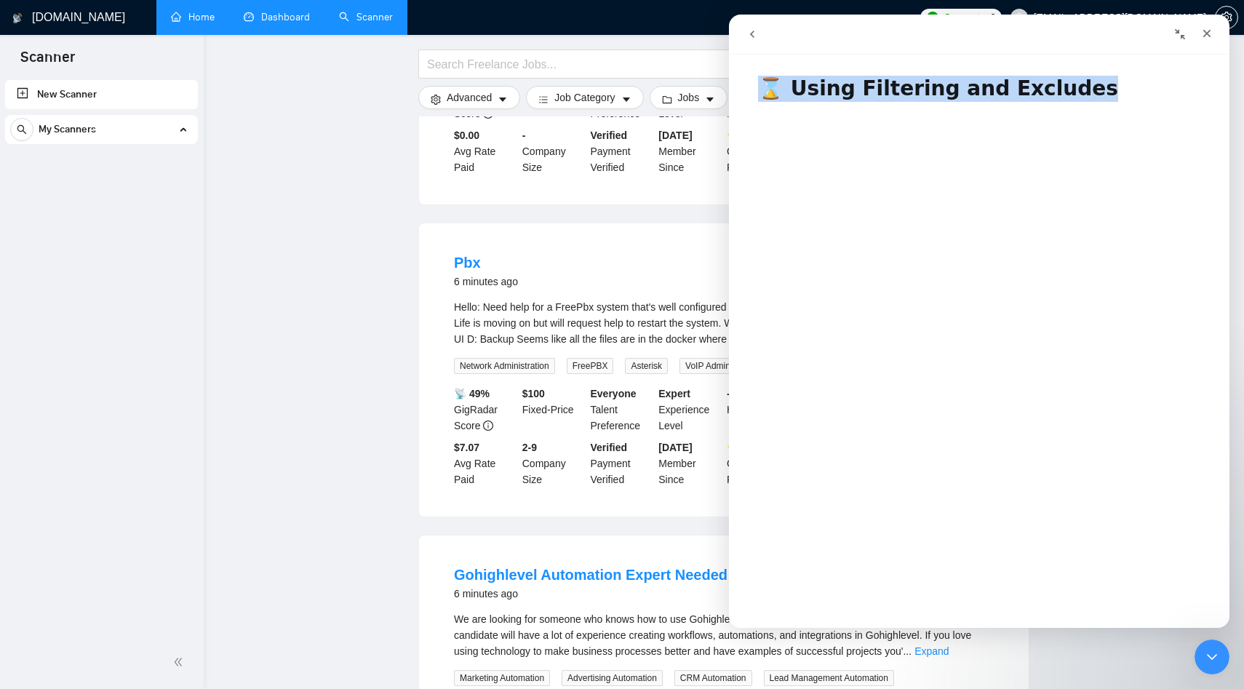
drag, startPoint x: 761, startPoint y: 92, endPoint x: 1055, endPoint y: 90, distance: 294.0
click at [1055, 90] on h1 "⌛ Using Filtering and Excludes" at bounding box center [979, 83] width 501 height 44
copy h1 "⌛ Using Filtering and Excludes"
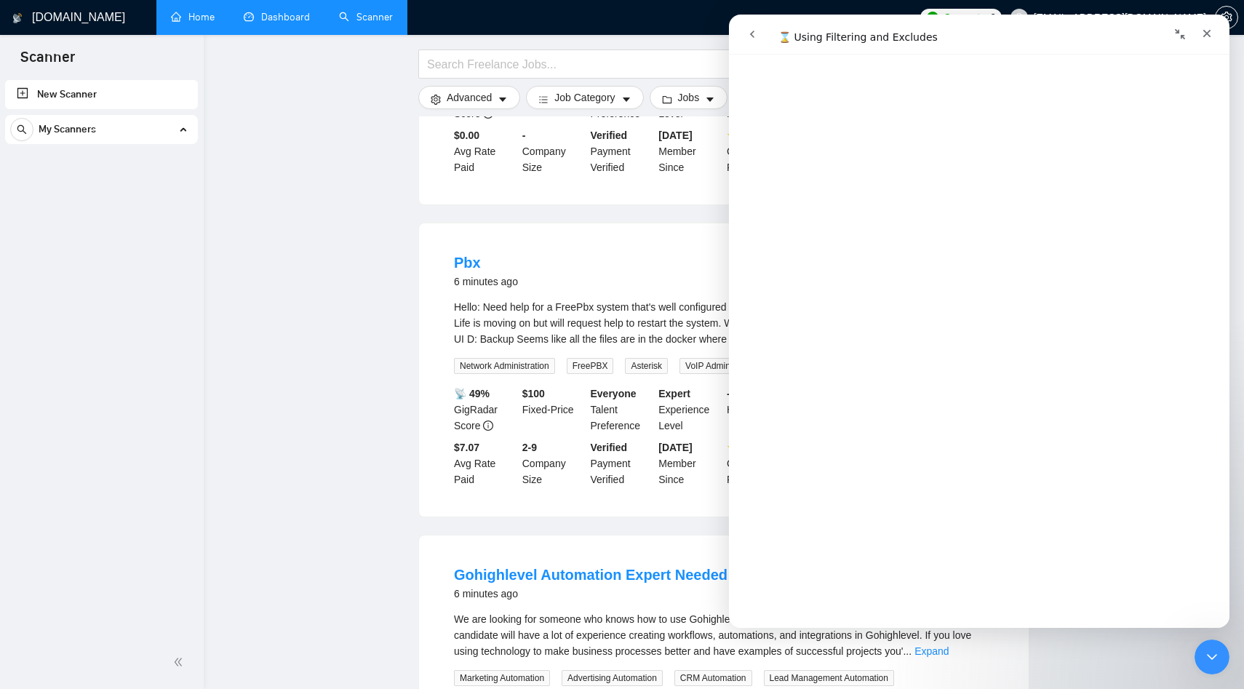
scroll to position [1770, 0]
click at [756, 41] on button "go back" at bounding box center [753, 34] width 28 height 28
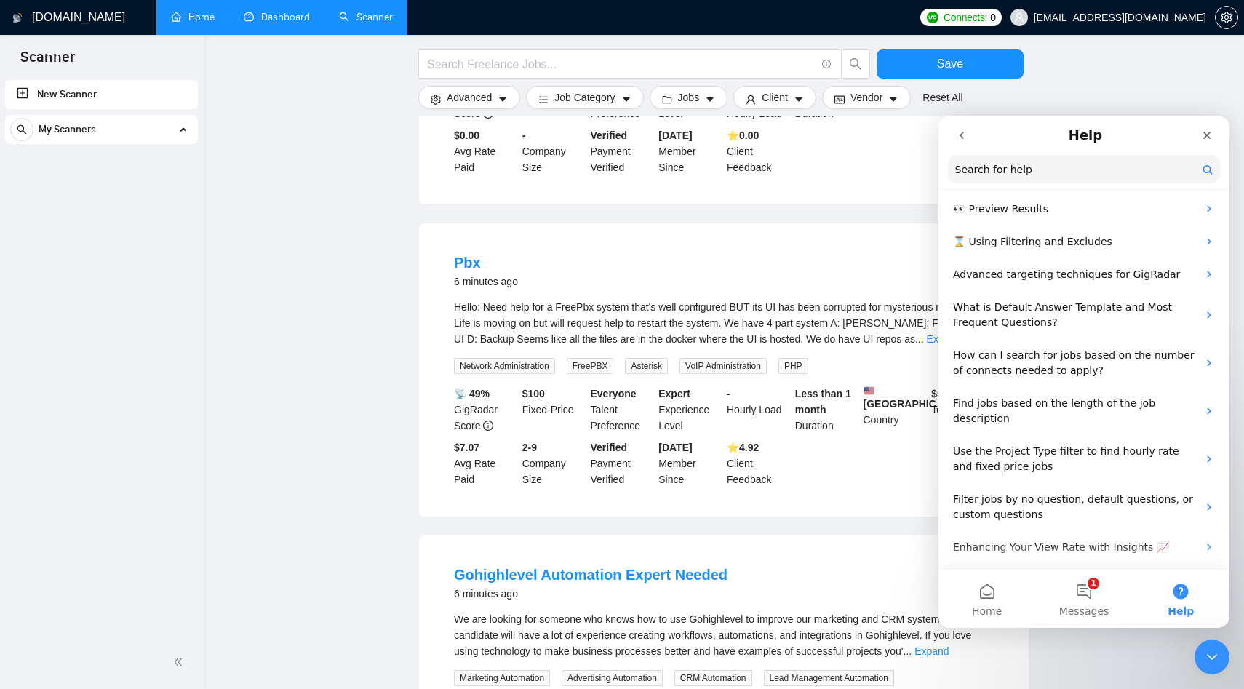
scroll to position [186, 0]
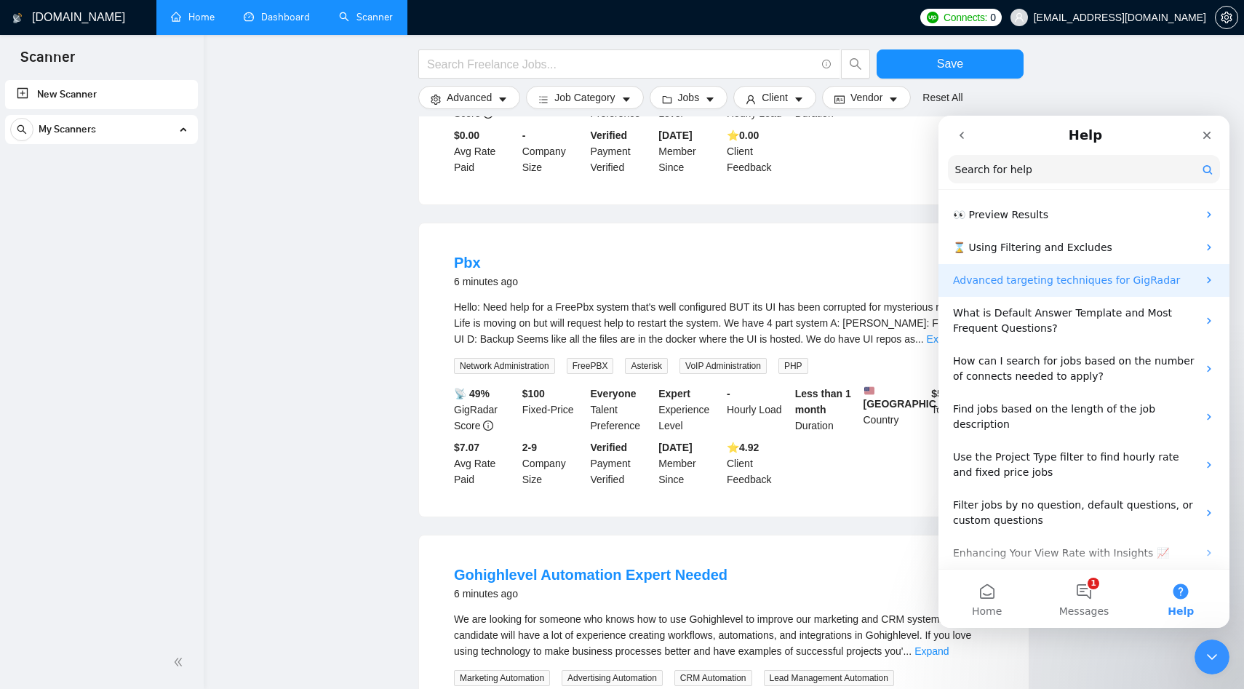
click at [1071, 284] on p "Advanced targeting techniques for GigRadar" at bounding box center [1075, 280] width 245 height 15
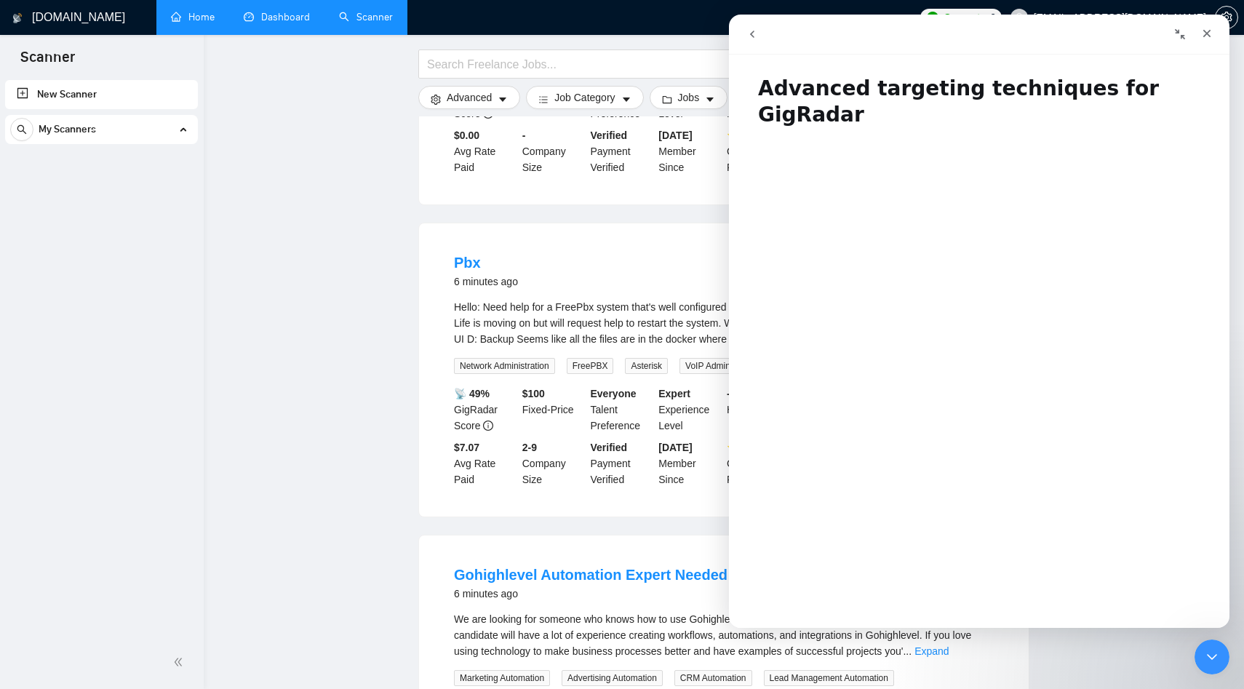
click at [830, 89] on h1 "Advanced targeting techniques for GigRadar" at bounding box center [979, 96] width 501 height 71
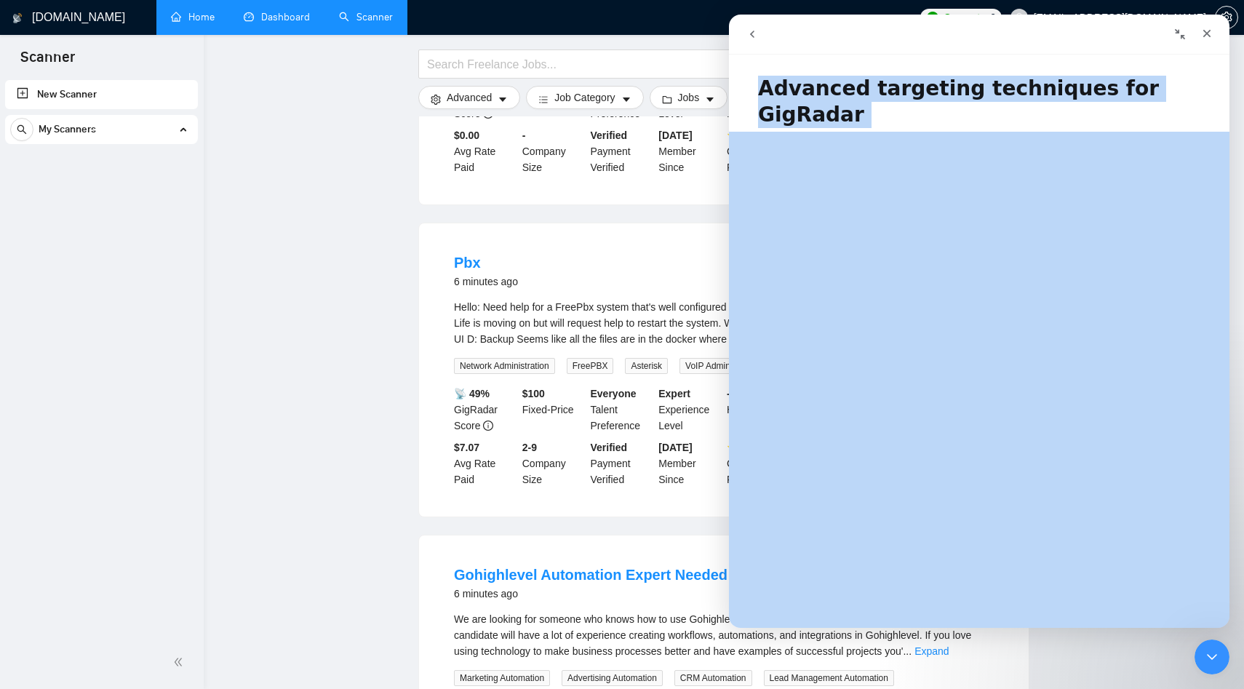
click at [830, 89] on h1 "Advanced targeting techniques for GigRadar" at bounding box center [979, 96] width 501 height 71
copy h1 "Advanced targeting techniques for GigRadar"
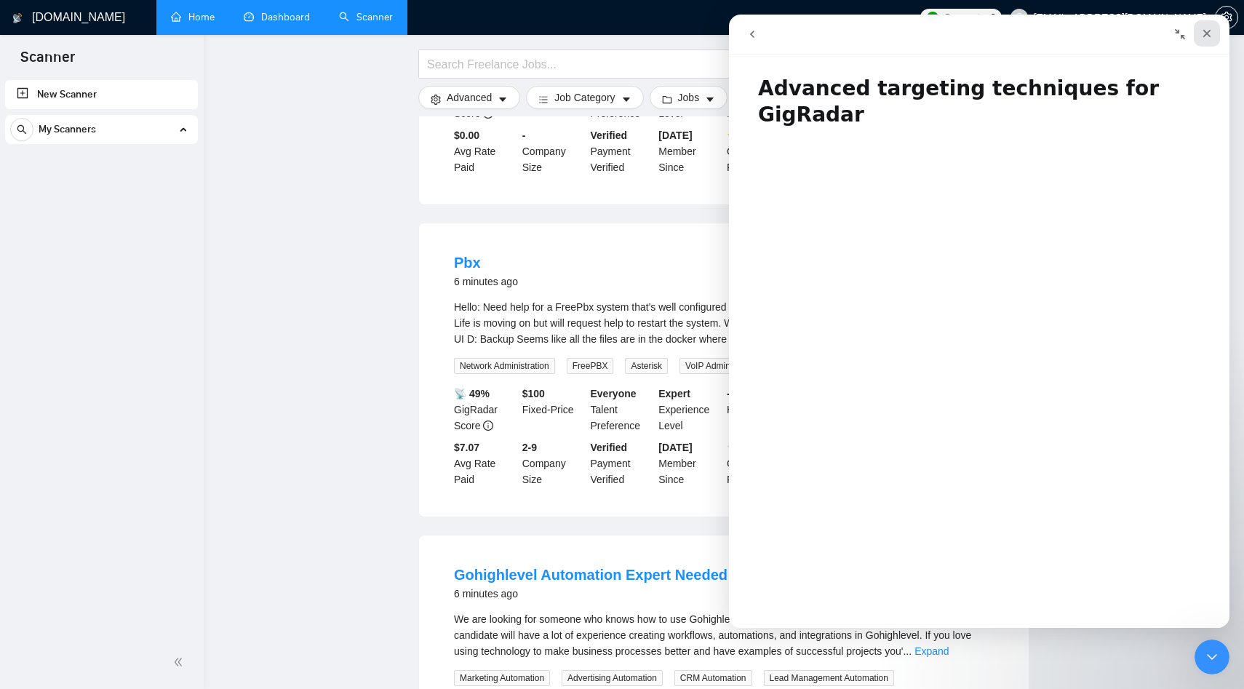
click at [1203, 30] on icon "Close" at bounding box center [1207, 34] width 12 height 12
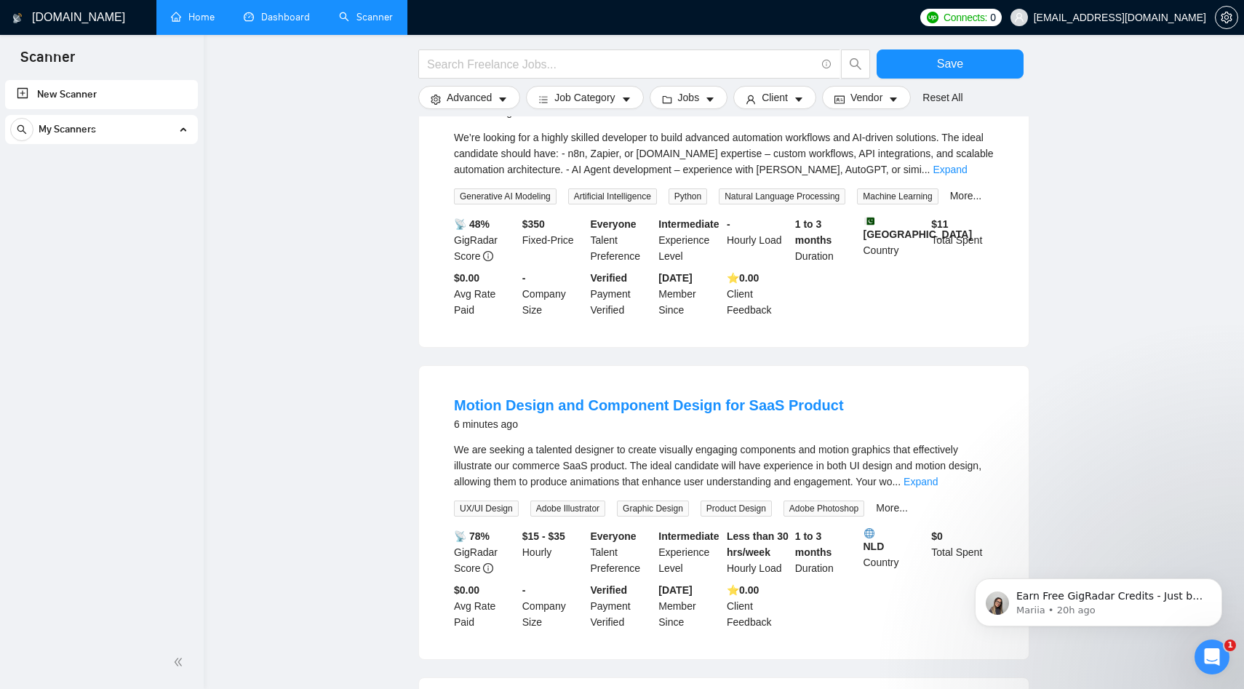
scroll to position [0, 0]
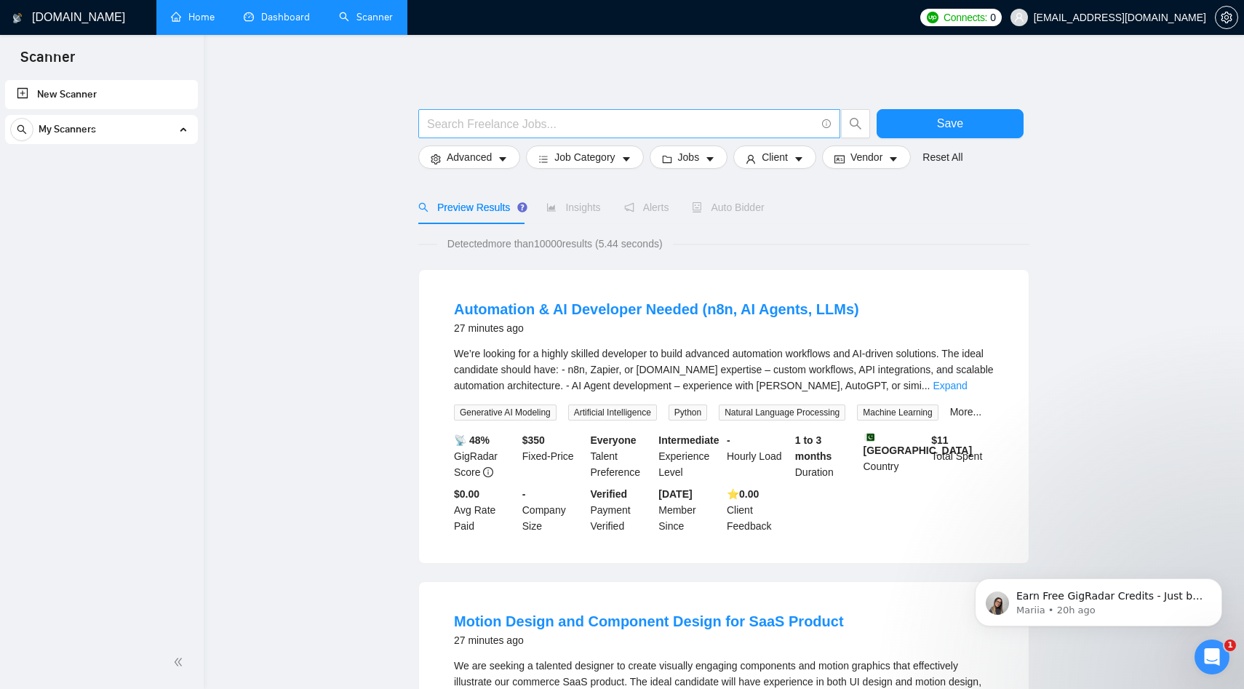
click at [496, 122] on input "text" at bounding box center [621, 124] width 389 height 18
paste input "( "MERN" OR "React.js" OR "full stack" ) AND (developer OR "web developer")"
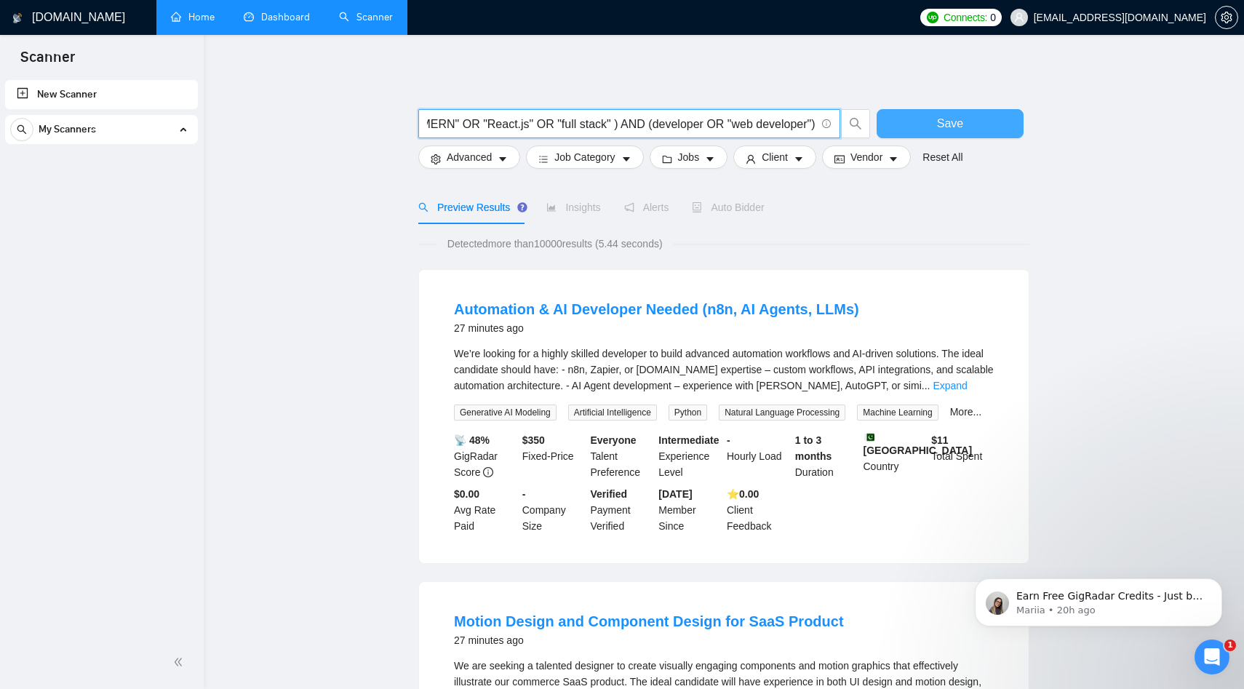
type input "( "MERN" OR "React.js" OR "full stack" ) AND (developer OR "web developer")"
click at [941, 124] on span "Save" at bounding box center [950, 123] width 26 height 18
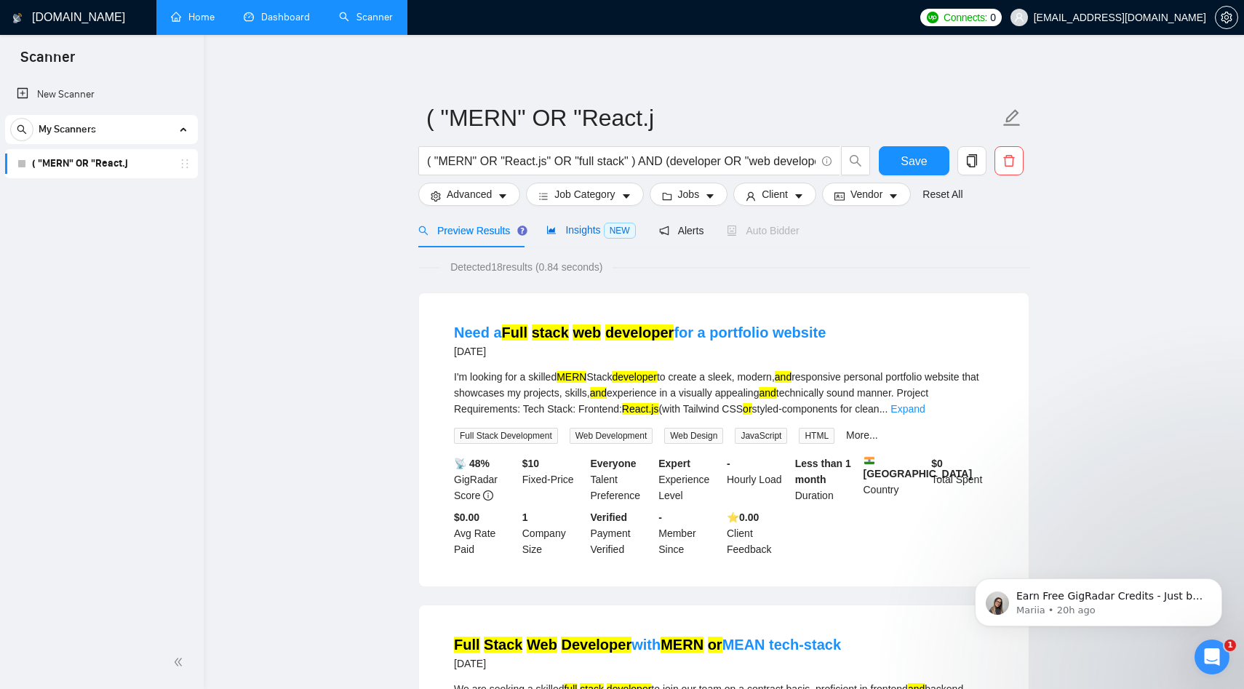
click at [582, 234] on span "Insights NEW" at bounding box center [590, 230] width 89 height 12
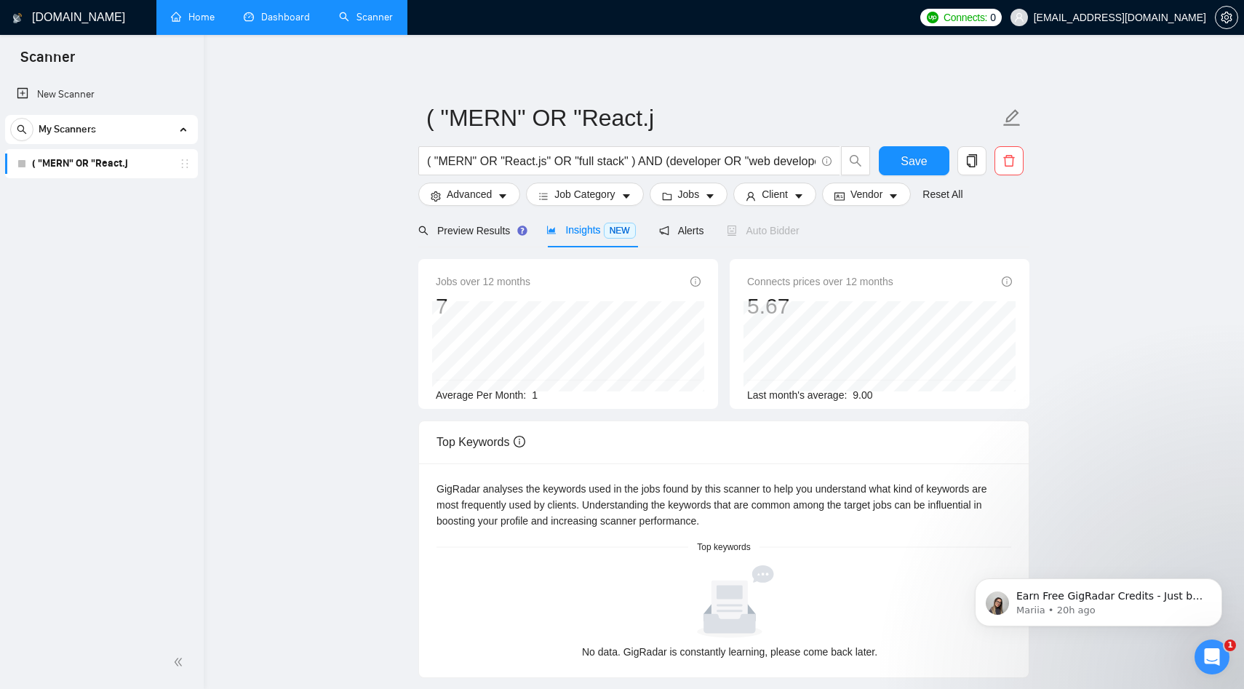
click at [655, 230] on div "Preview Results Insights NEW Alerts Auto Bidder" at bounding box center [608, 230] width 381 height 34
click at [681, 231] on span "Alerts" at bounding box center [681, 231] width 45 height 12
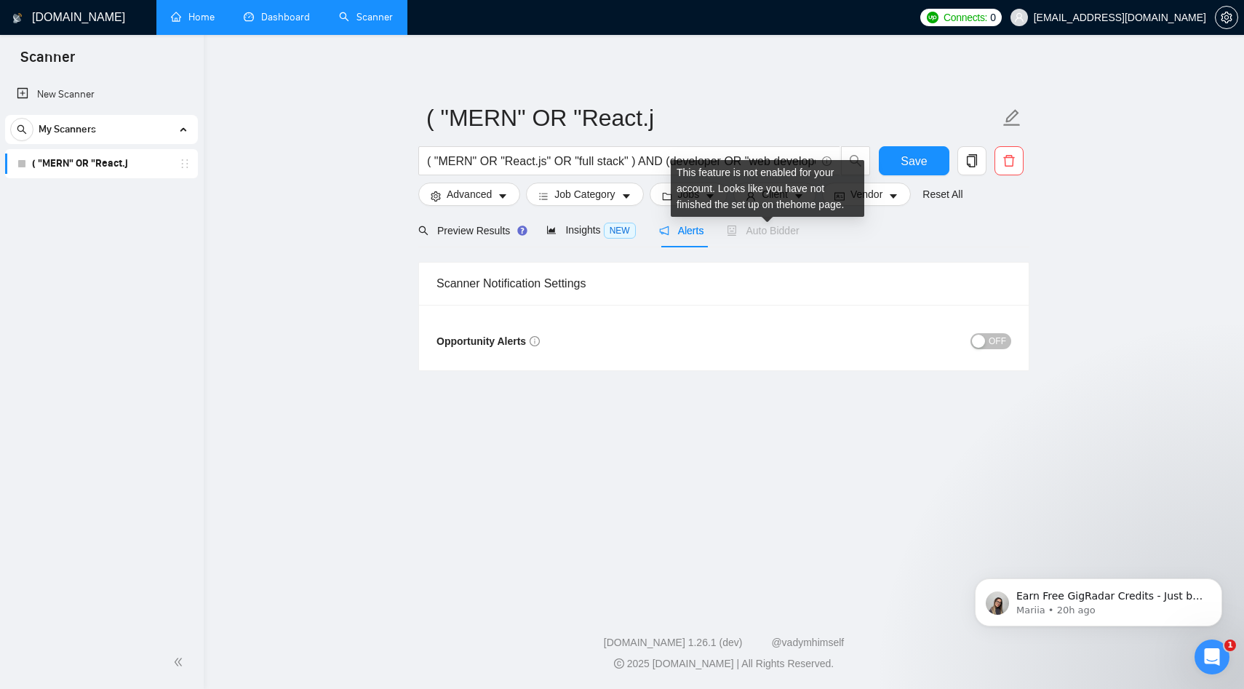
click at [752, 229] on span "Auto Bidder" at bounding box center [763, 231] width 72 height 12
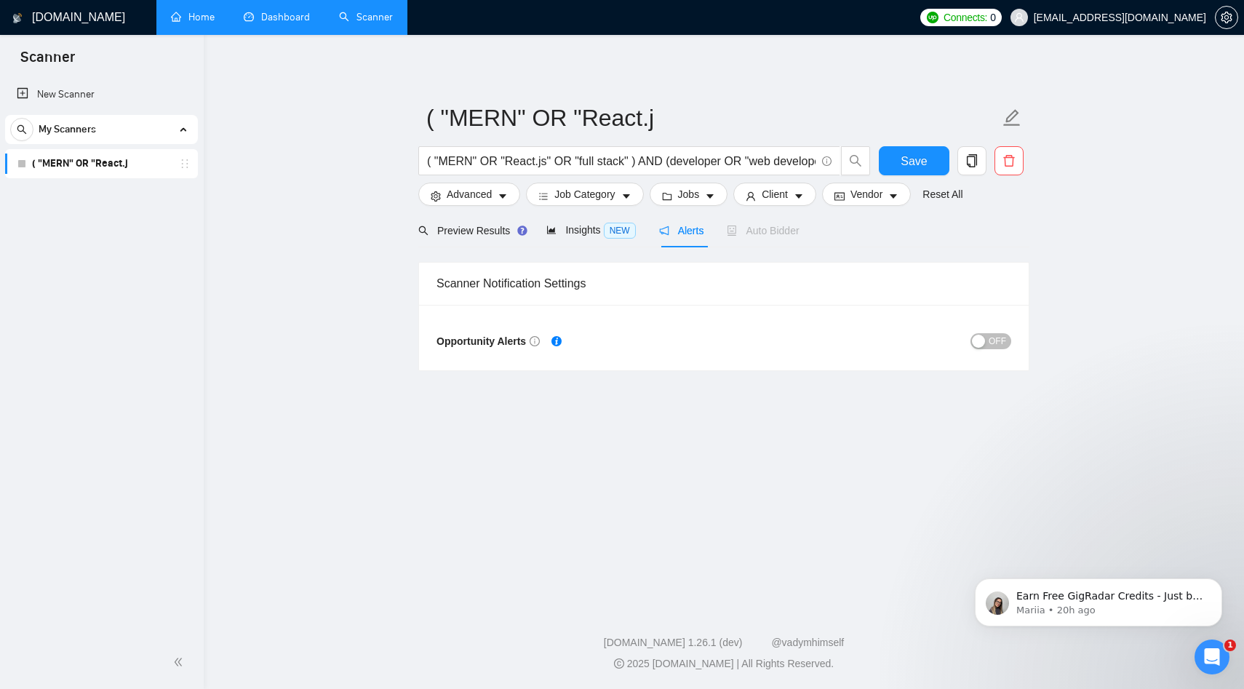
click at [199, 23] on link "Home" at bounding box center [193, 17] width 44 height 12
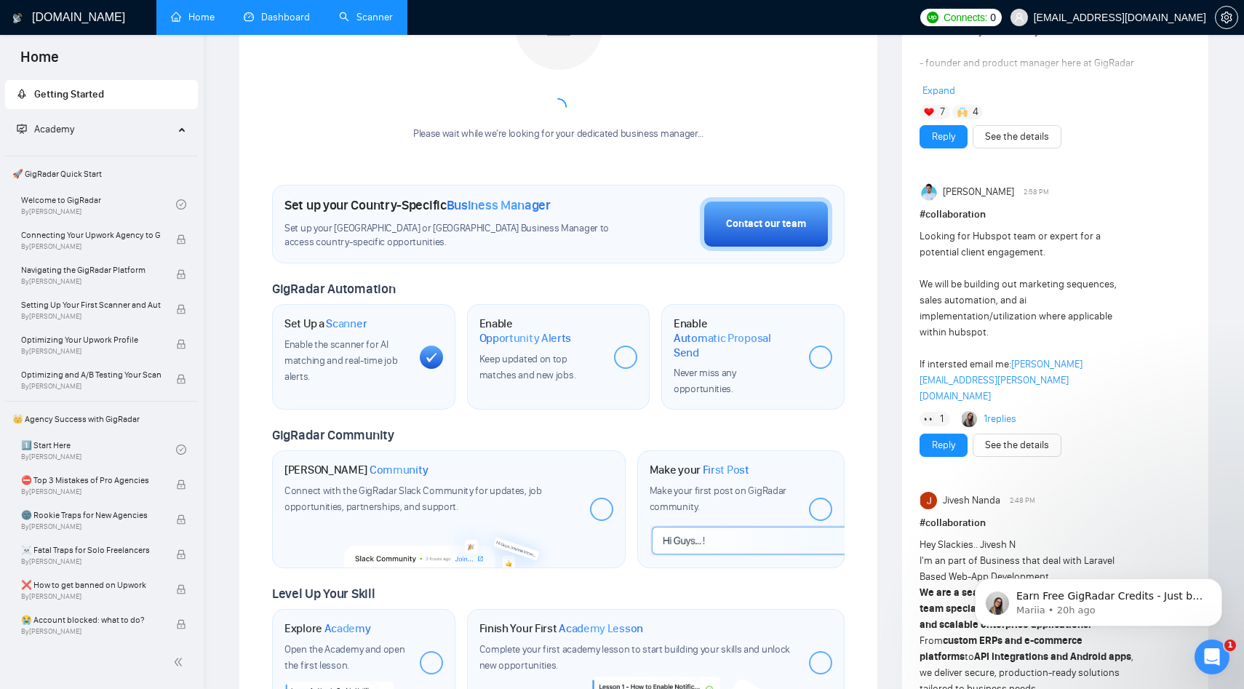
scroll to position [287, 0]
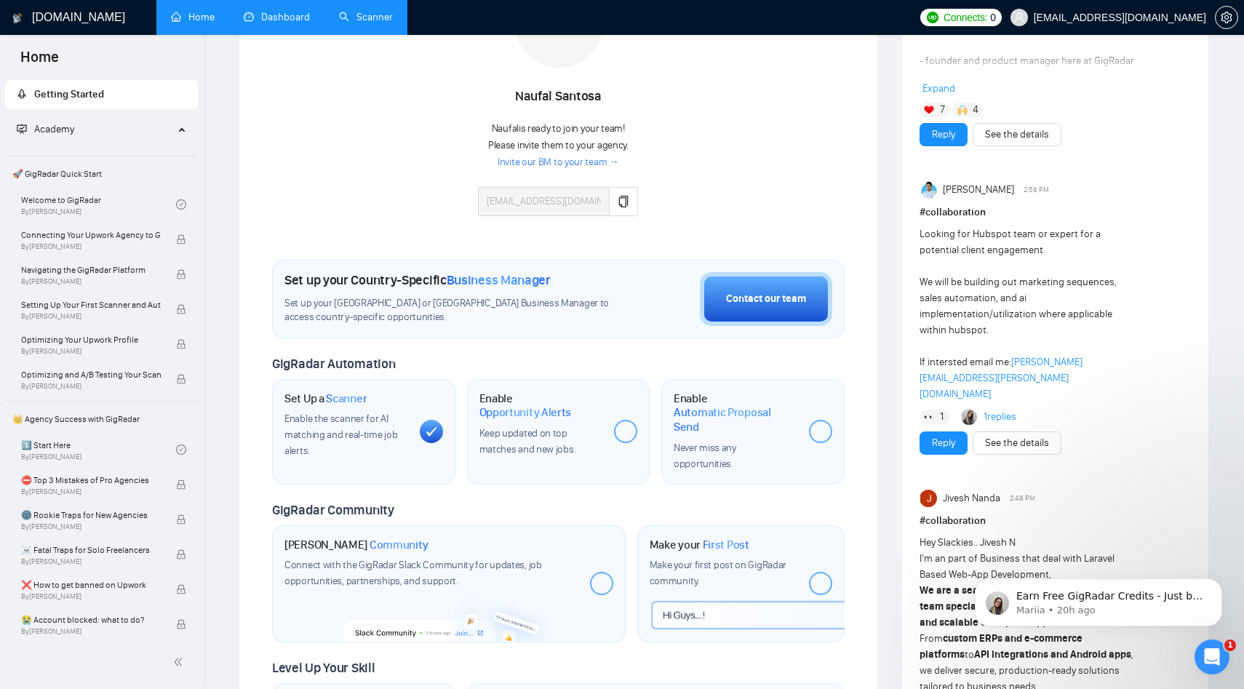
click at [622, 434] on div at bounding box center [625, 431] width 23 height 23
click at [605, 409] on div "Enable Opportunity Alerts Keep updated on top matches and new jobs." at bounding box center [558, 432] width 183 height 106
click at [629, 442] on div "Enable Opportunity Alerts Keep updated on top matches and new jobs." at bounding box center [558, 432] width 183 height 106
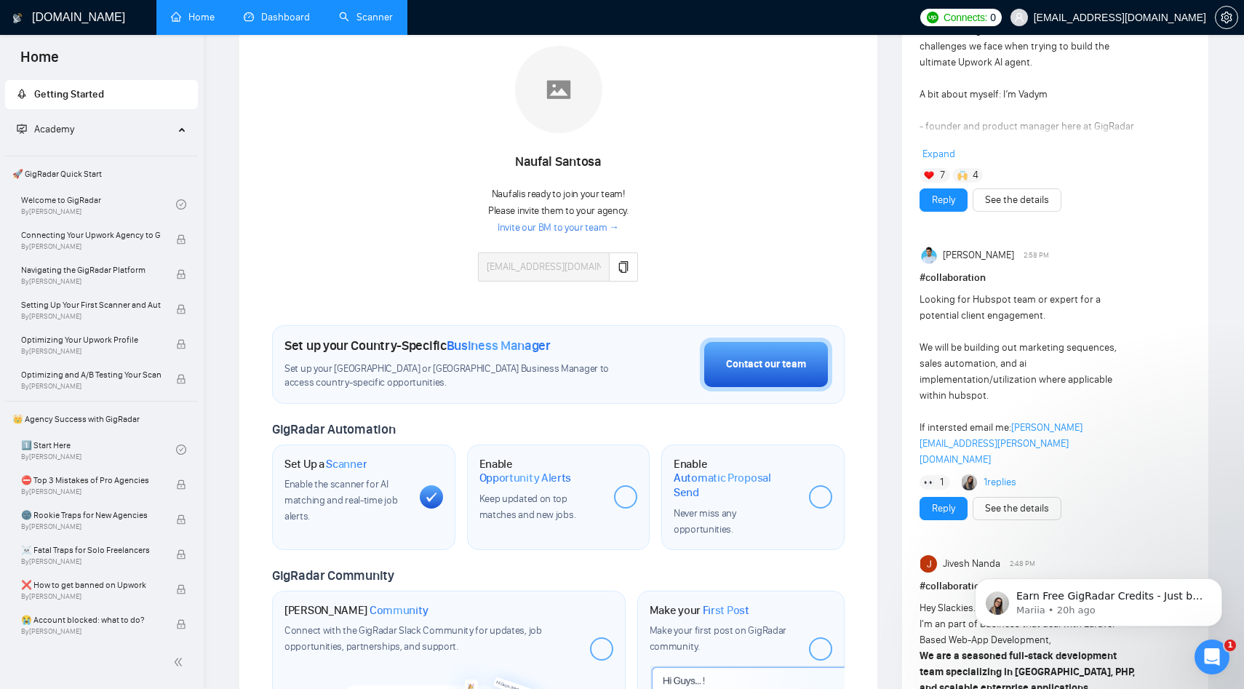
scroll to position [0, 0]
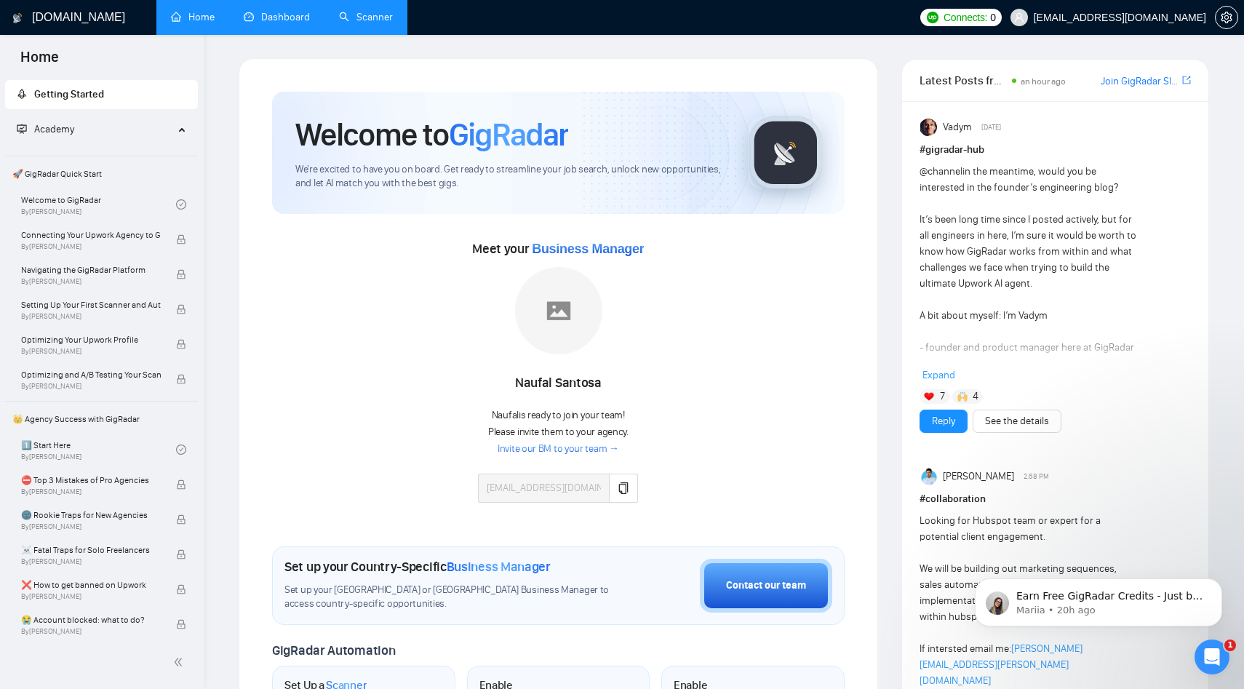
click at [528, 445] on link "Invite our BM to your team →" at bounding box center [559, 449] width 122 height 14
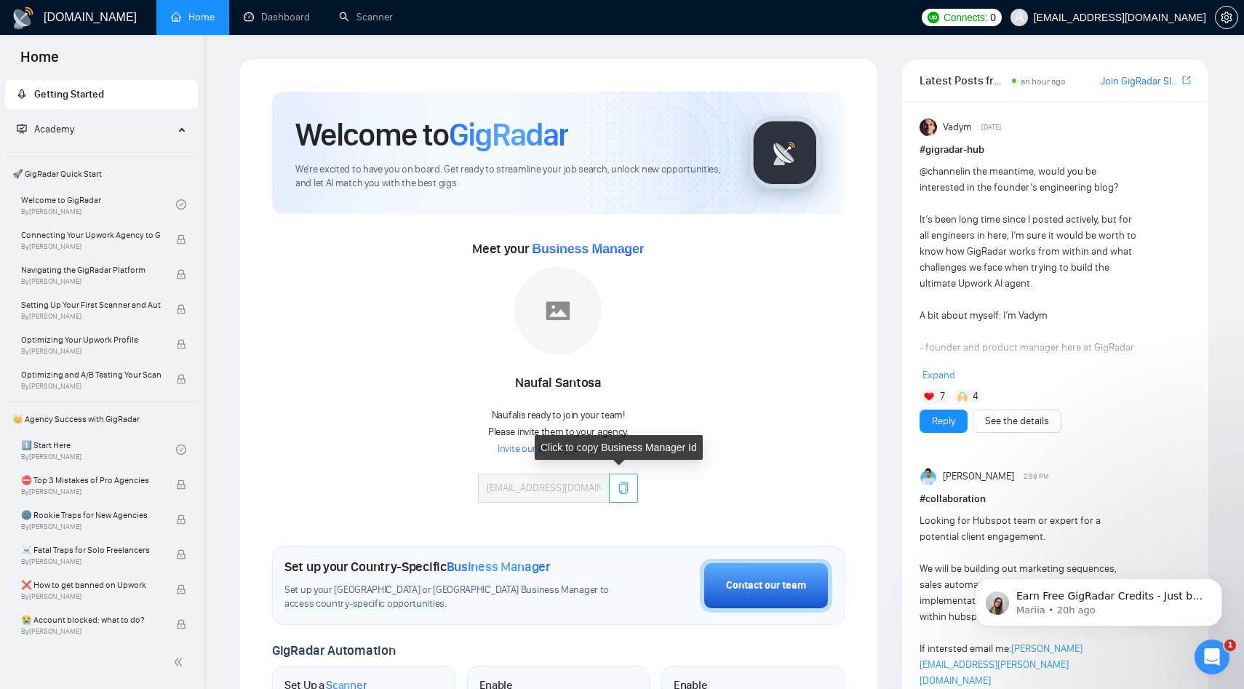
click at [619, 487] on icon "copy" at bounding box center [624, 488] width 12 height 12
click at [616, 475] on button "button" at bounding box center [623, 488] width 29 height 29
click at [571, 450] on link "Invite our BM to your team →" at bounding box center [559, 449] width 122 height 14
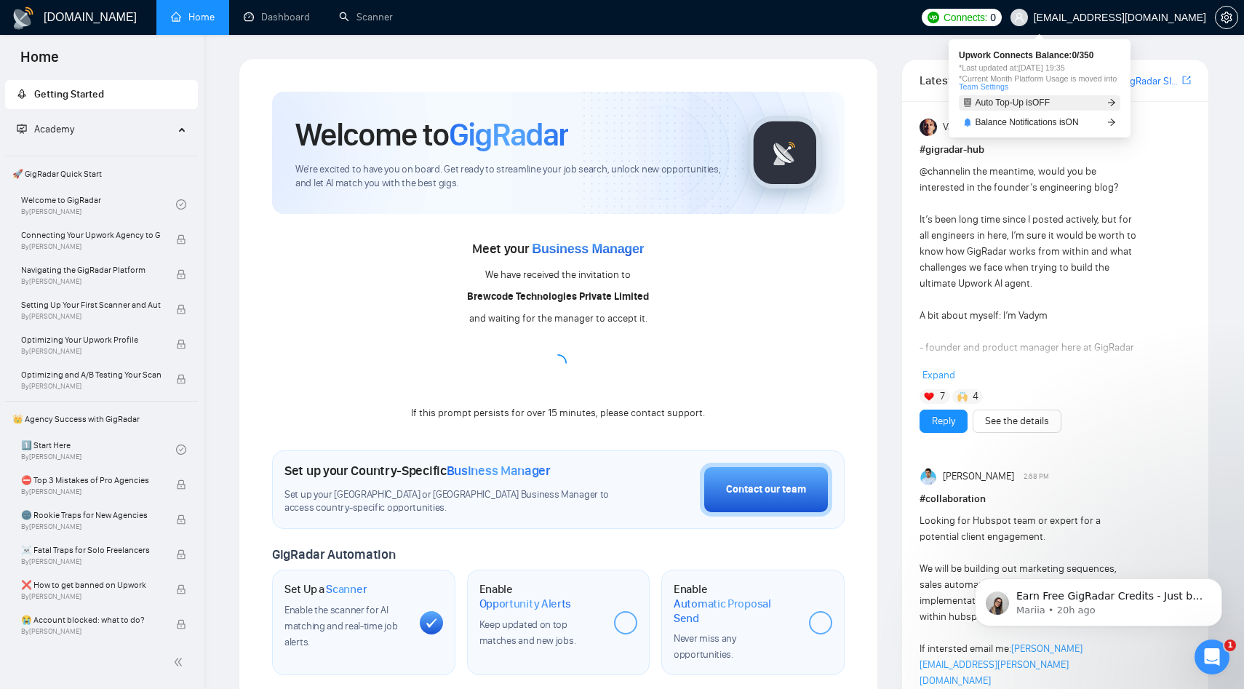
click at [1020, 101] on span "Auto Top-Up is OFF" at bounding box center [1013, 102] width 75 height 9
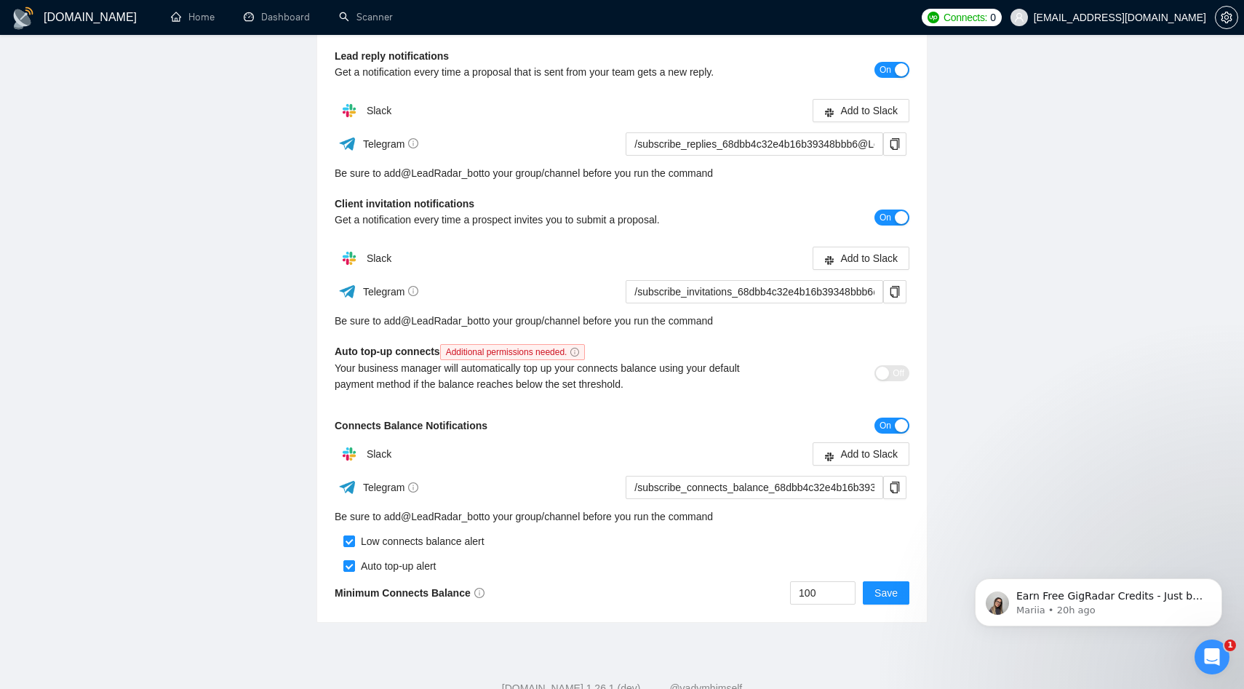
scroll to position [194, 0]
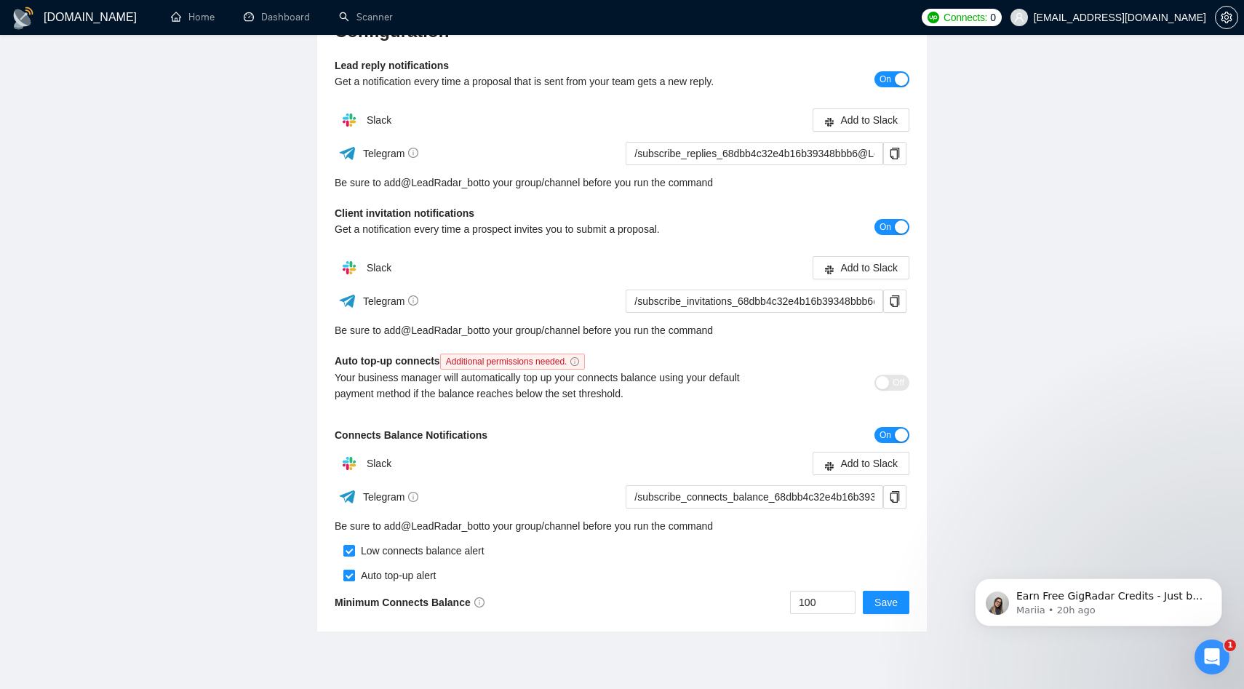
click at [346, 573] on input "checkbox" at bounding box center [349, 576] width 12 height 12
checkbox input "false"
click at [881, 607] on span "Save" at bounding box center [886, 603] width 23 height 16
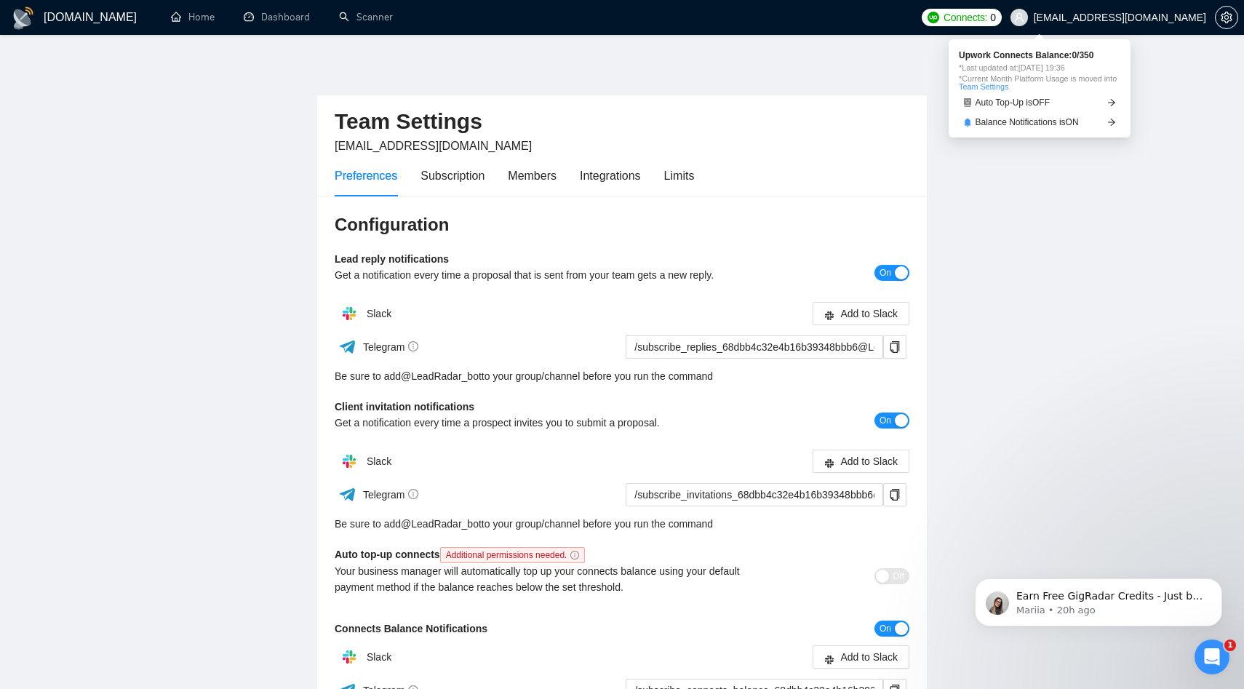
click at [987, 15] on span "Connects:" at bounding box center [966, 17] width 44 height 16
click at [194, 23] on link "Home" at bounding box center [193, 17] width 44 height 12
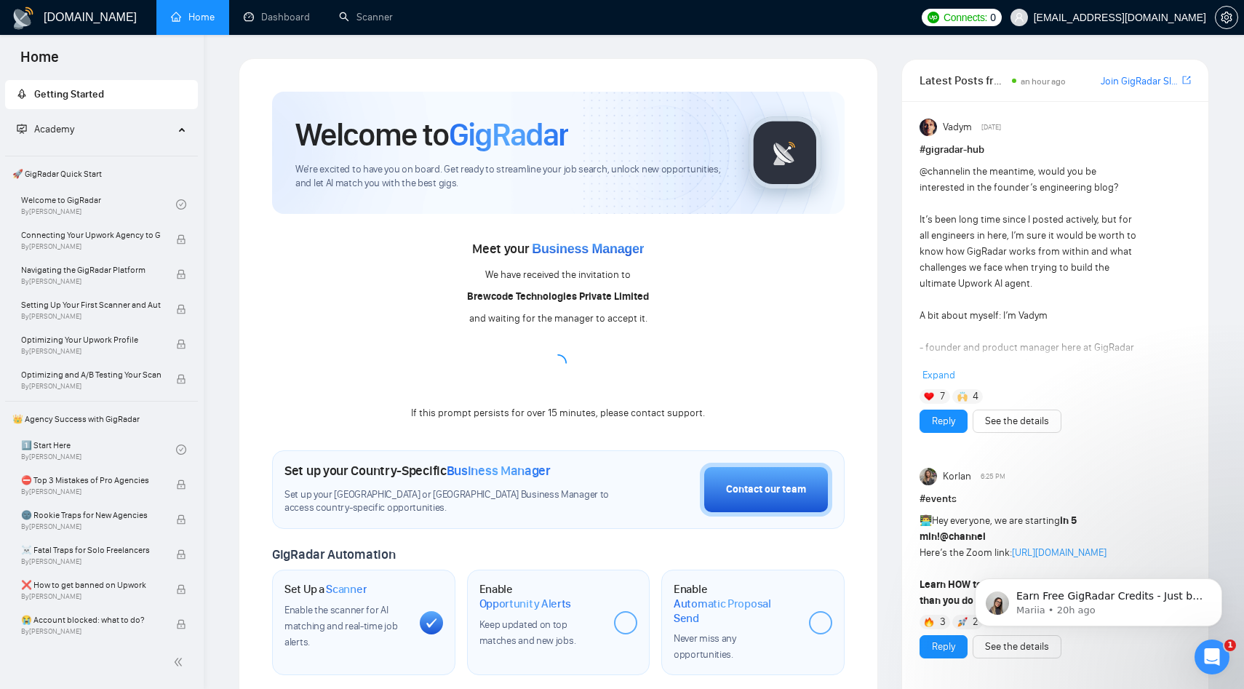
click at [403, 375] on div "Meet your Business Manager We have received the invitation to Brewcode Technolo…" at bounding box center [558, 329] width 573 height 185
click at [416, 357] on div "Meet your Business Manager We have received the invitation to Brewcode Technolo…" at bounding box center [558, 329] width 573 height 185
click at [346, 324] on div "Meet your Business Manager We have received the invitation to Brewcode Technolo…" at bounding box center [558, 329] width 573 height 185
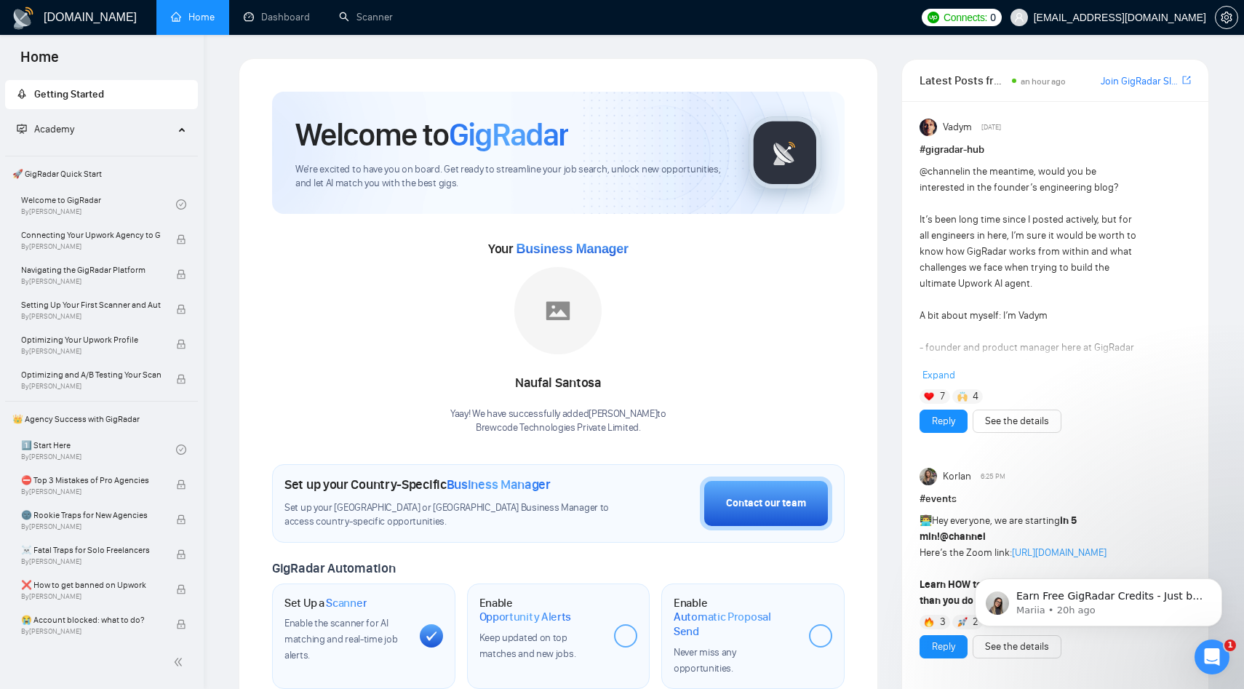
click at [394, 421] on div "Your Business Manager [PERSON_NAME]! We have successfully added [PERSON_NAME] t…" at bounding box center [558, 336] width 573 height 198
click at [364, 22] on link "Scanner" at bounding box center [366, 17] width 54 height 12
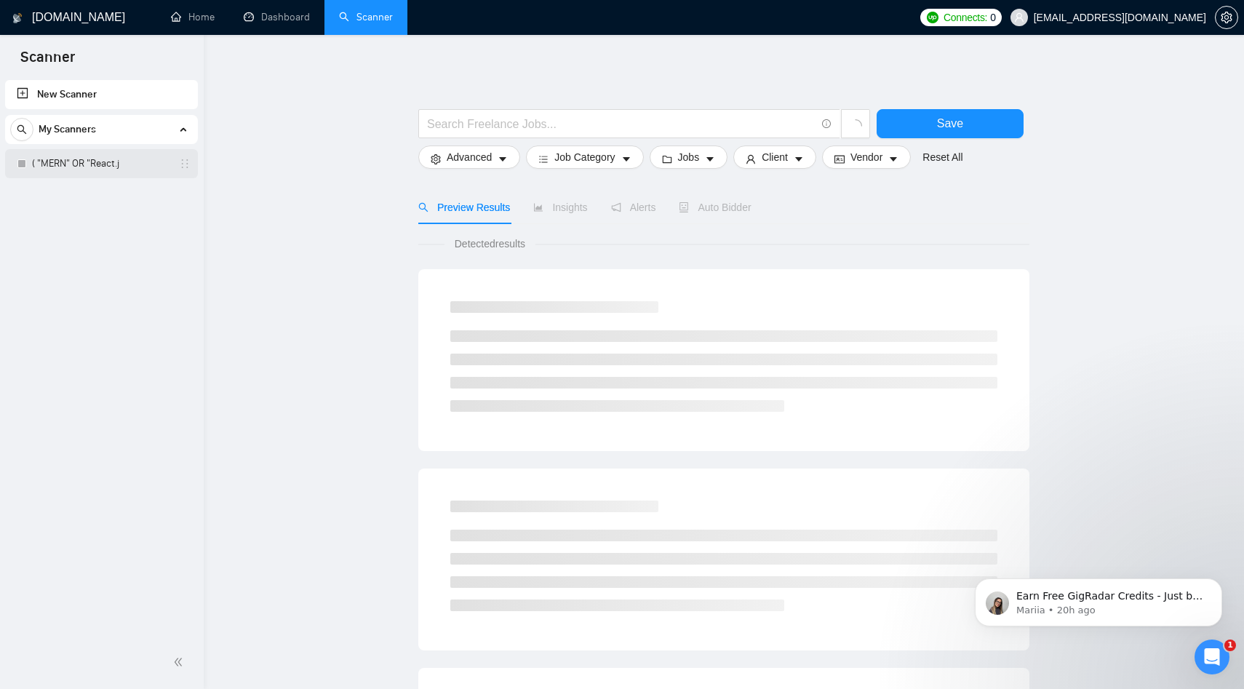
click at [89, 167] on link "( "MERN" OR "React.j" at bounding box center [101, 163] width 138 height 29
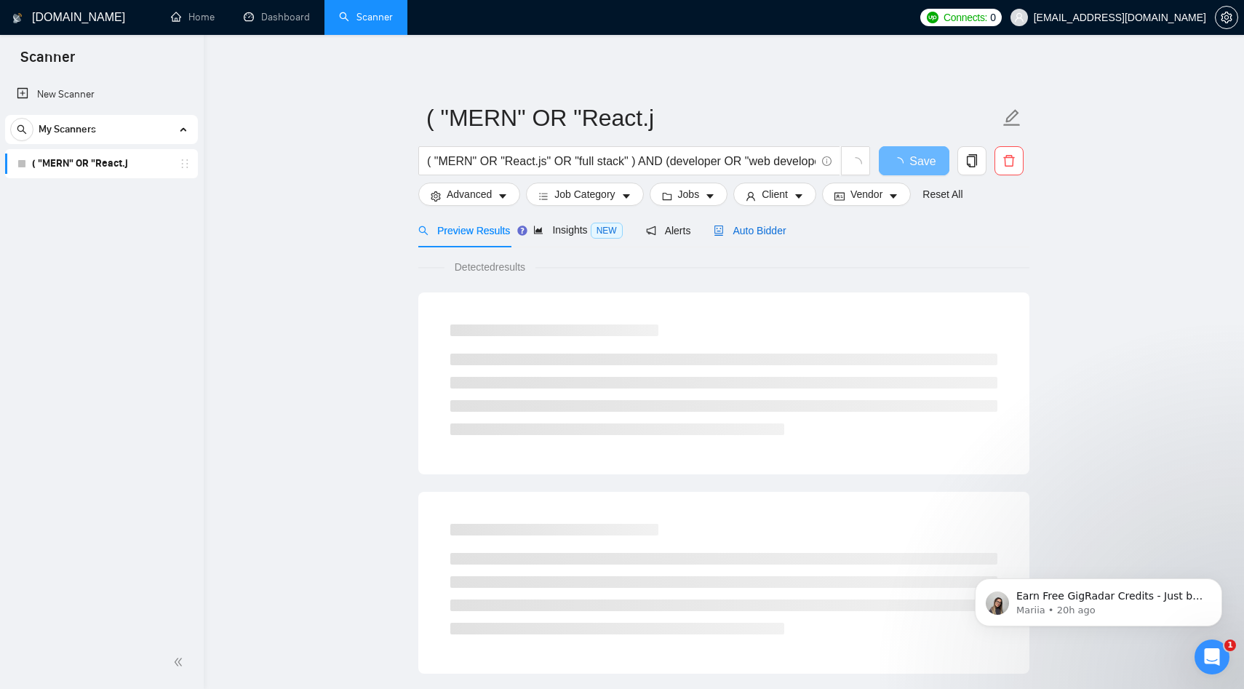
click at [747, 234] on span "Auto Bidder" at bounding box center [750, 231] width 72 height 12
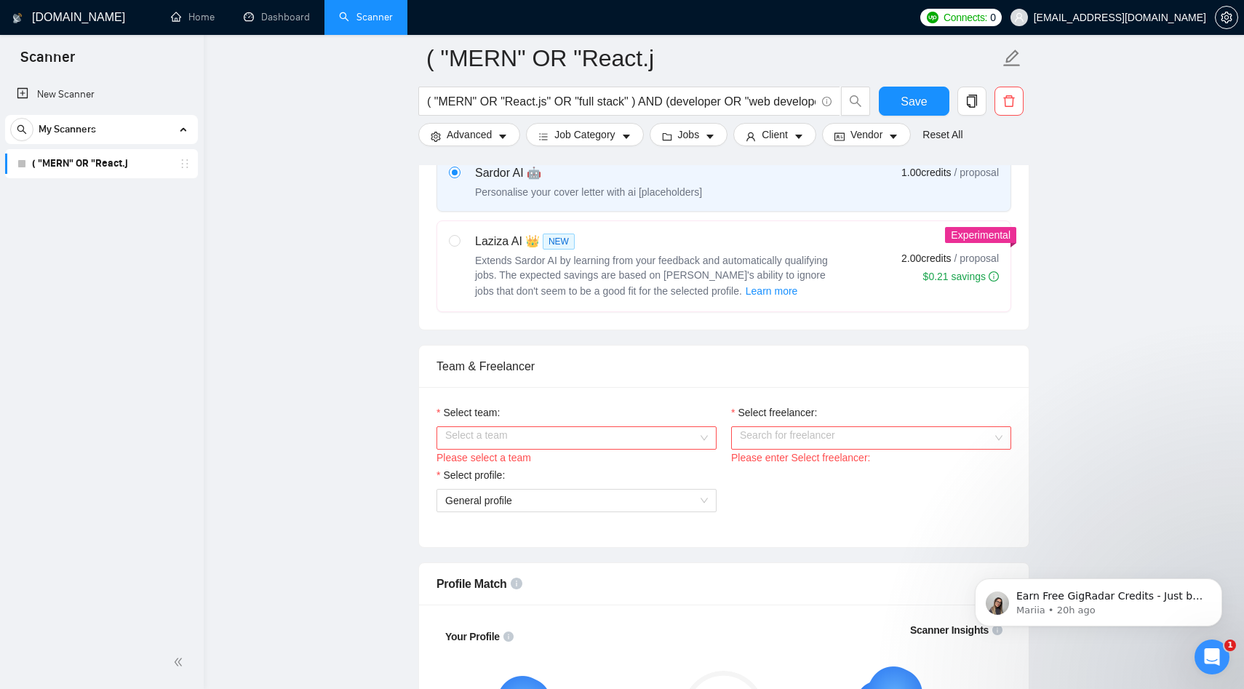
scroll to position [600, 0]
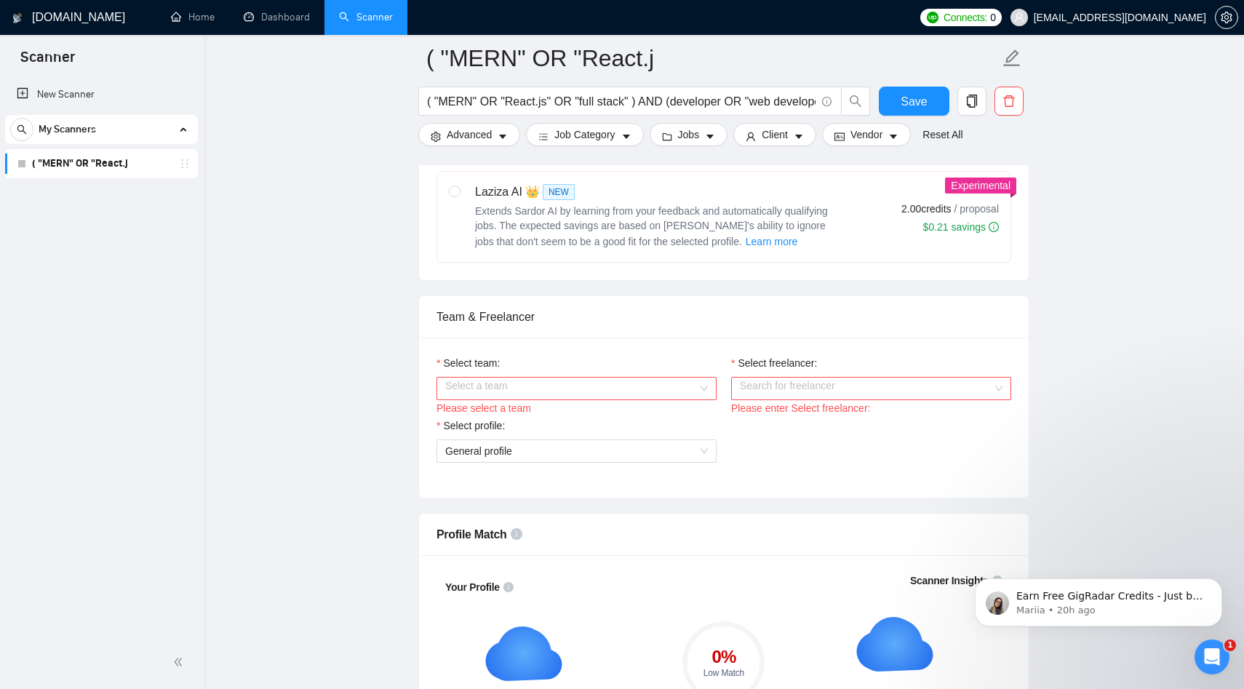
click at [555, 389] on input "Select team:" at bounding box center [571, 389] width 253 height 22
click at [515, 424] on div "Brewcode Technologies Private Limited" at bounding box center [576, 417] width 263 height 16
click at [810, 395] on input "Select freelancer:" at bounding box center [866, 389] width 253 height 22
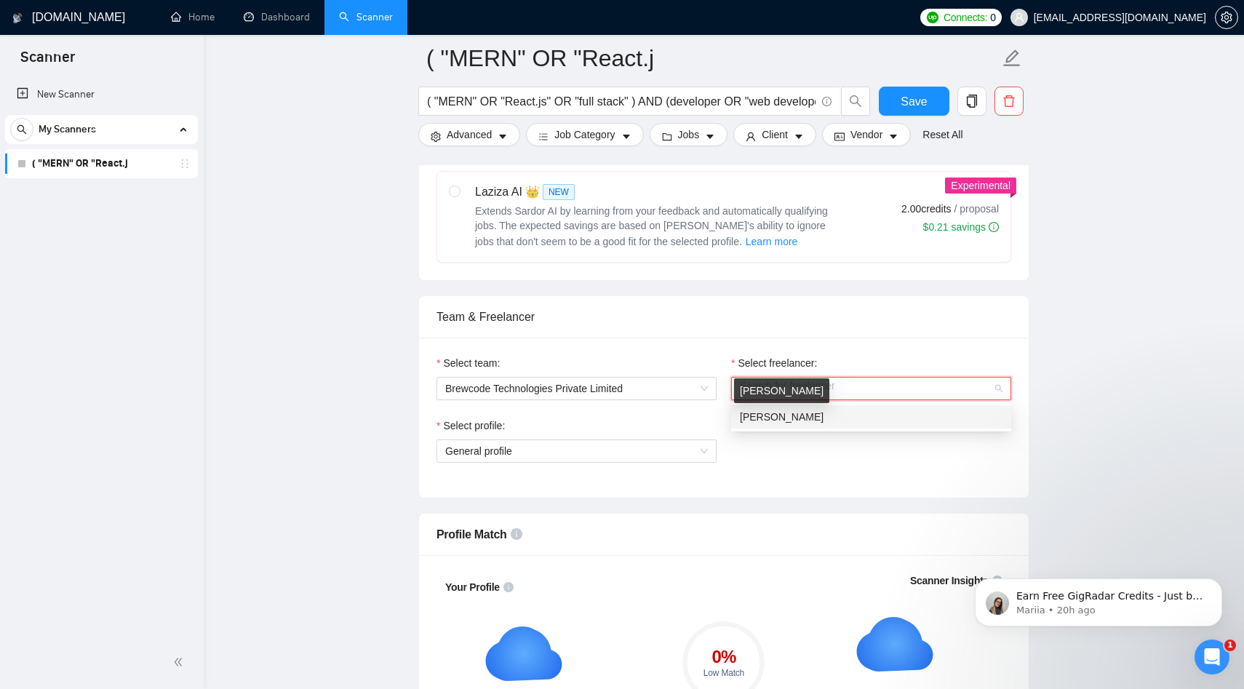
click at [790, 420] on span "[PERSON_NAME]" at bounding box center [782, 417] width 84 height 12
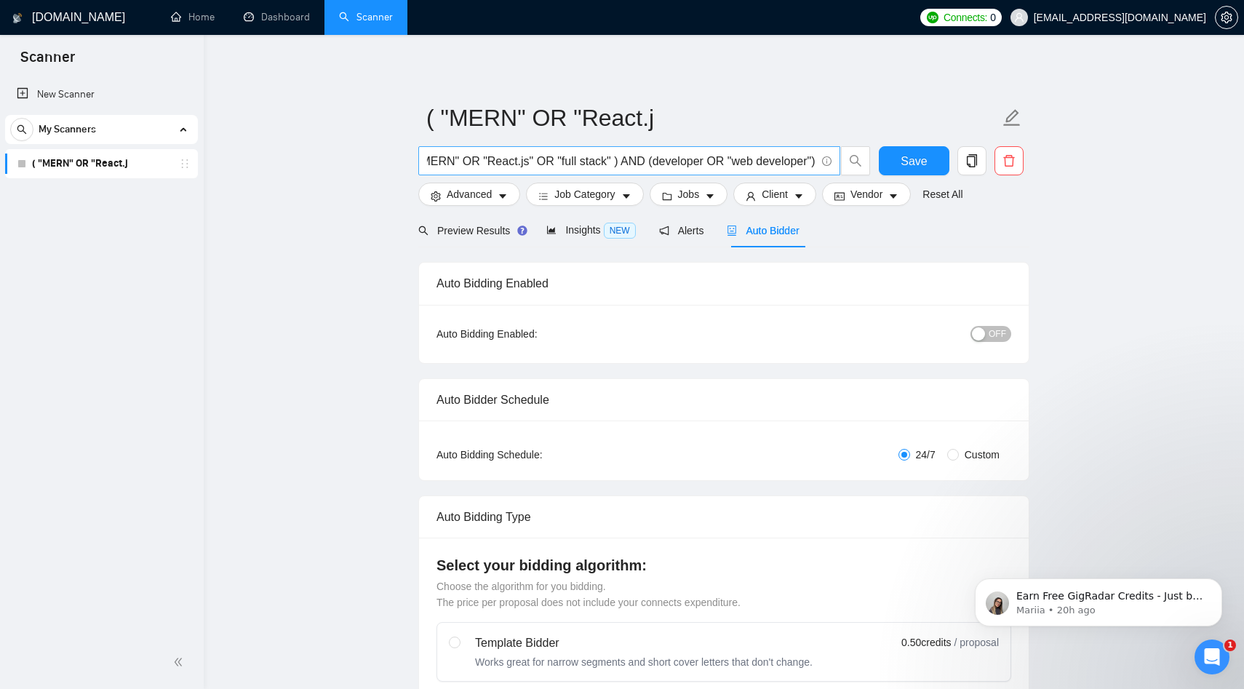
scroll to position [0, 0]
click at [184, 162] on icon "holder" at bounding box center [185, 164] width 12 height 12
click at [178, 17] on link "Home" at bounding box center [193, 17] width 44 height 12
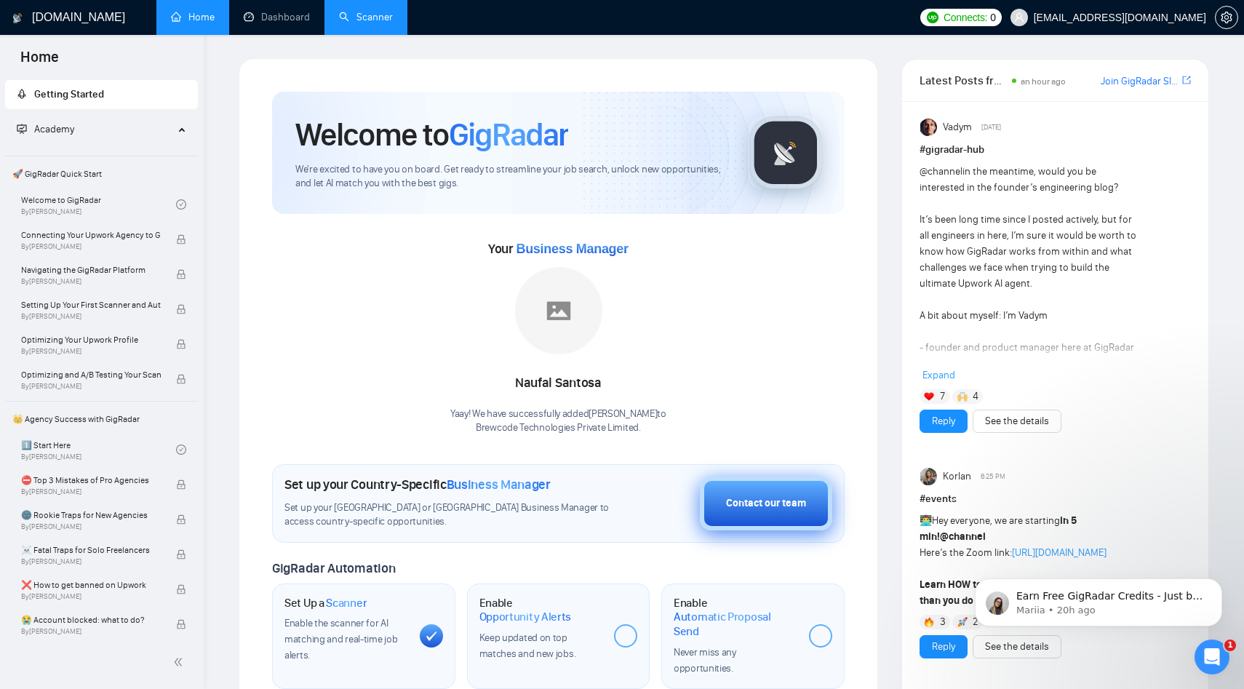
click at [758, 511] on button "Contact our team" at bounding box center [766, 504] width 132 height 54
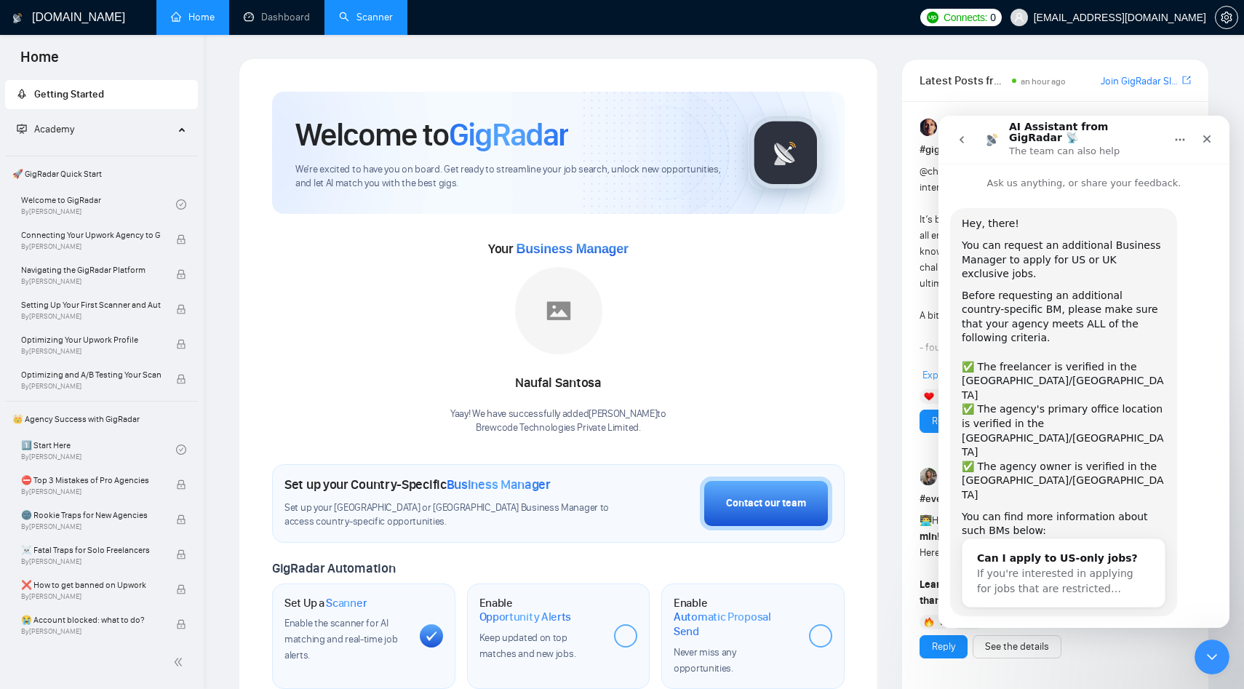
scroll to position [10, 0]
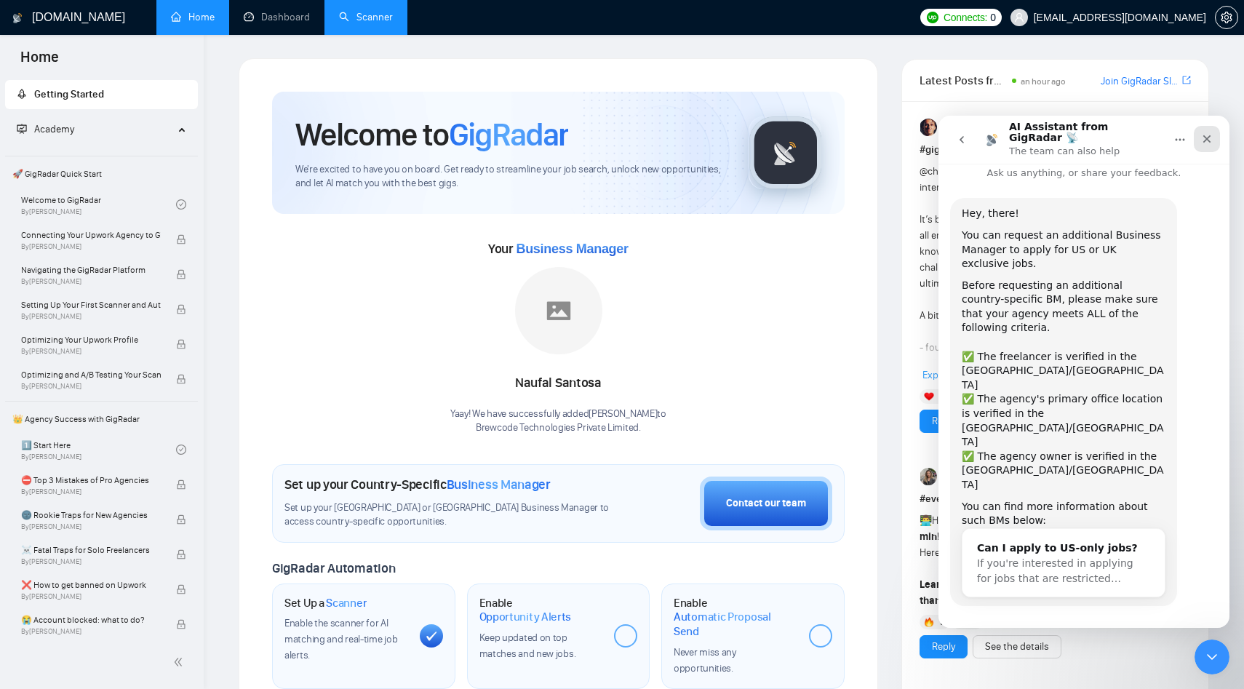
click at [1207, 135] on icon "Close" at bounding box center [1208, 139] width 8 height 8
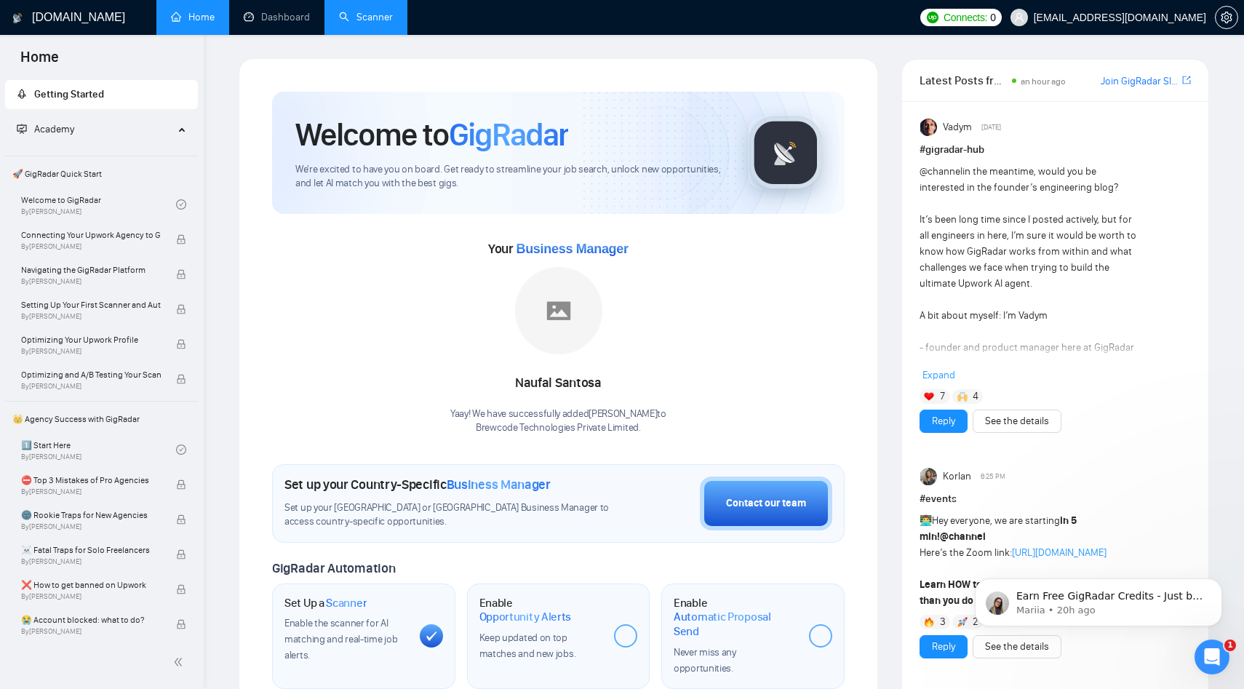
scroll to position [0, 0]
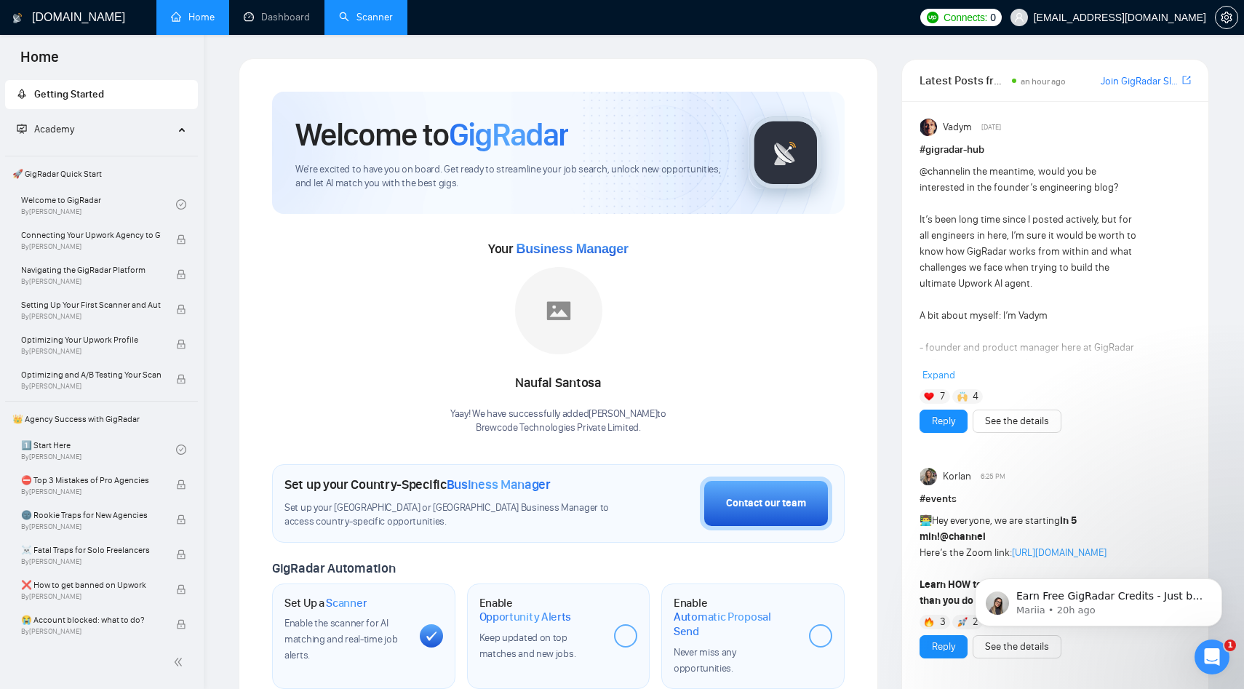
click at [699, 345] on div "Your Business Manager [PERSON_NAME]! We have successfully added [PERSON_NAME] t…" at bounding box center [558, 336] width 573 height 198
click at [1220, 583] on icon "Dismiss notification" at bounding box center [1219, 583] width 8 height 8
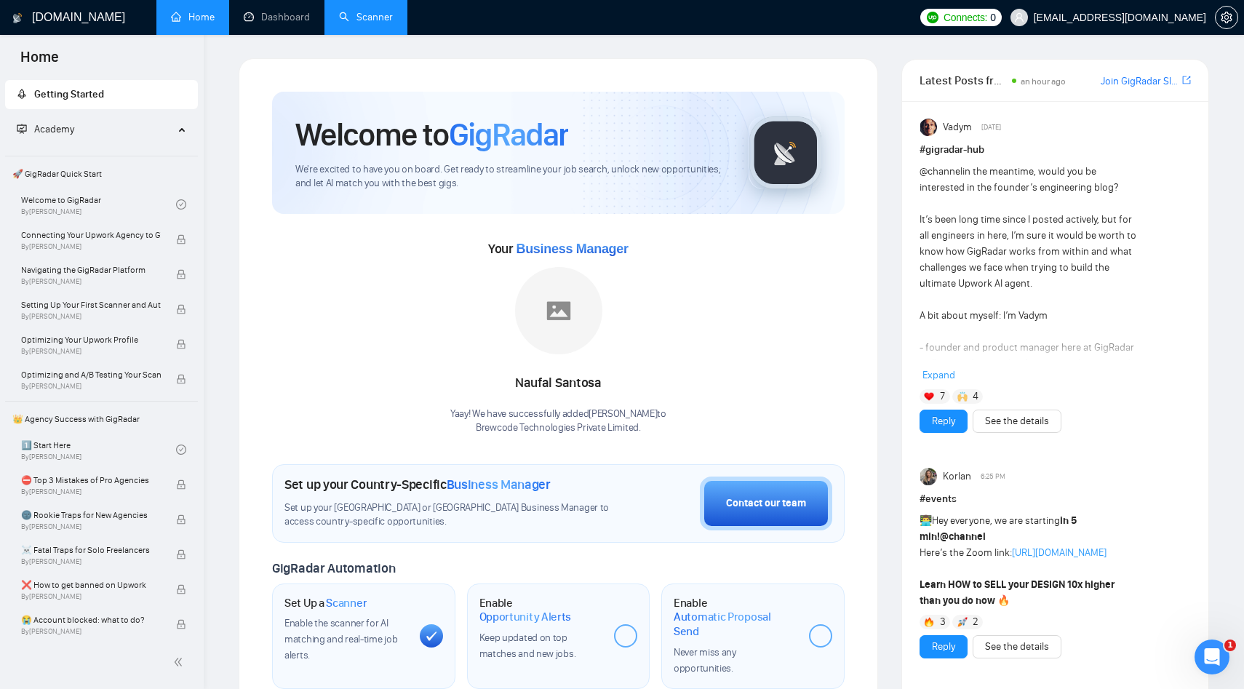
click at [763, 413] on div "Your Business Manager [PERSON_NAME]! We have successfully added [PERSON_NAME] t…" at bounding box center [558, 336] width 573 height 198
